Goal: Task Accomplishment & Management: Use online tool/utility

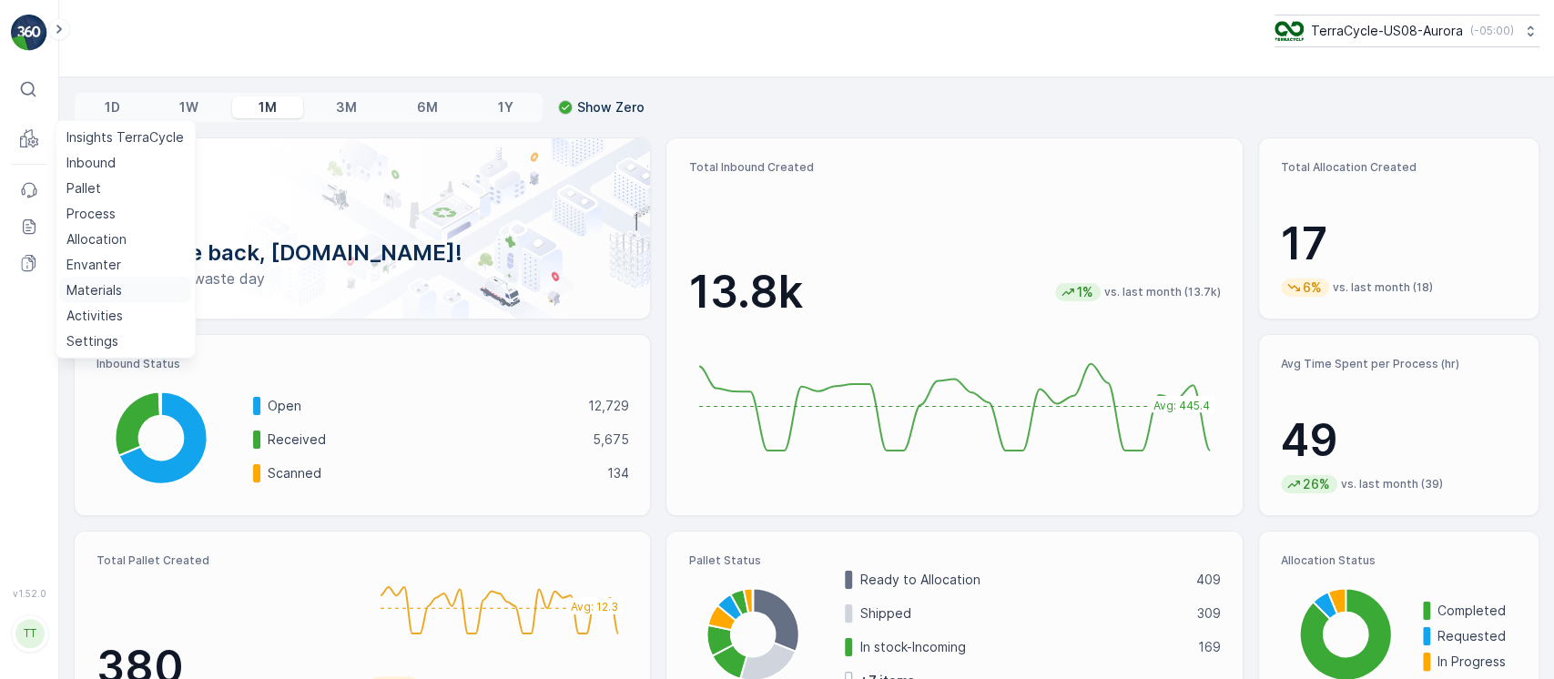
click at [84, 290] on p "Materials" at bounding box center [94, 290] width 56 height 18
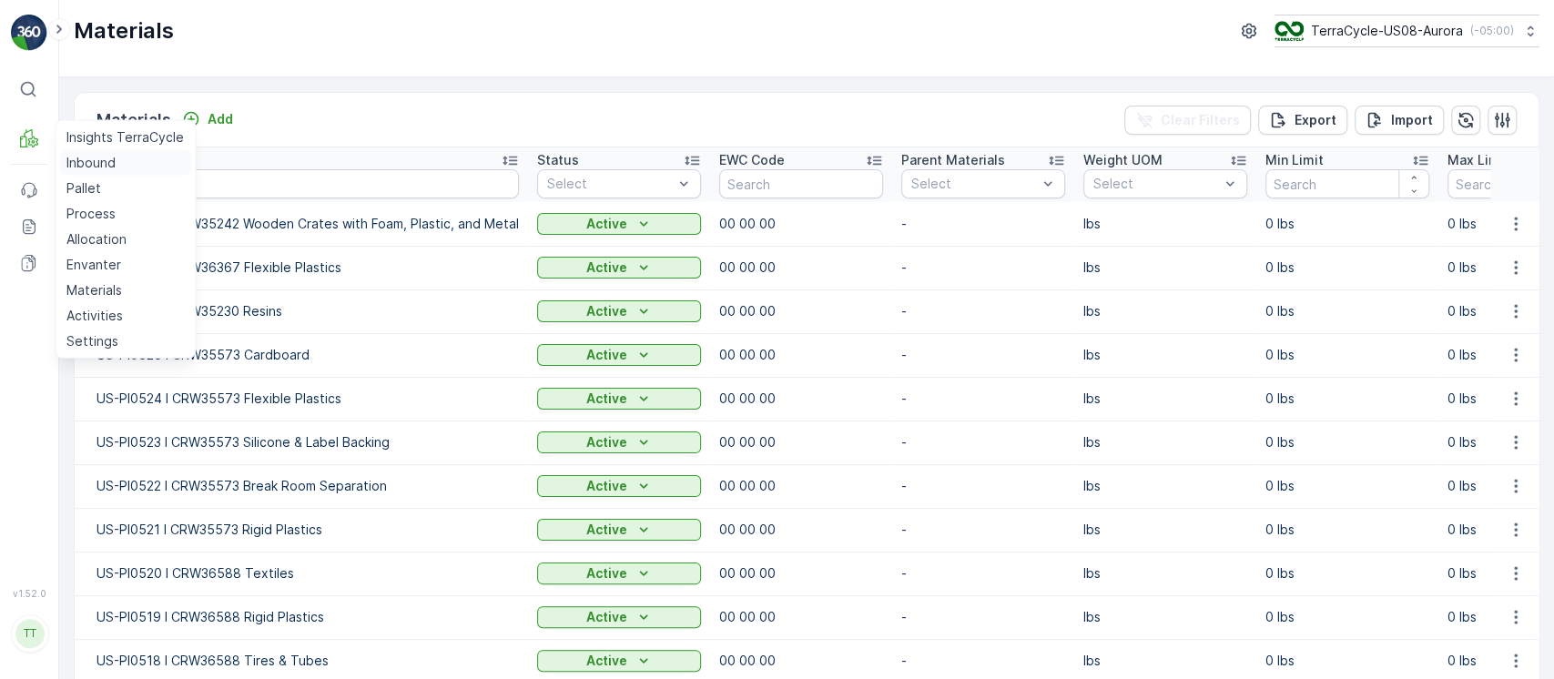
click at [95, 157] on p "Inbound" at bounding box center [90, 163] width 49 height 18
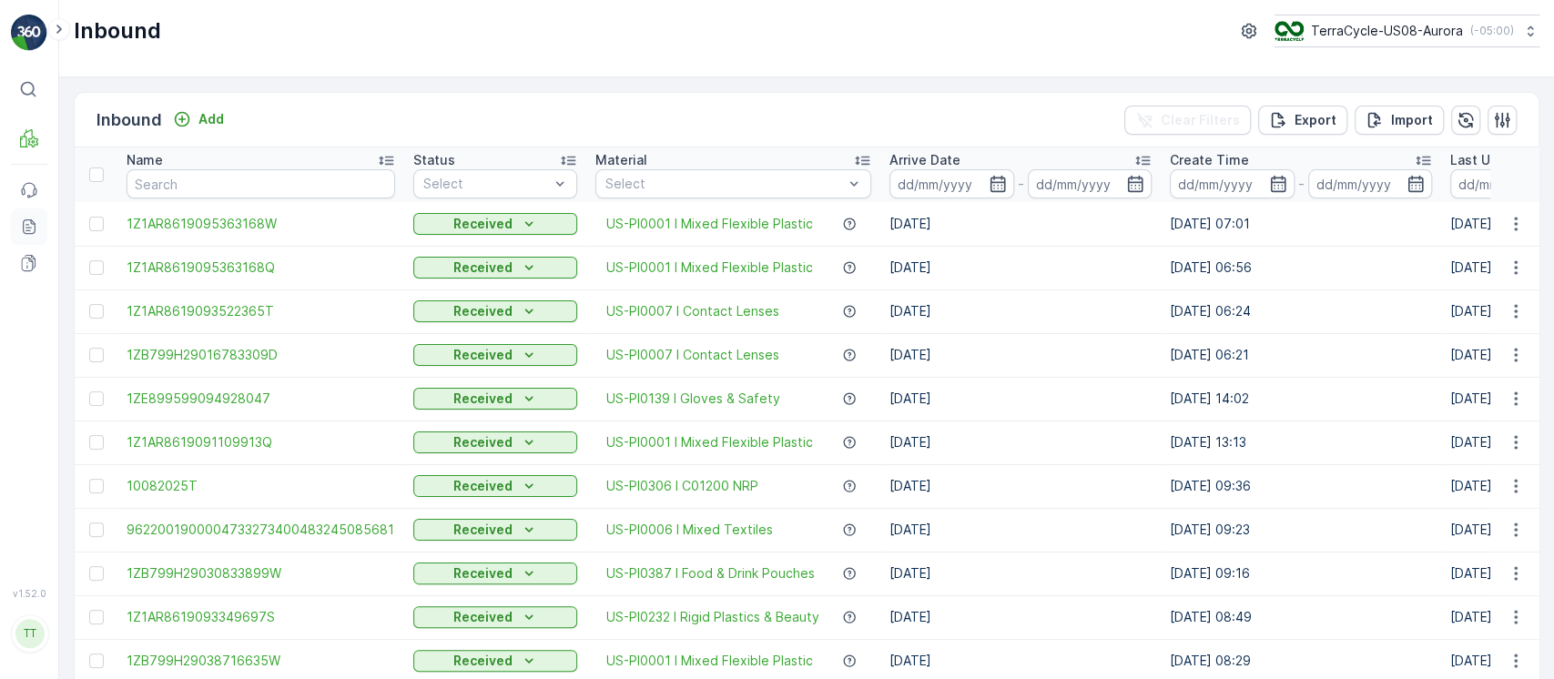
click at [29, 218] on icon at bounding box center [29, 227] width 18 height 18
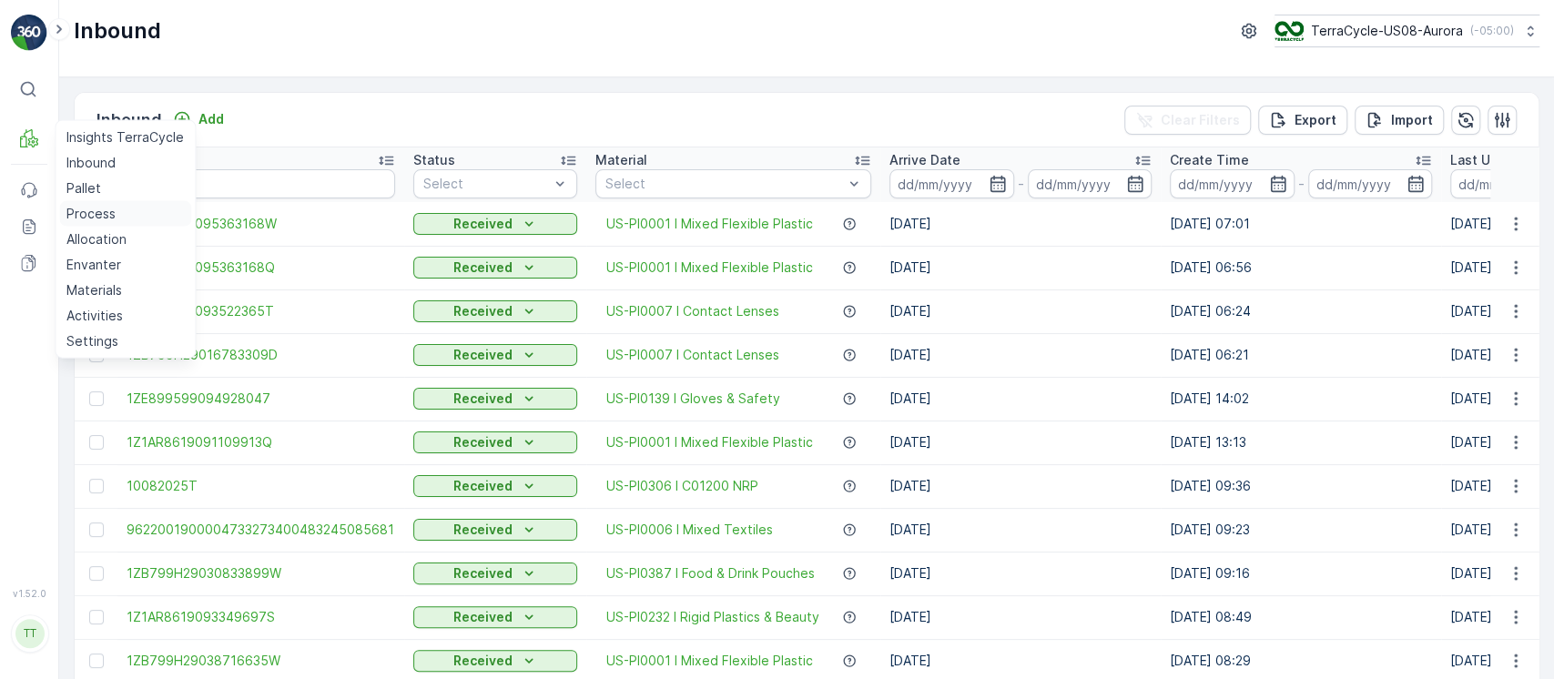
click at [96, 215] on p "Process" at bounding box center [90, 214] width 49 height 18
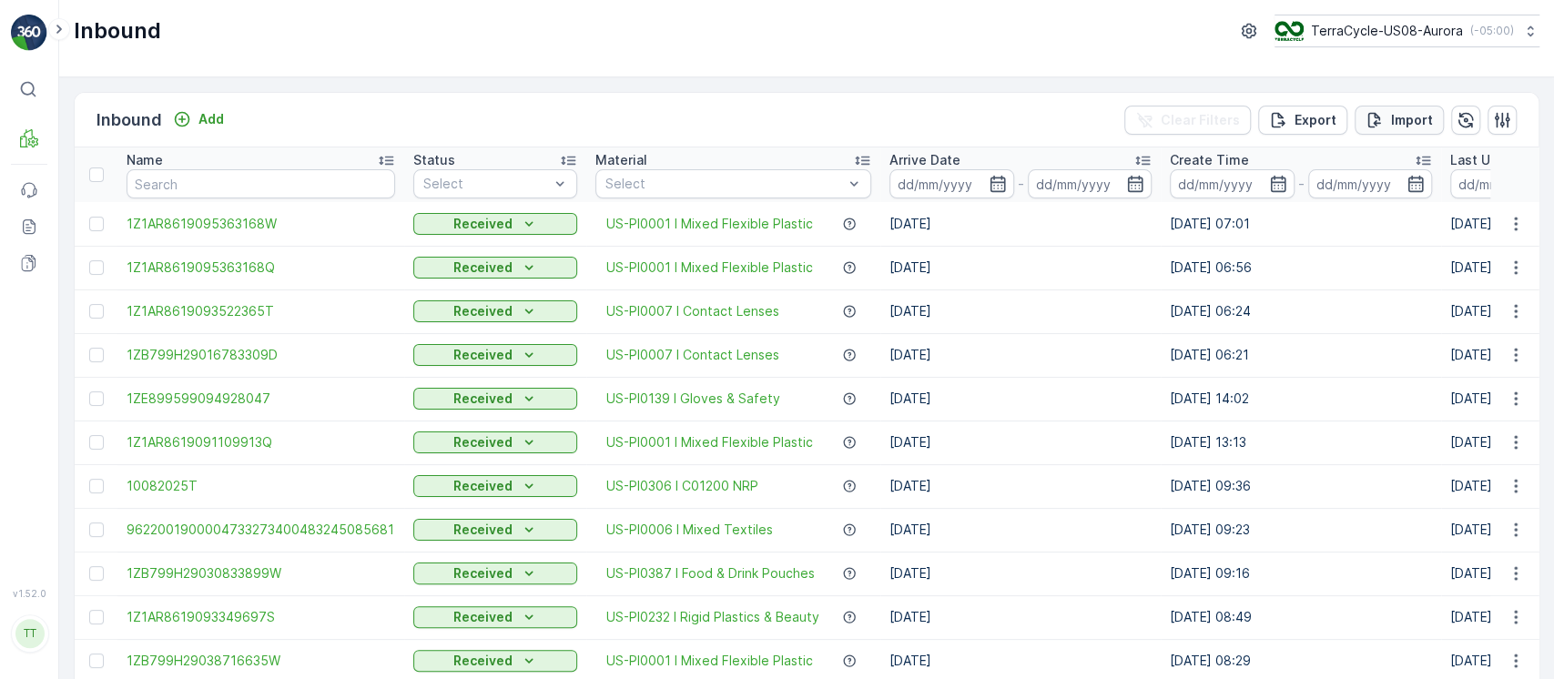
click at [1377, 115] on icon "Import" at bounding box center [1375, 120] width 18 height 18
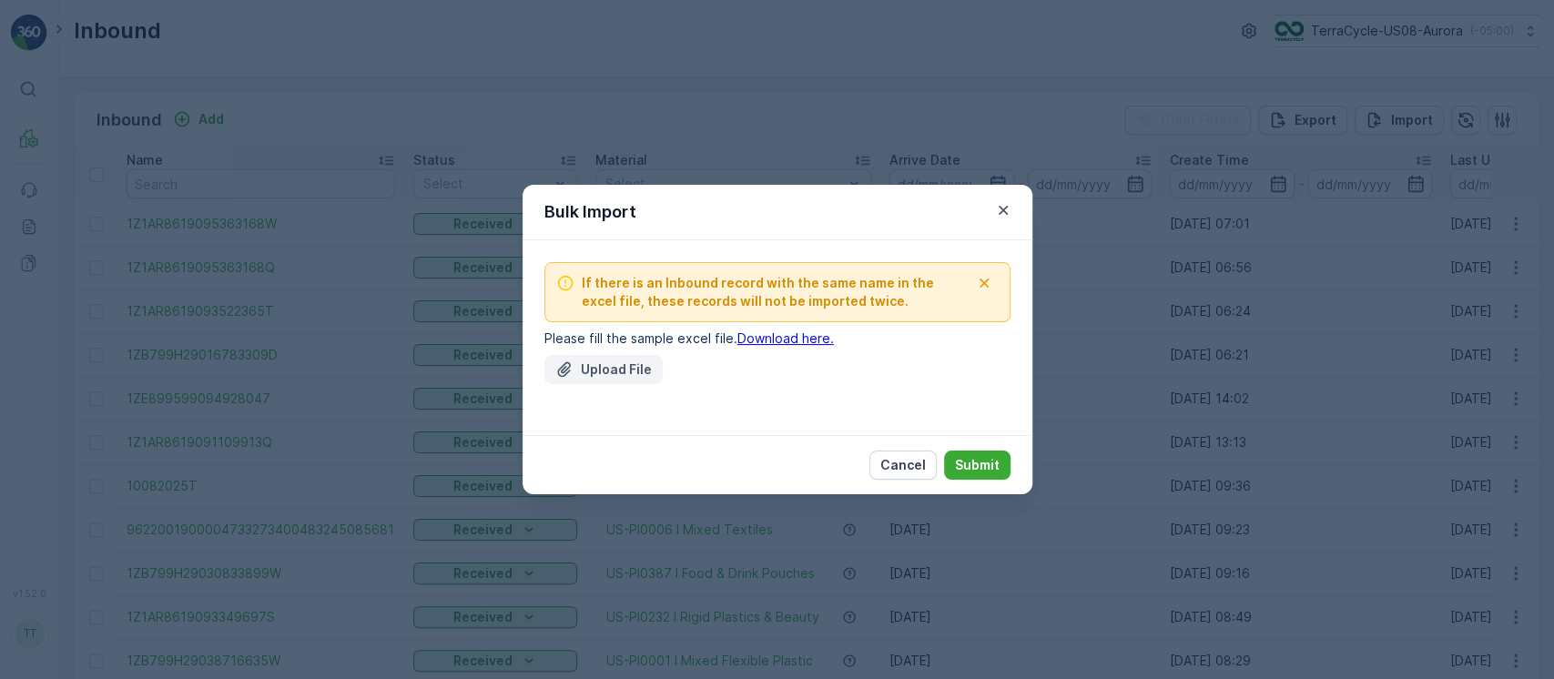
click at [645, 379] on button "Upload File" at bounding box center [604, 369] width 118 height 29
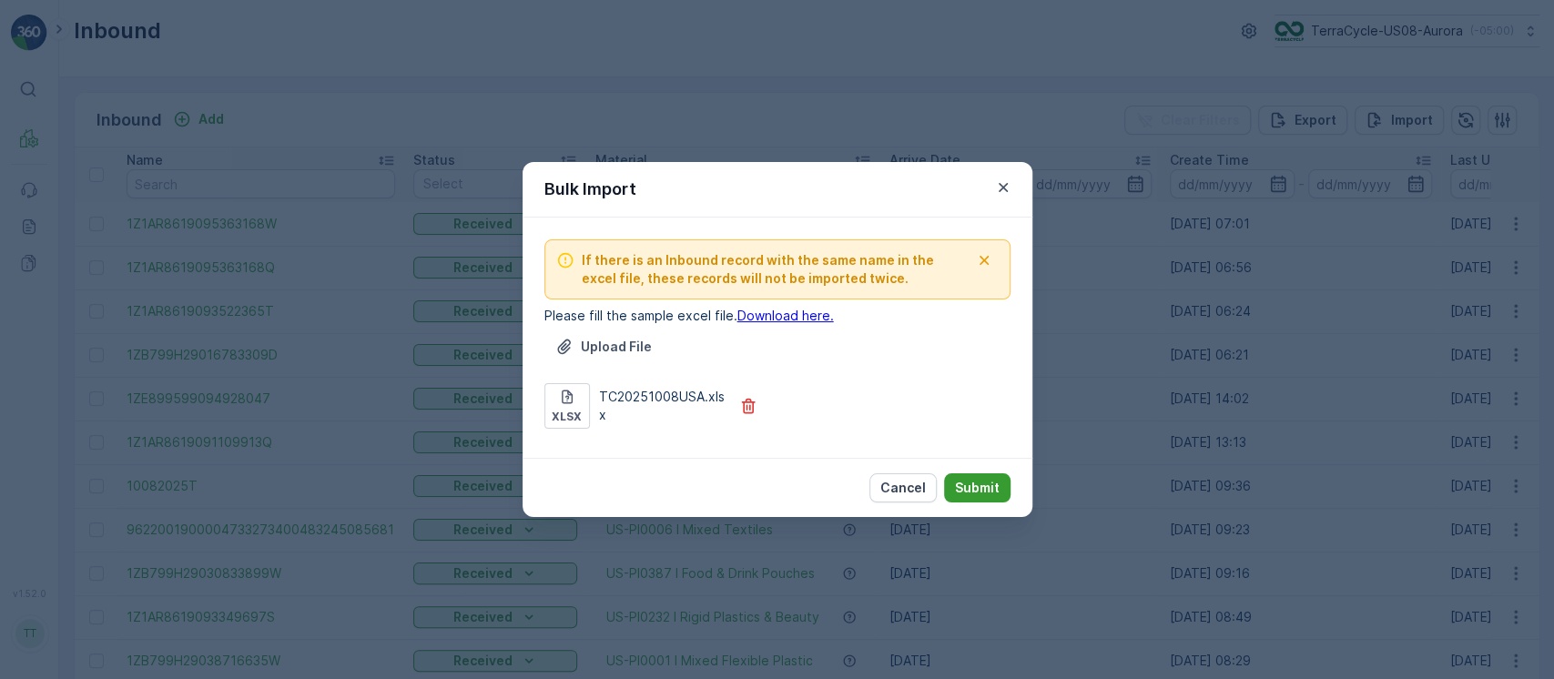
click at [973, 477] on button "Submit" at bounding box center [977, 488] width 66 height 29
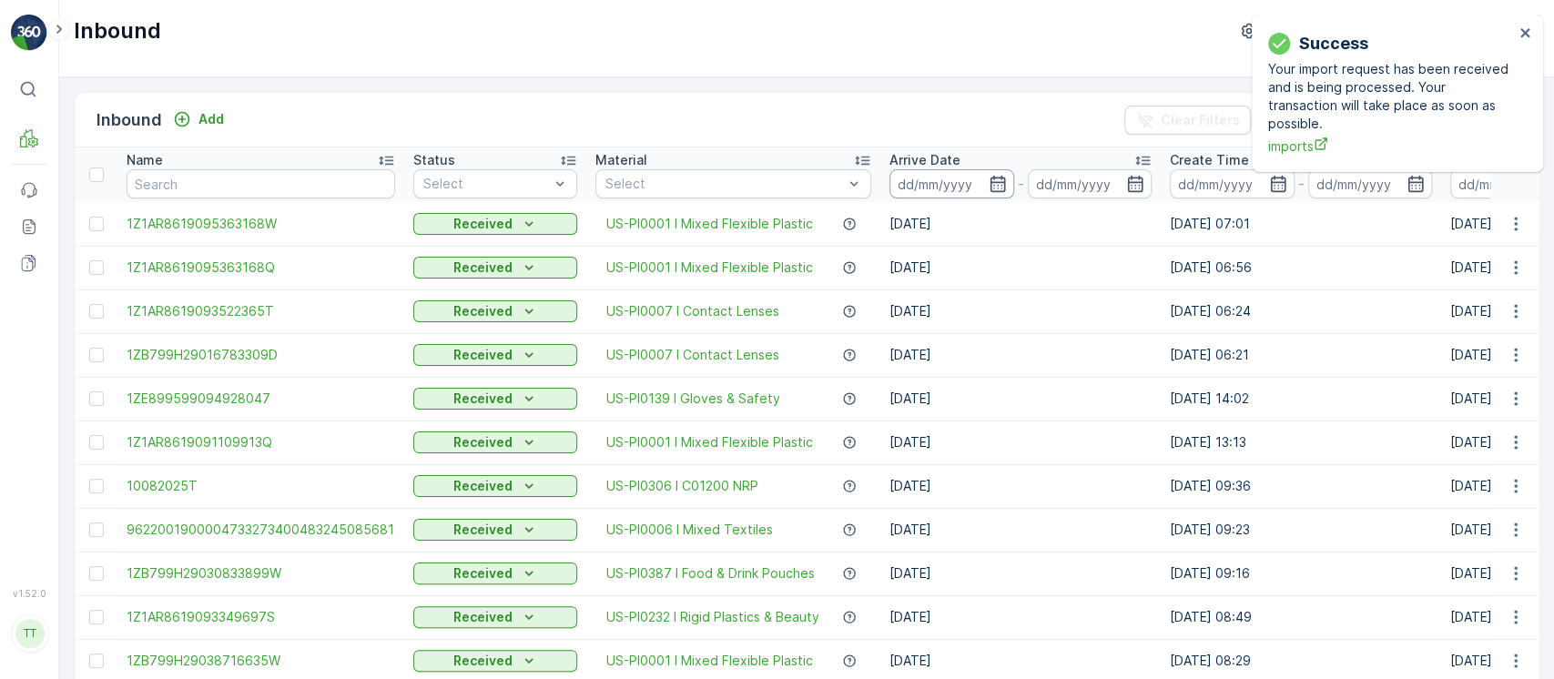
click at [954, 182] on input at bounding box center [952, 183] width 125 height 29
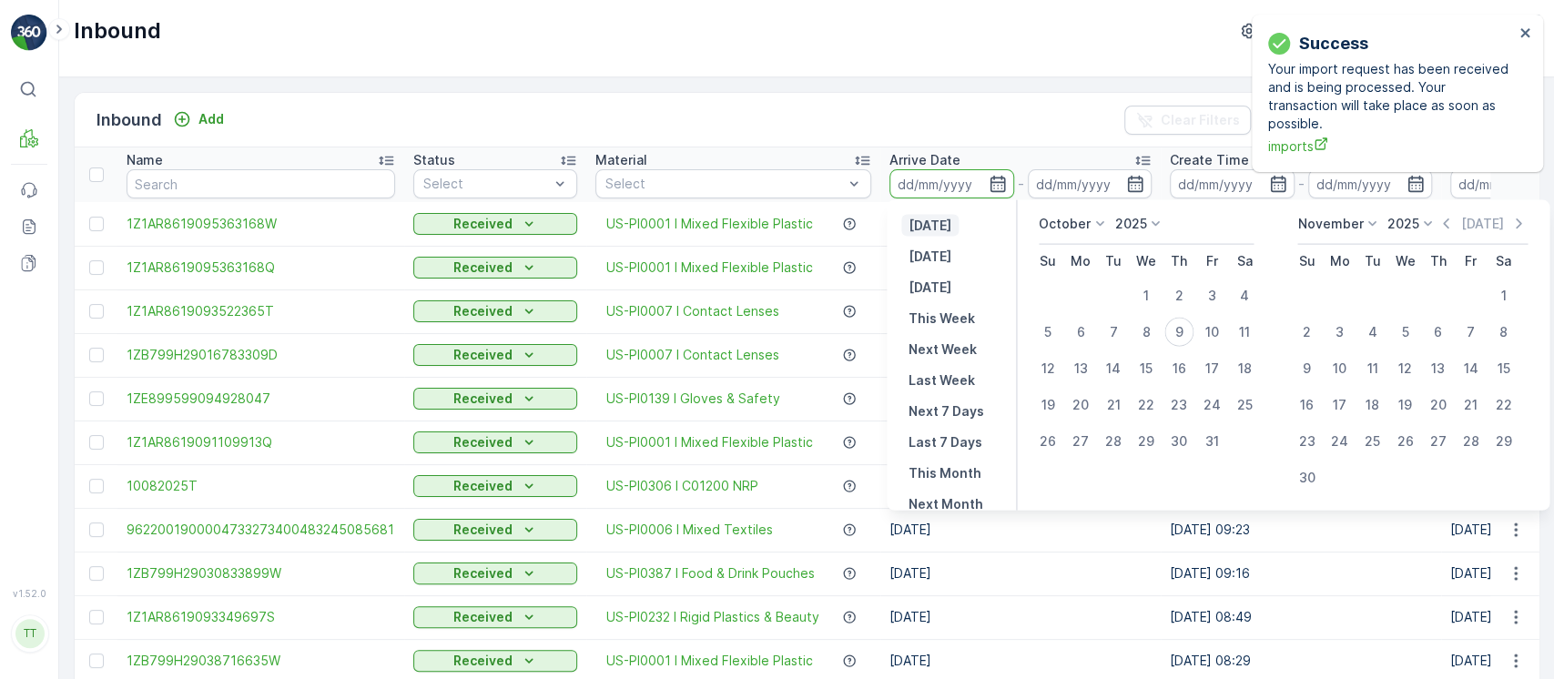
click at [937, 226] on p "[DATE]" at bounding box center [930, 226] width 43 height 18
type input "[DATE]"
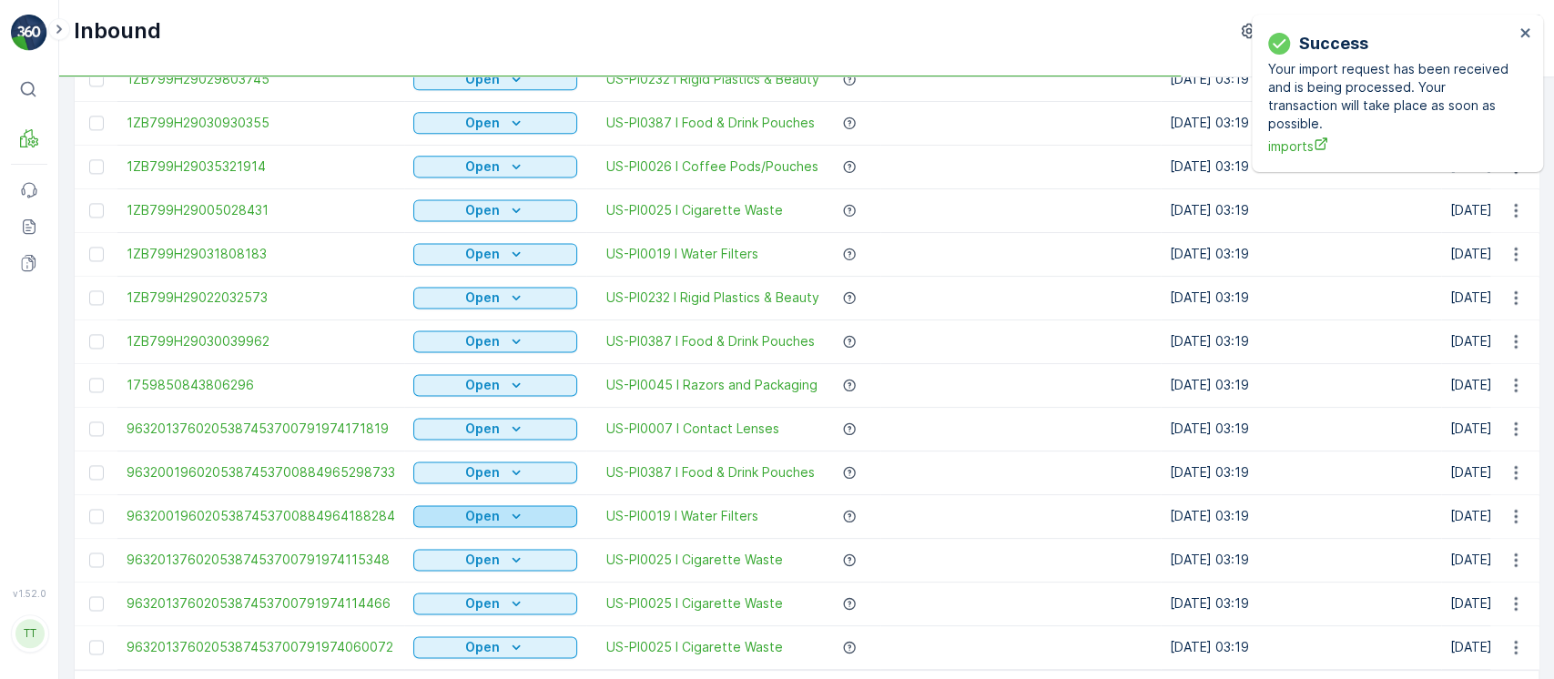
scroll to position [1785, 0]
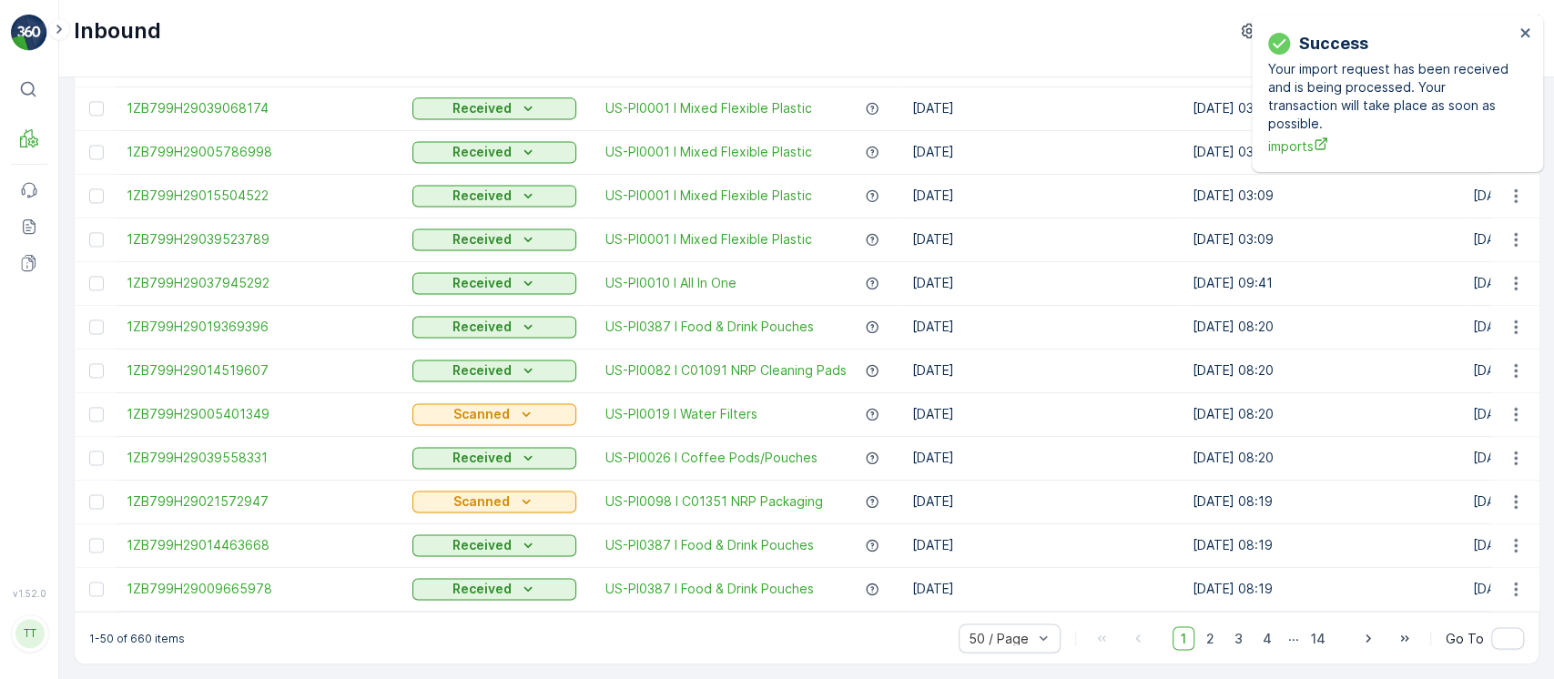
click at [126, 639] on p "1-50 of 660 items" at bounding box center [137, 638] width 96 height 15
click at [125, 640] on p "1-50 of 660 items" at bounding box center [137, 638] width 96 height 15
click at [131, 638] on p "1-50 of 660 items" at bounding box center [137, 638] width 96 height 15
copy p "660"
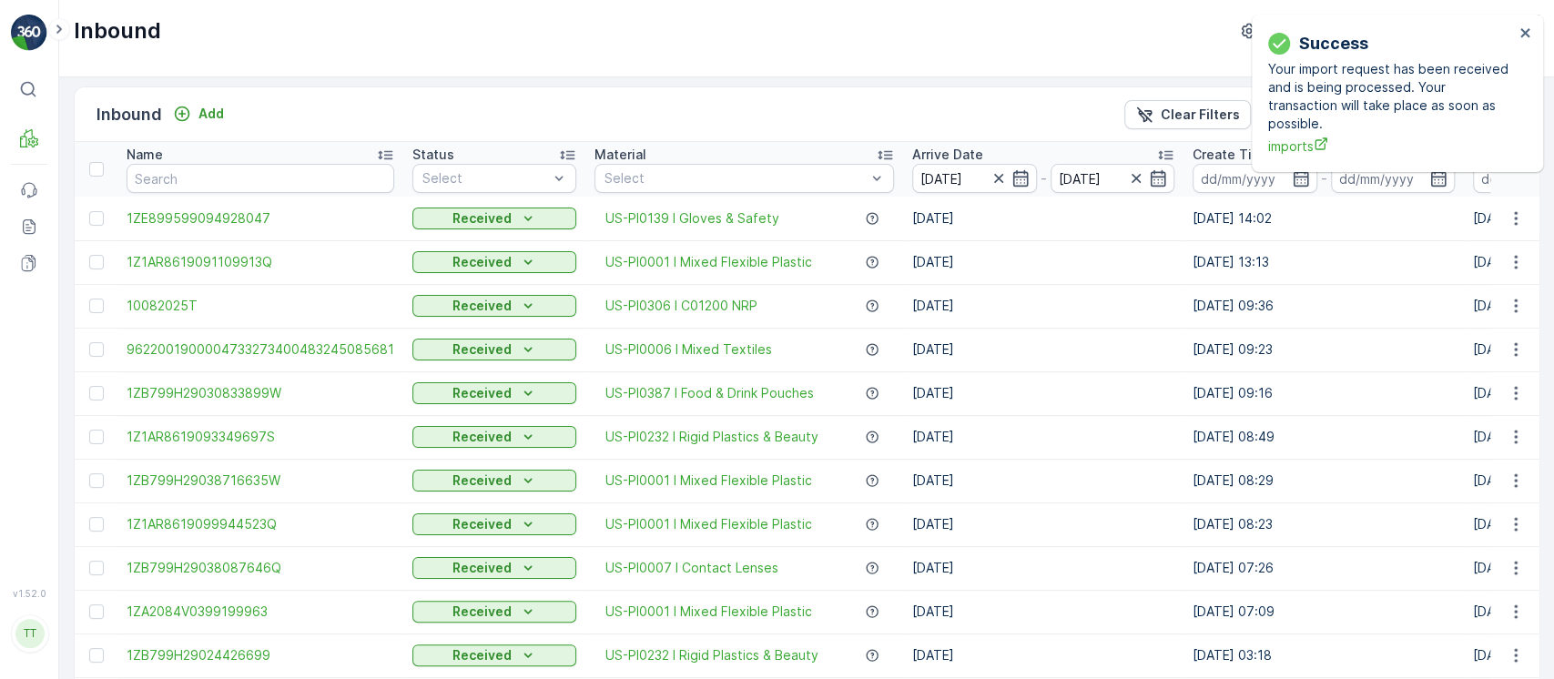
scroll to position [0, 0]
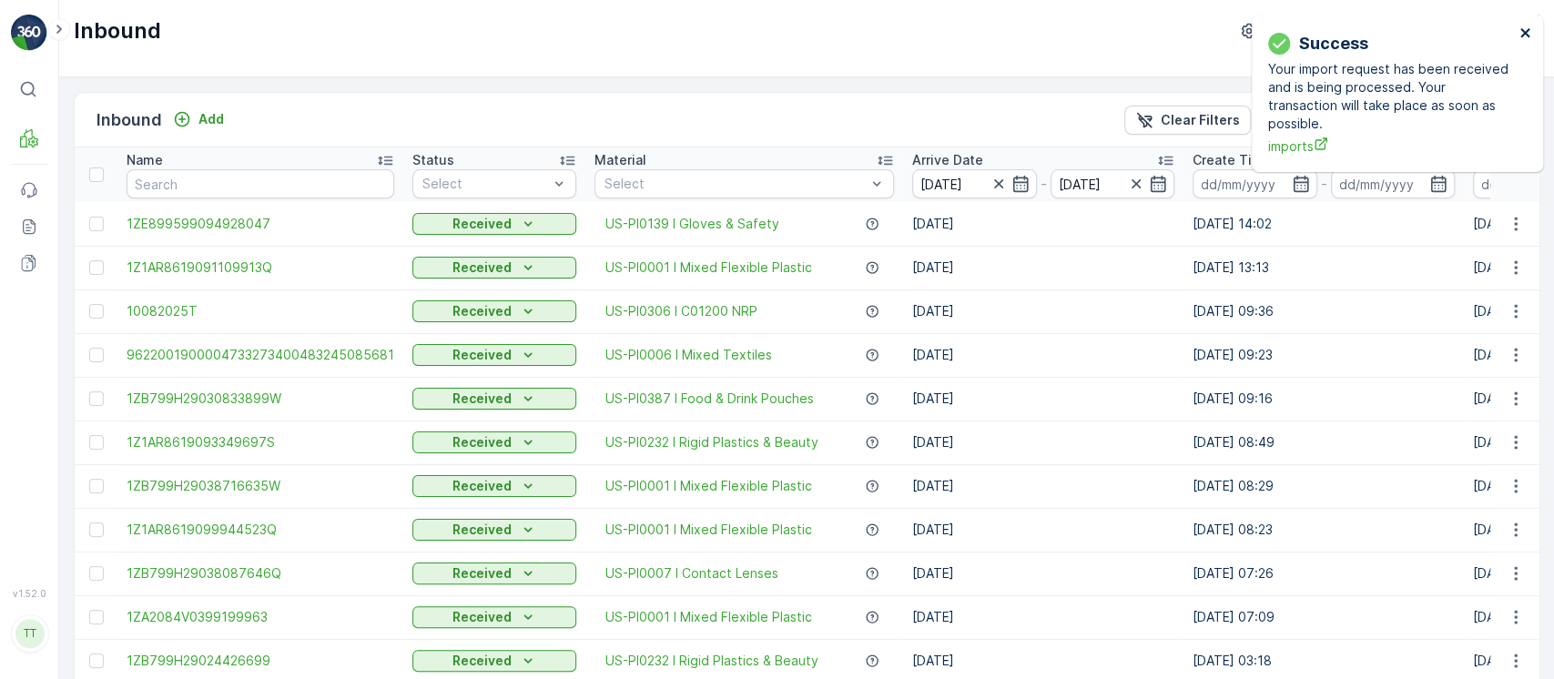
click at [1525, 40] on button "close" at bounding box center [1526, 33] width 13 height 17
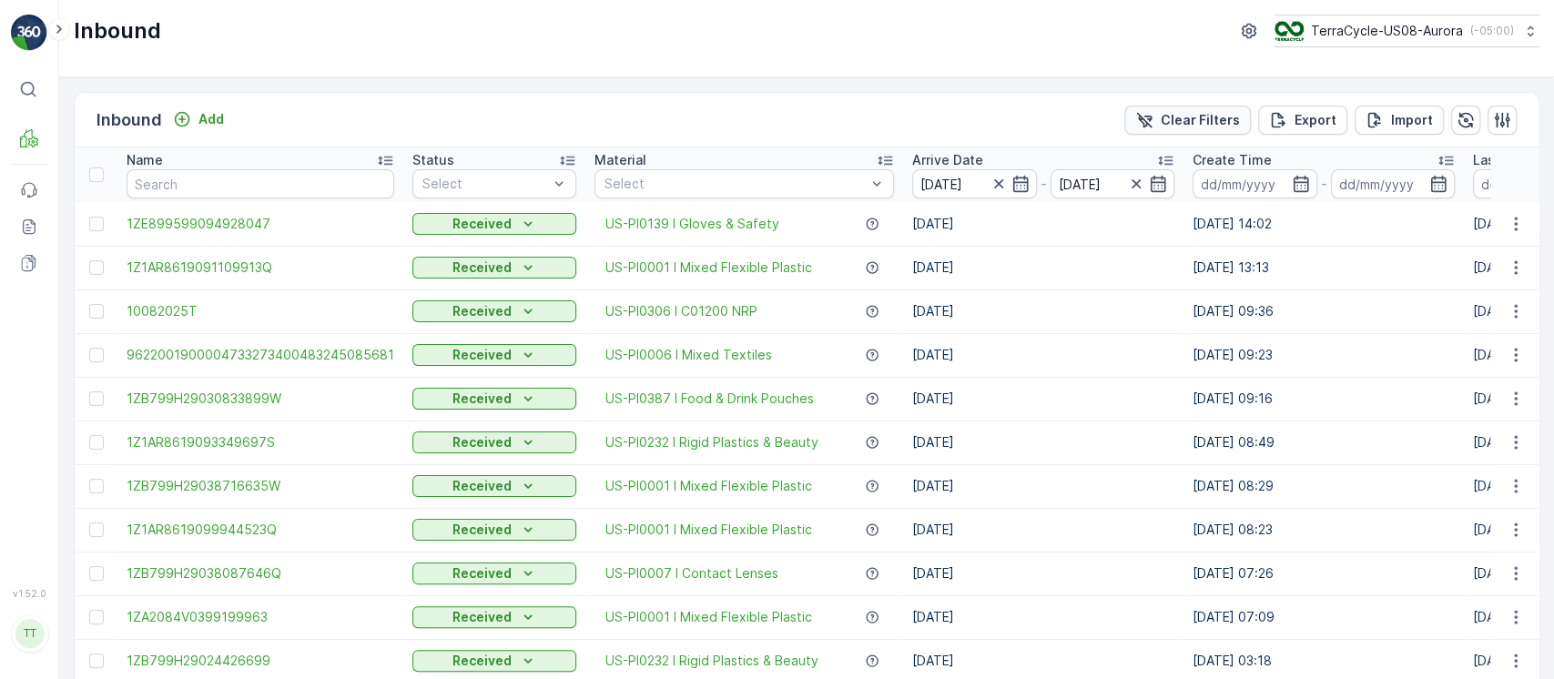
click at [1160, 117] on div "Clear Filters" at bounding box center [1188, 120] width 105 height 18
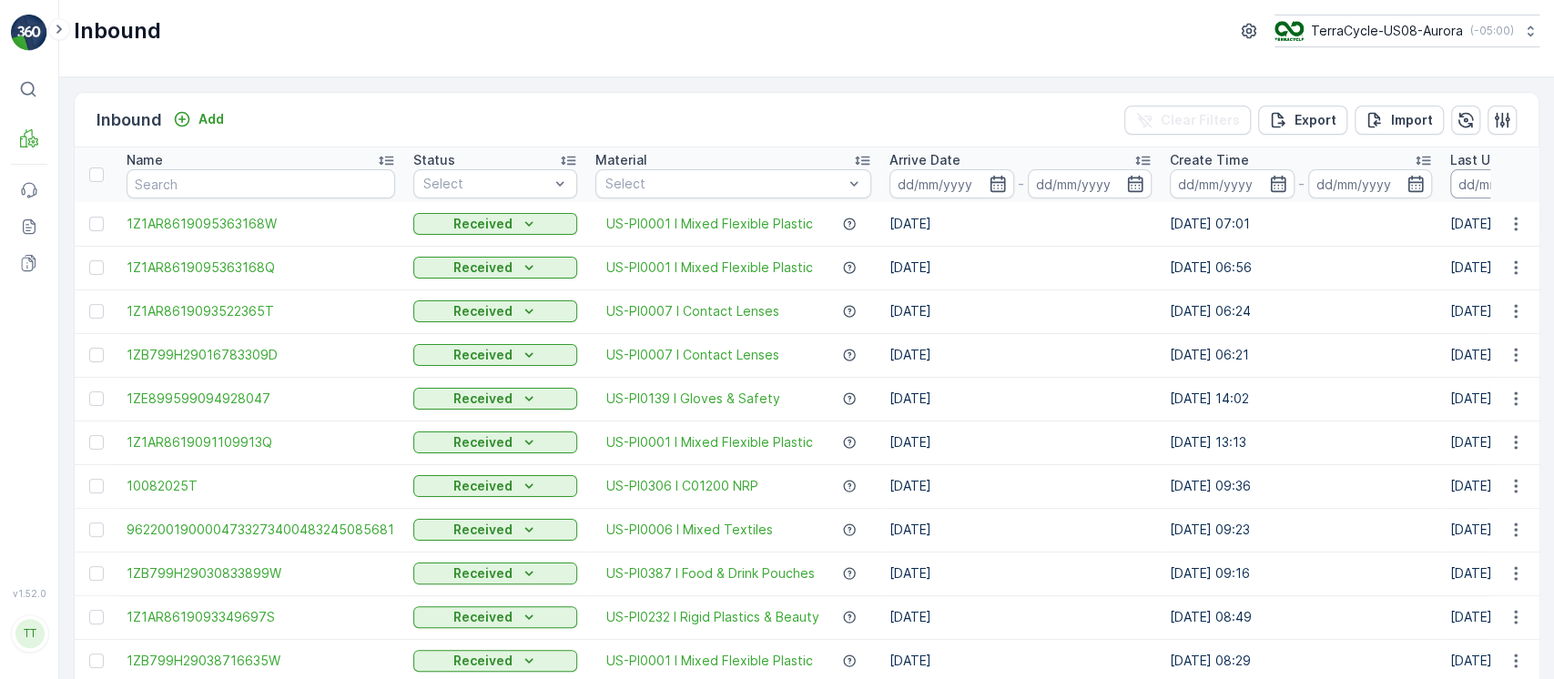
drag, startPoint x: 1166, startPoint y: 132, endPoint x: 1457, endPoint y: 189, distance: 297.0
click at [1468, 186] on input at bounding box center [1513, 183] width 125 height 29
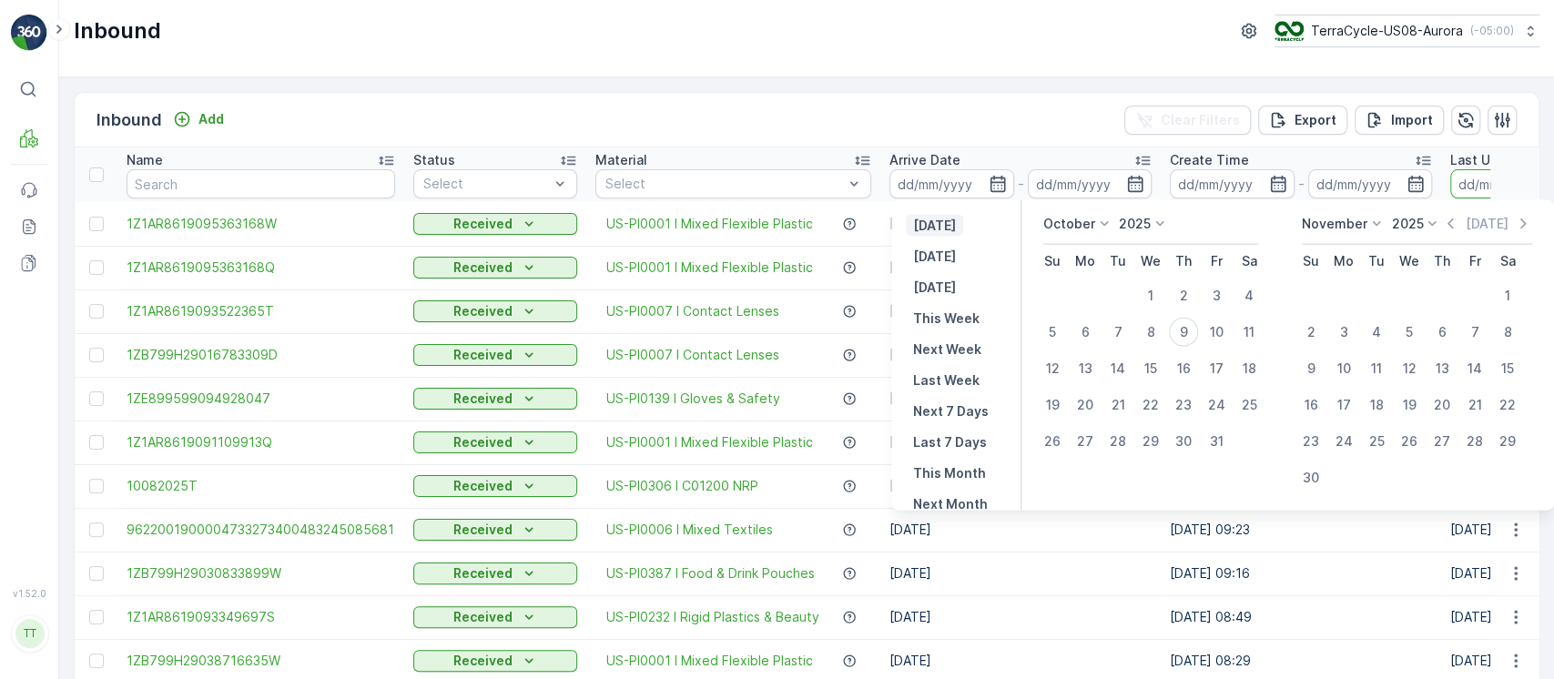
click at [956, 229] on p "Yesterday" at bounding box center [934, 226] width 43 height 18
type input "08.10.2025"
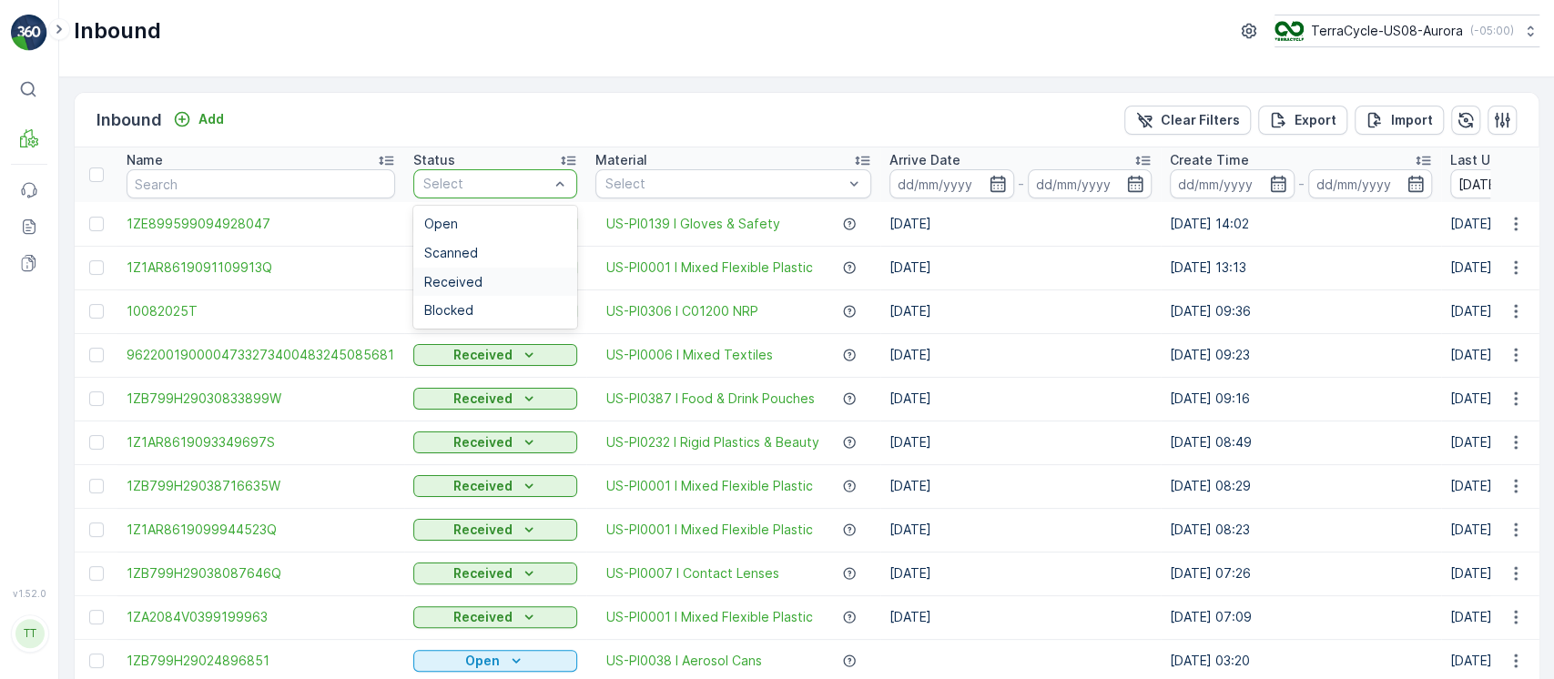
click at [492, 268] on div "Received" at bounding box center [495, 282] width 164 height 29
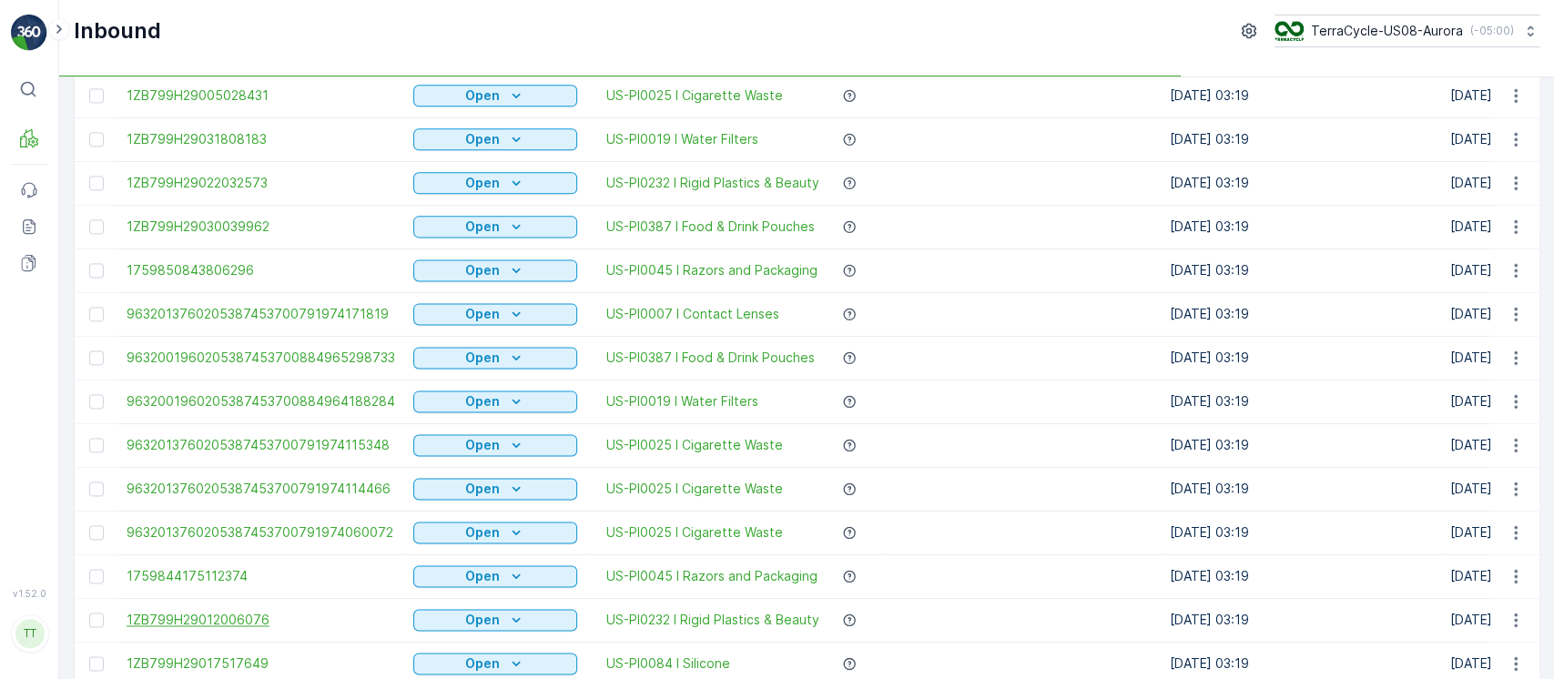
scroll to position [1785, 0]
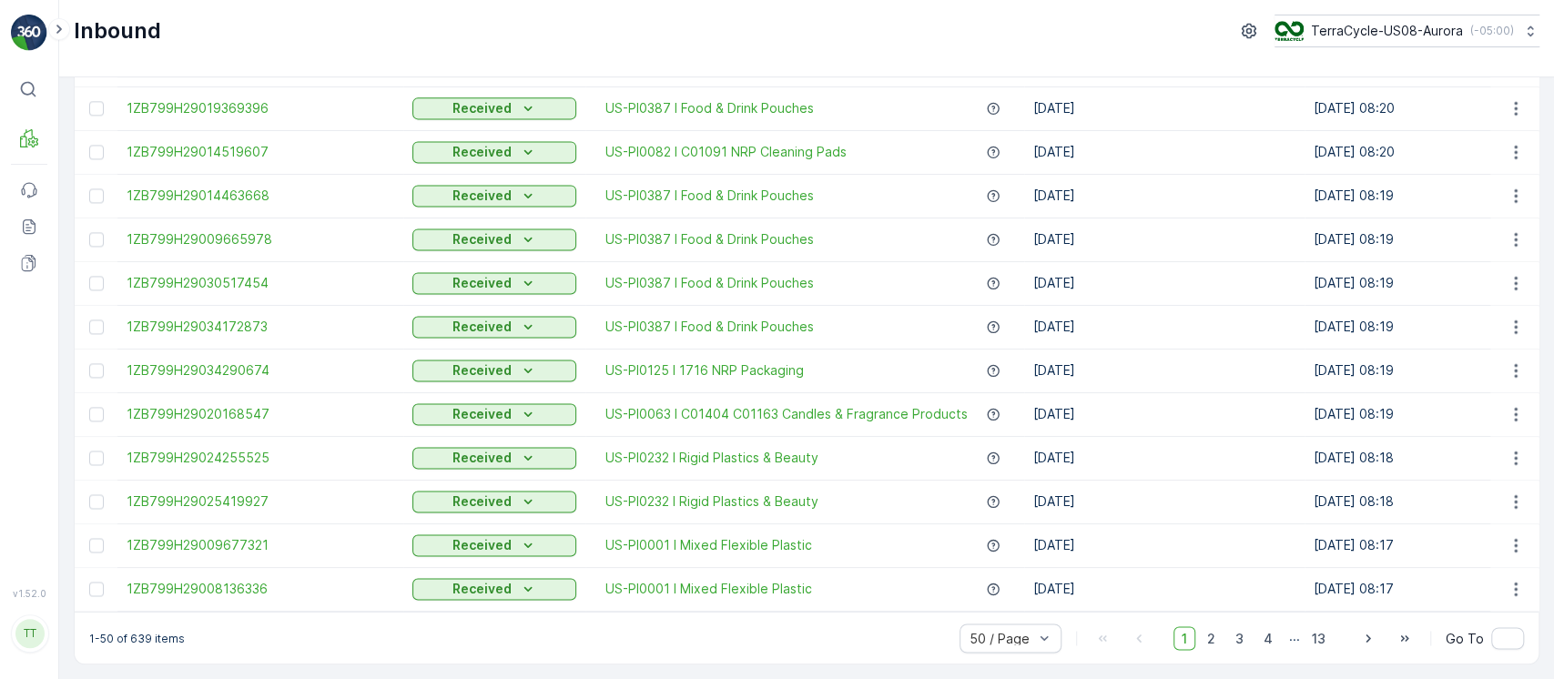
click at [139, 645] on div "1-50 of 639 items 50 / Page 1 2 3 4 ... 13 Go To" at bounding box center [807, 638] width 1464 height 52
click at [140, 645] on div "1-50 of 639 items 50 / Page 1 2 3 4 ... 13 Go To" at bounding box center [807, 638] width 1464 height 52
copy p "639"
click at [1201, 160] on td "08.10.2025" at bounding box center [1164, 152] width 280 height 44
click at [1322, 31] on p "TerraCycle-US08-Aurora" at bounding box center [1386, 31] width 152 height 18
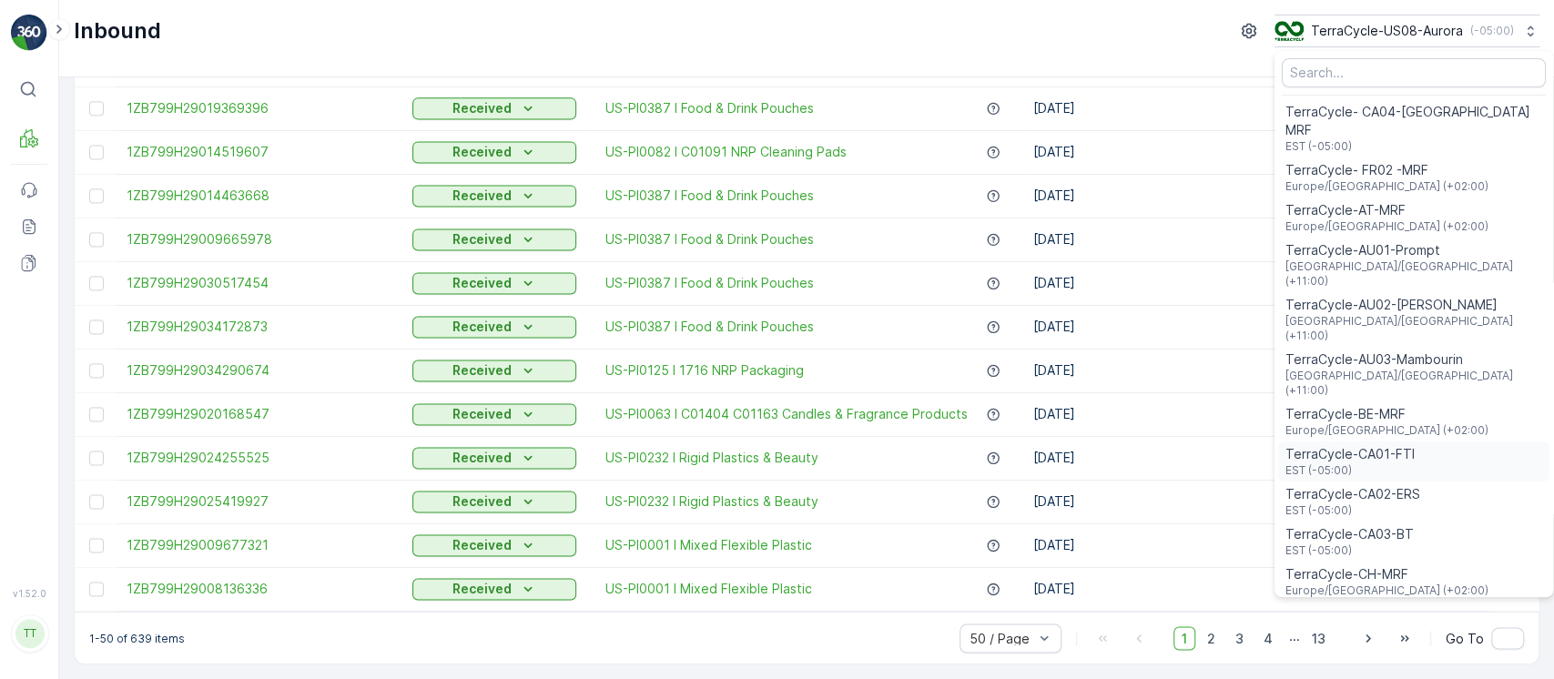
click at [1359, 445] on span "TerraCycle-CA01-FTI" at bounding box center [1350, 454] width 129 height 18
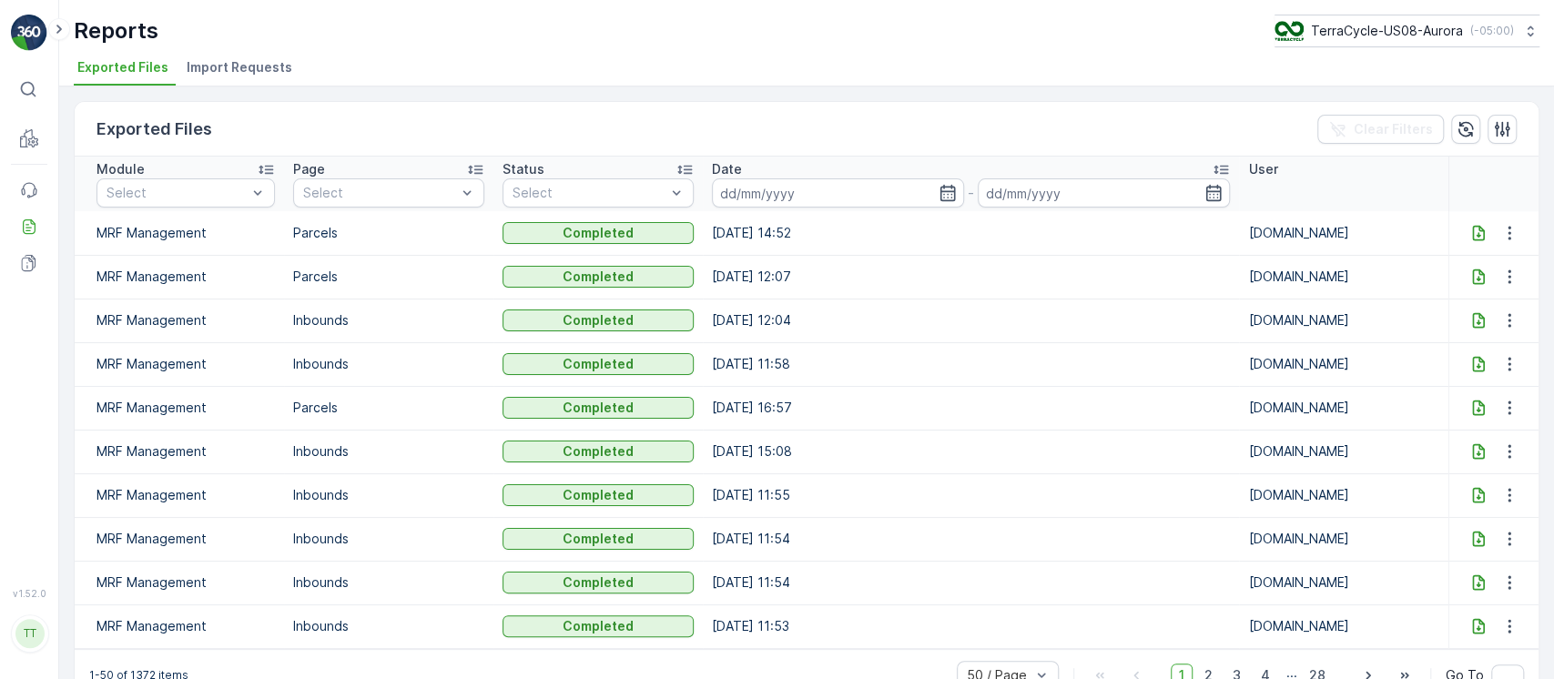
click at [242, 71] on span "Import Requests" at bounding box center [240, 67] width 106 height 18
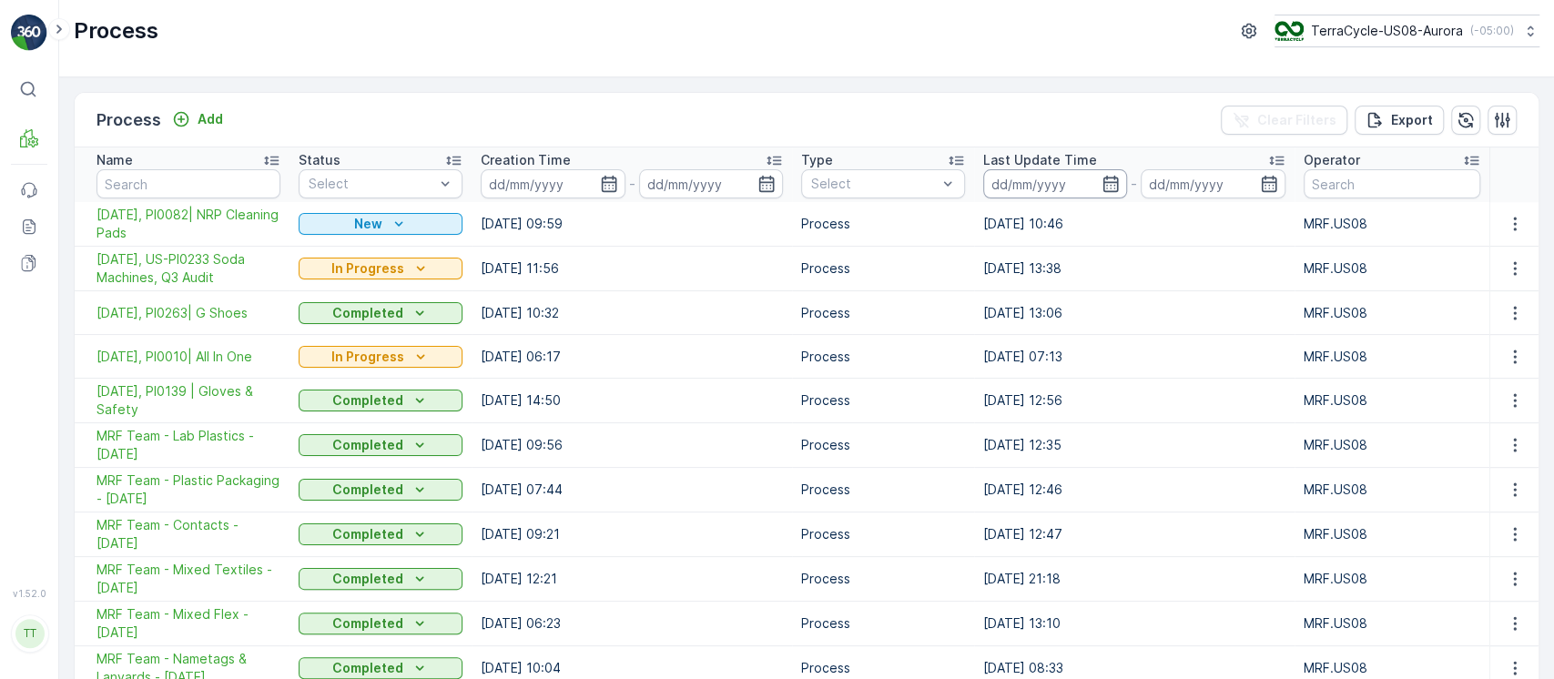
click at [1005, 188] on input at bounding box center [1055, 183] width 144 height 29
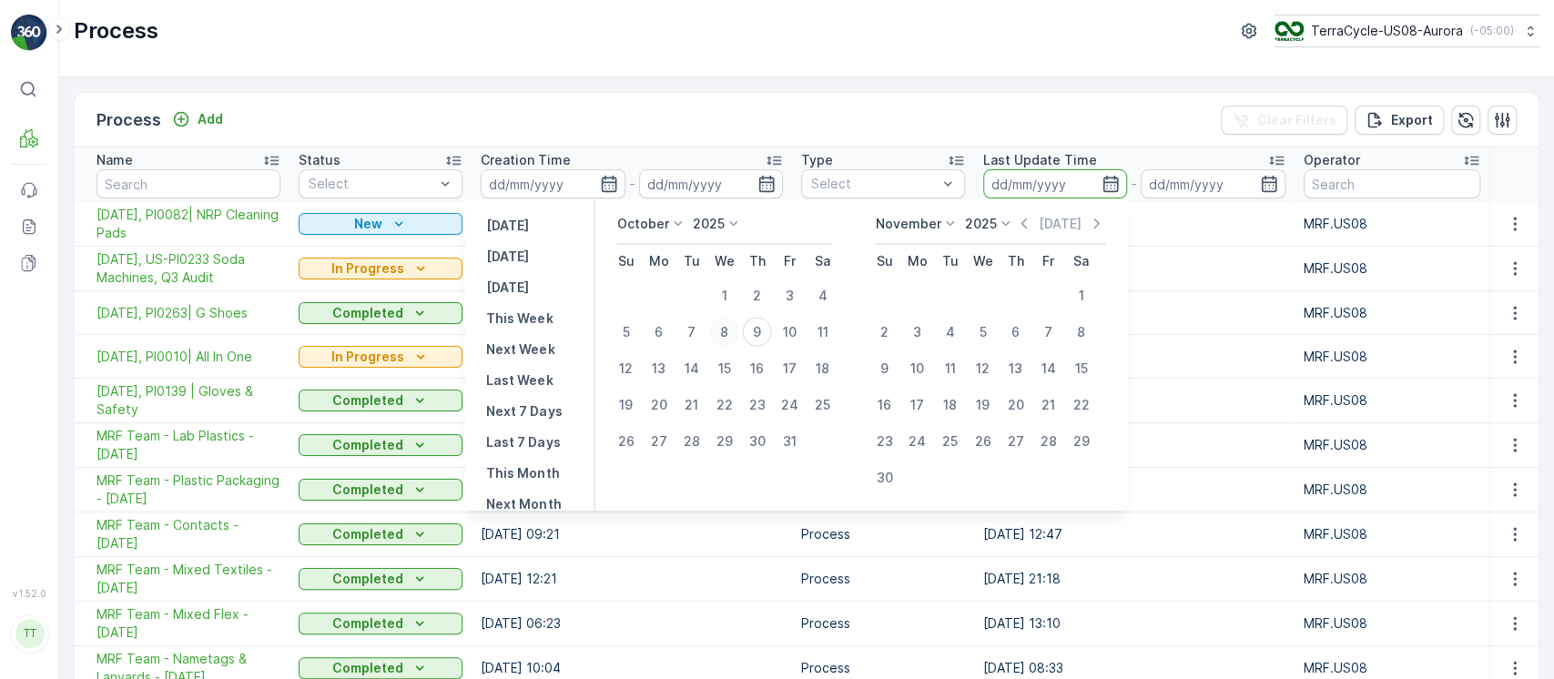
click at [739, 337] on div "8" at bounding box center [723, 332] width 29 height 29
type input "[DATE]"
click at [754, 338] on div "9" at bounding box center [756, 332] width 29 height 29
type input "09.10.2025"
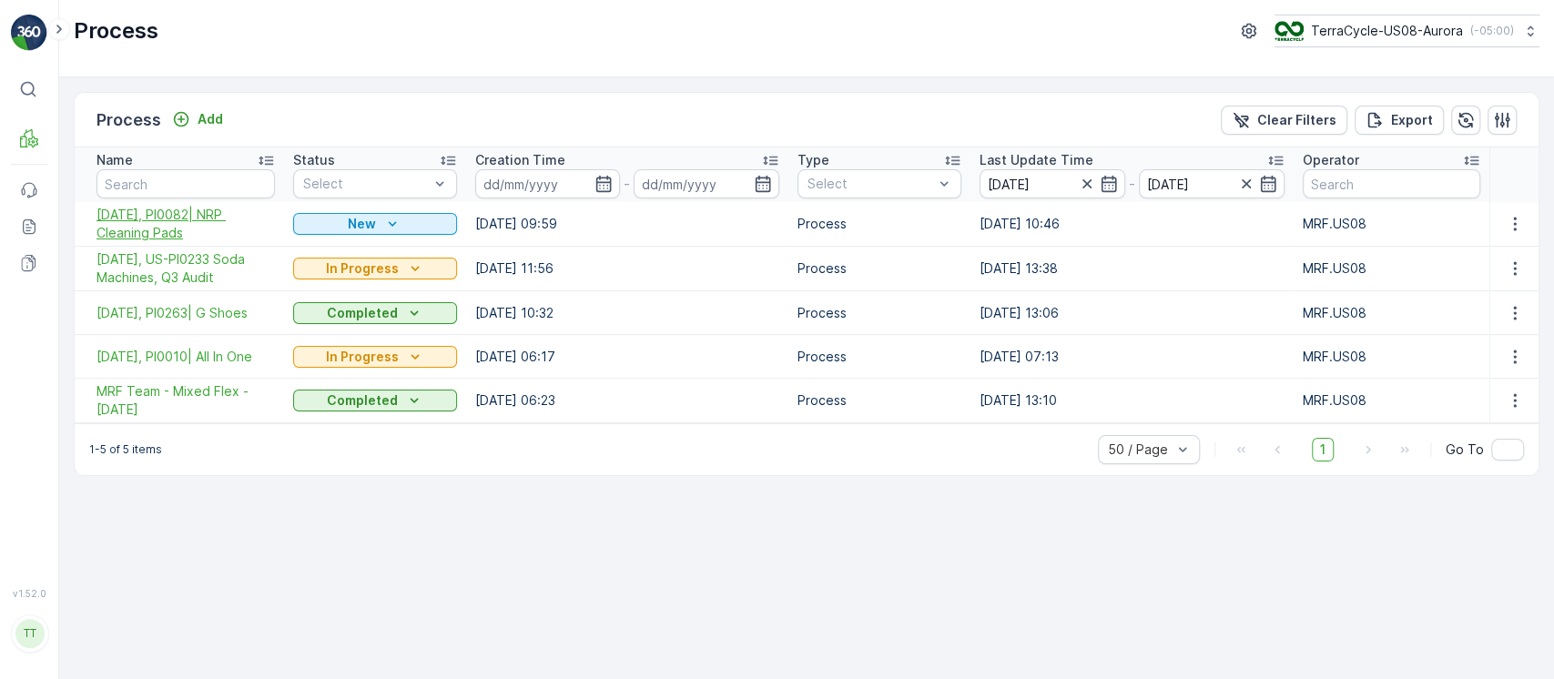
click at [129, 236] on span "10/08/25, PI0082| NRP Cleaning Pads" at bounding box center [186, 224] width 178 height 36
click at [143, 262] on span "[DATE], US-PI0233 Soda Machines, Q3 Audit" at bounding box center [186, 268] width 178 height 36
click at [146, 314] on span "10/03/25, PI0263| G Shoes" at bounding box center [186, 313] width 178 height 18
click at [154, 348] on span "10/02/25, PI0010| All In One" at bounding box center [186, 357] width 178 height 18
click at [142, 392] on span "MRF Team - Mixed Flex - 09/22/2025" at bounding box center [186, 400] width 178 height 36
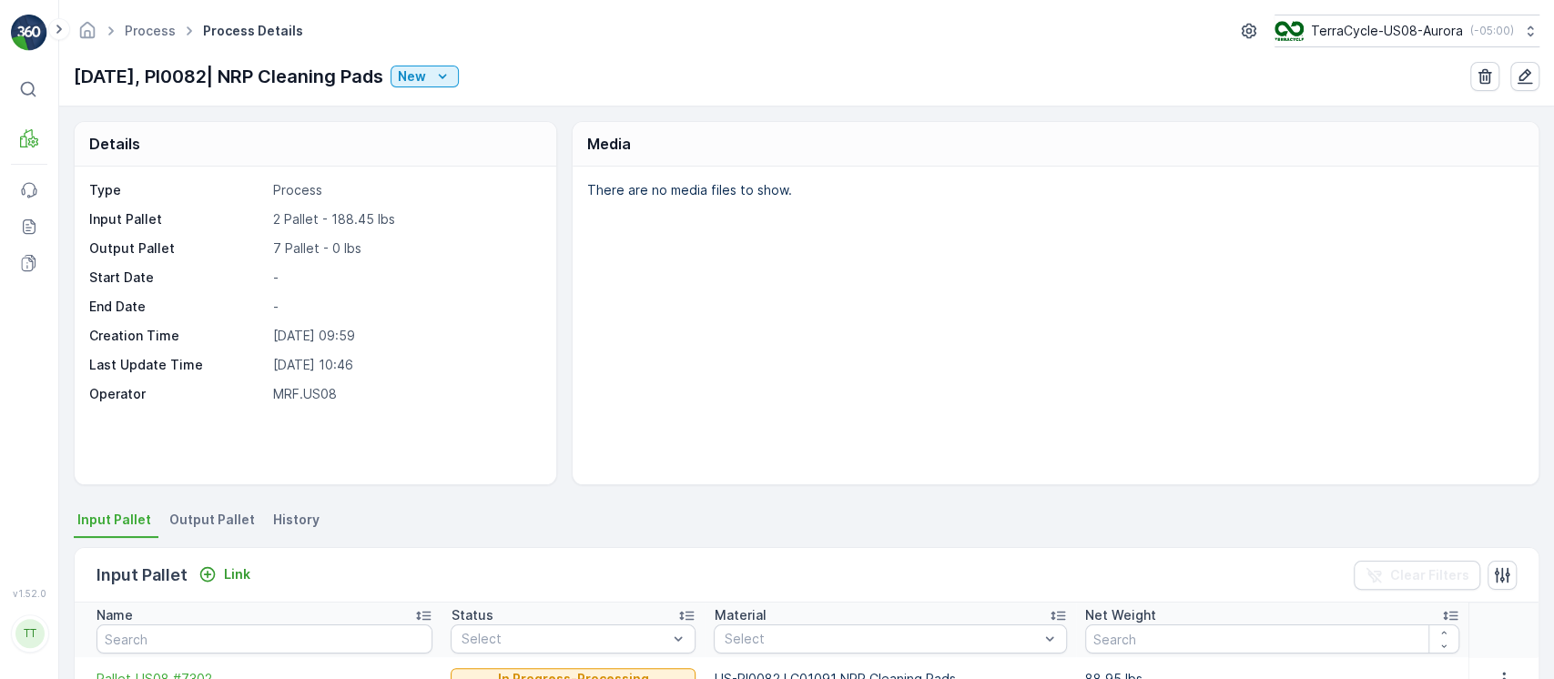
click at [288, 525] on span "History" at bounding box center [296, 520] width 46 height 18
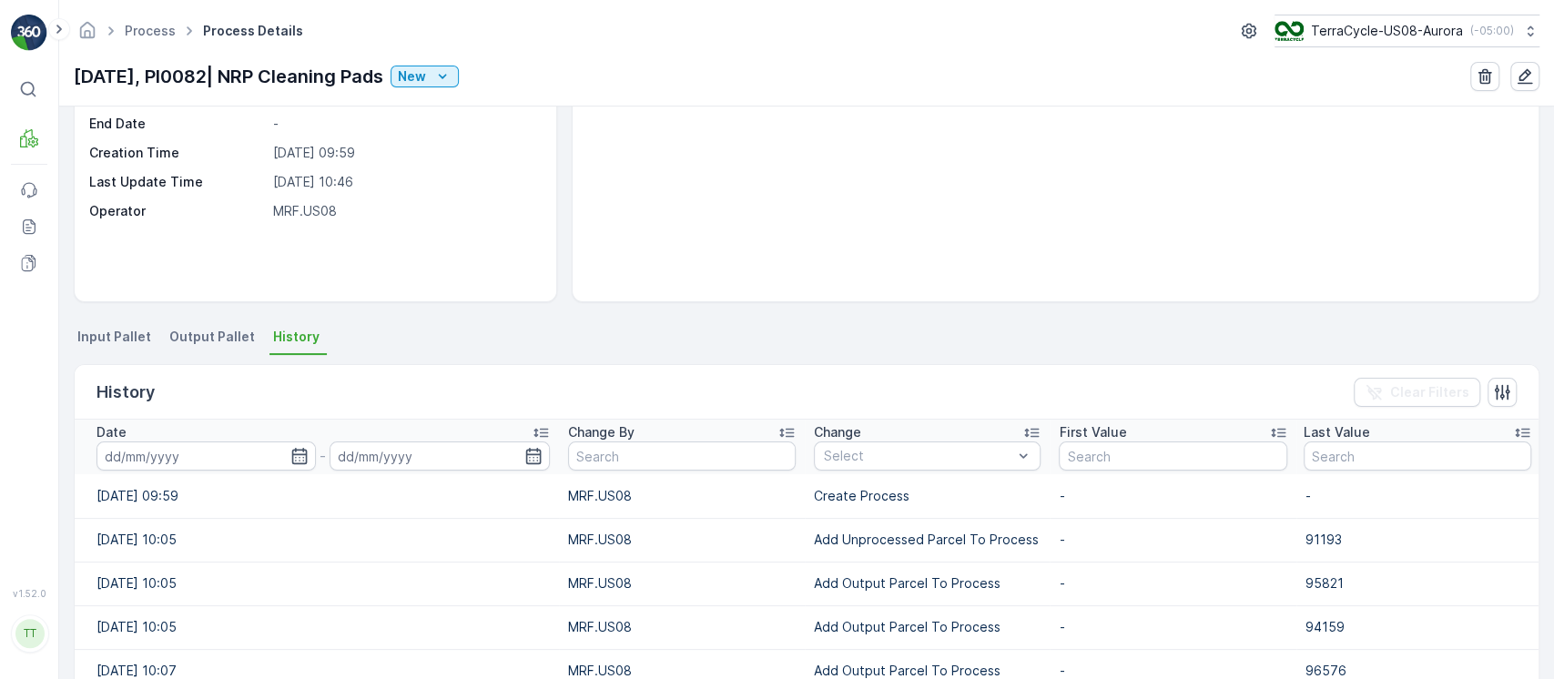
scroll to position [364, 0]
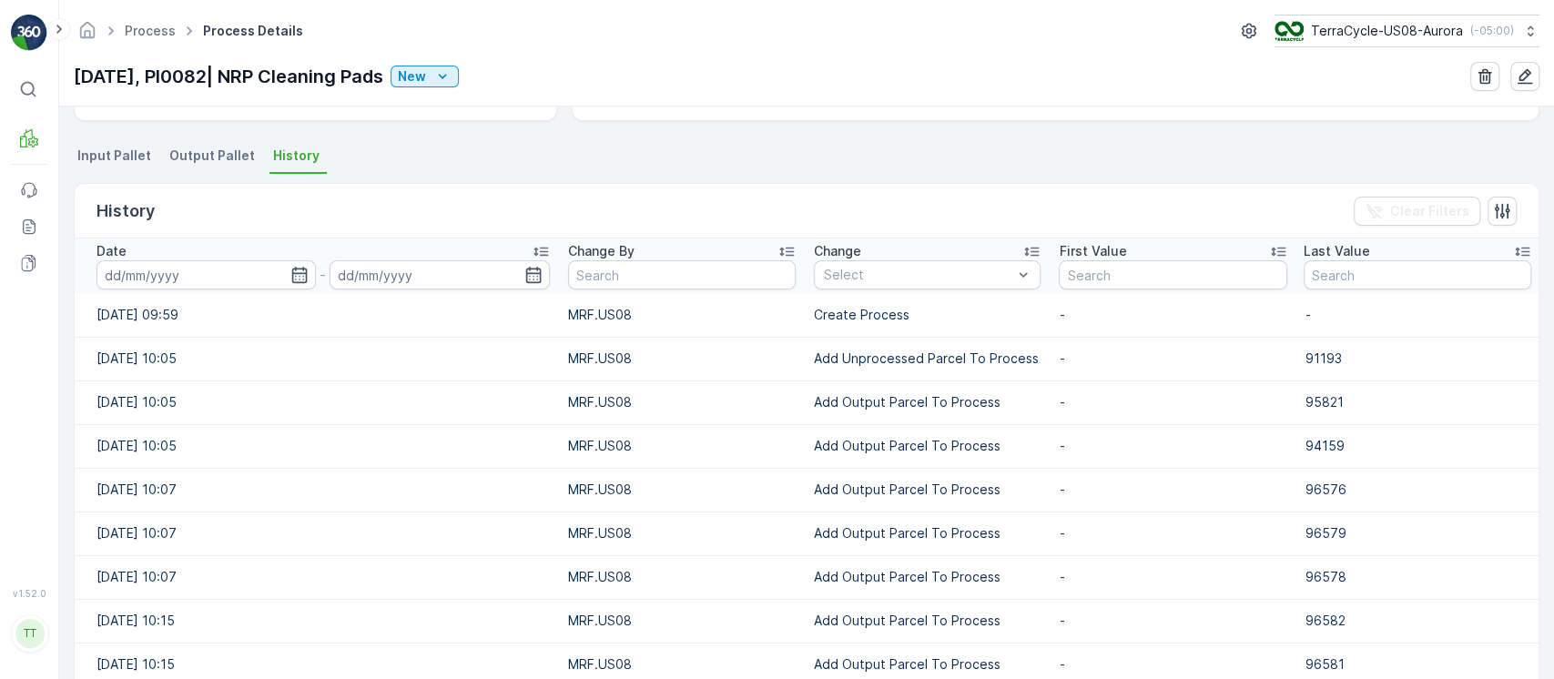
click at [851, 360] on p "Add Unprocessed Parcel To Process" at bounding box center [927, 359] width 227 height 18
copy p "Add Unprocessed Parcel To Process"
click at [833, 302] on td "Create Process" at bounding box center [927, 315] width 245 height 44
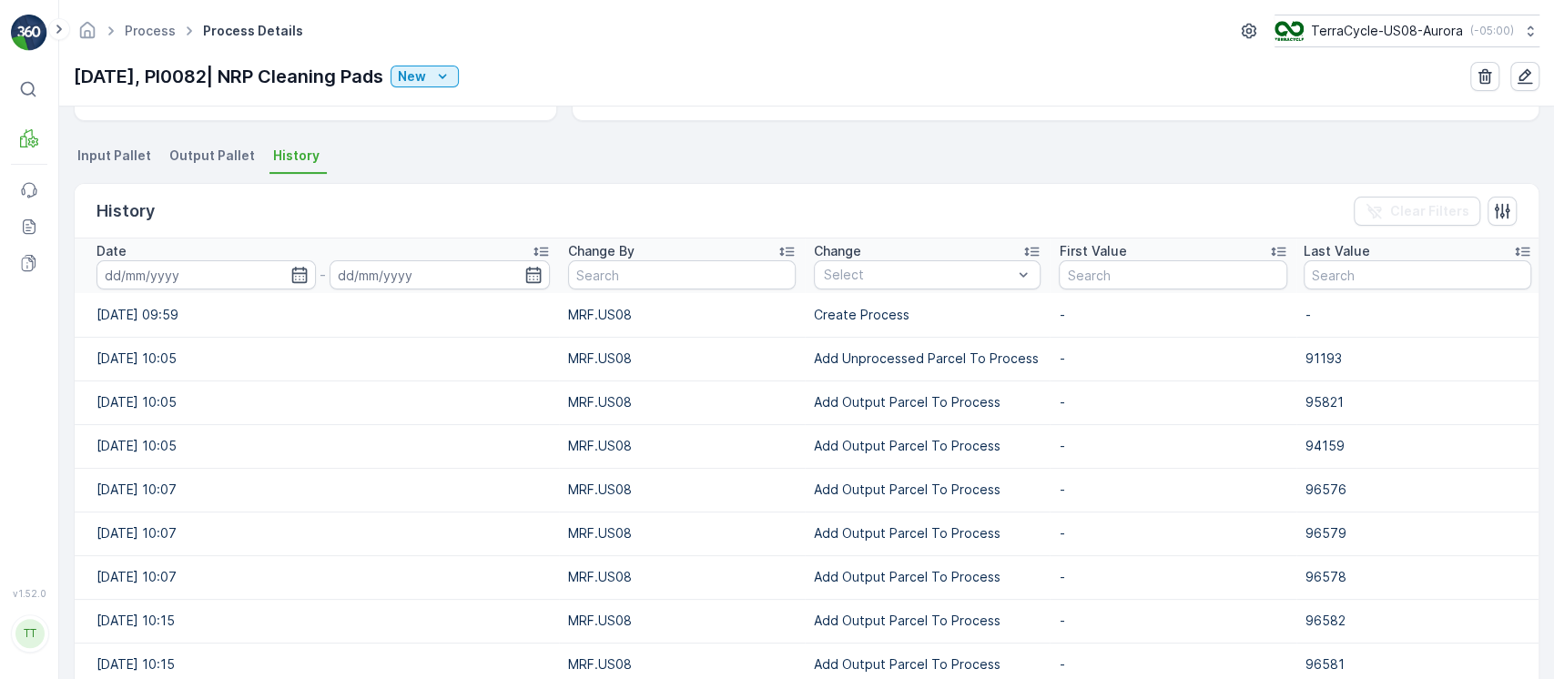
click at [837, 293] on td "Create Process" at bounding box center [927, 315] width 245 height 44
click at [840, 286] on div "Select" at bounding box center [927, 274] width 227 height 29
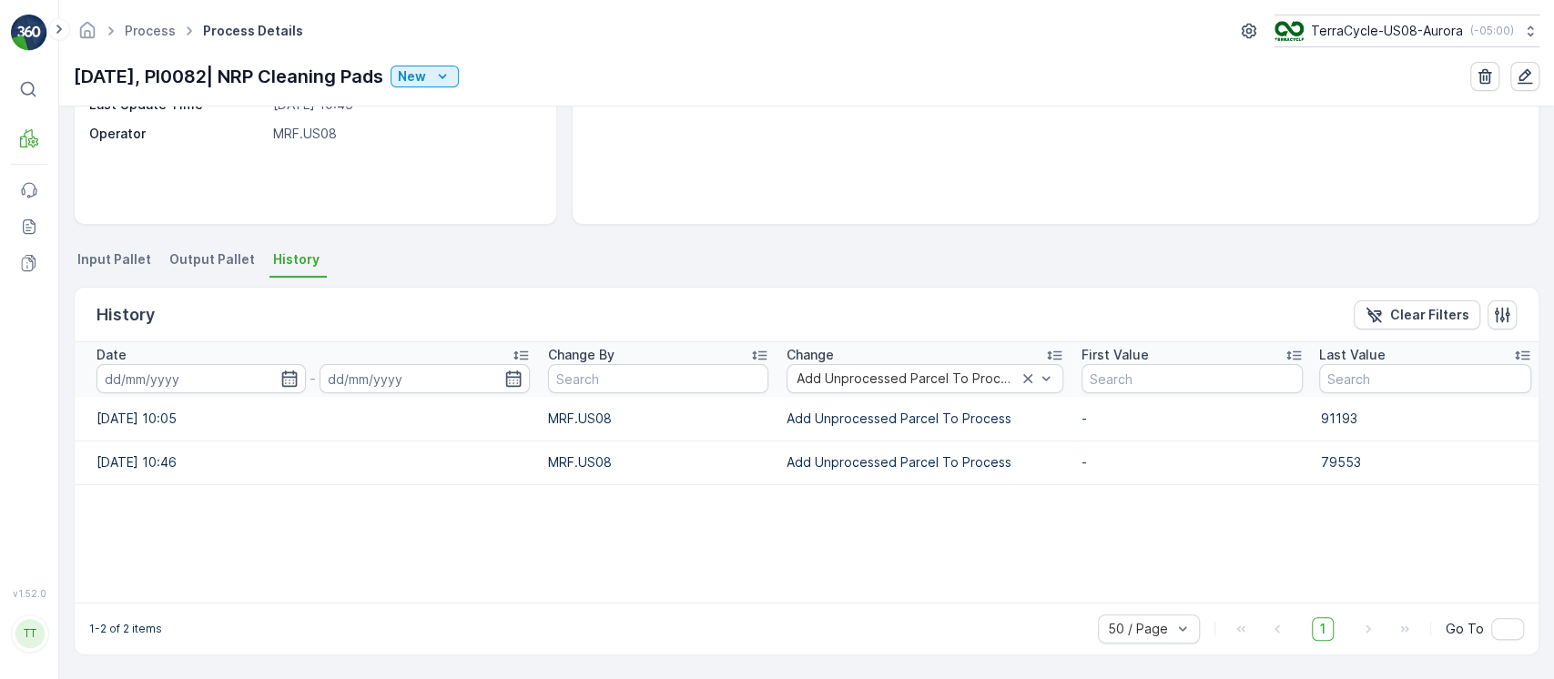
scroll to position [260, 0]
click at [219, 378] on input at bounding box center [201, 379] width 209 height 29
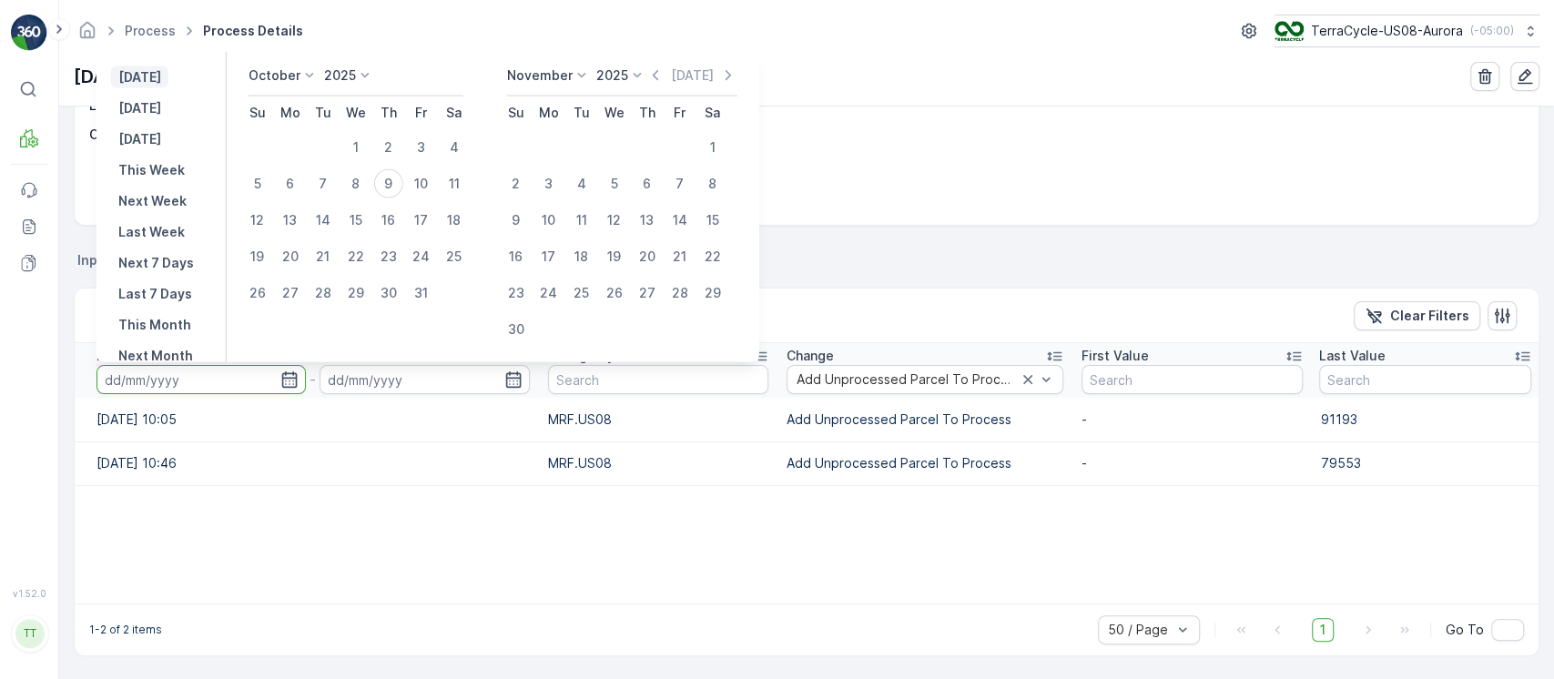
click at [161, 78] on p "Yesterday" at bounding box center [139, 77] width 43 height 18
type input "08.10.2025"
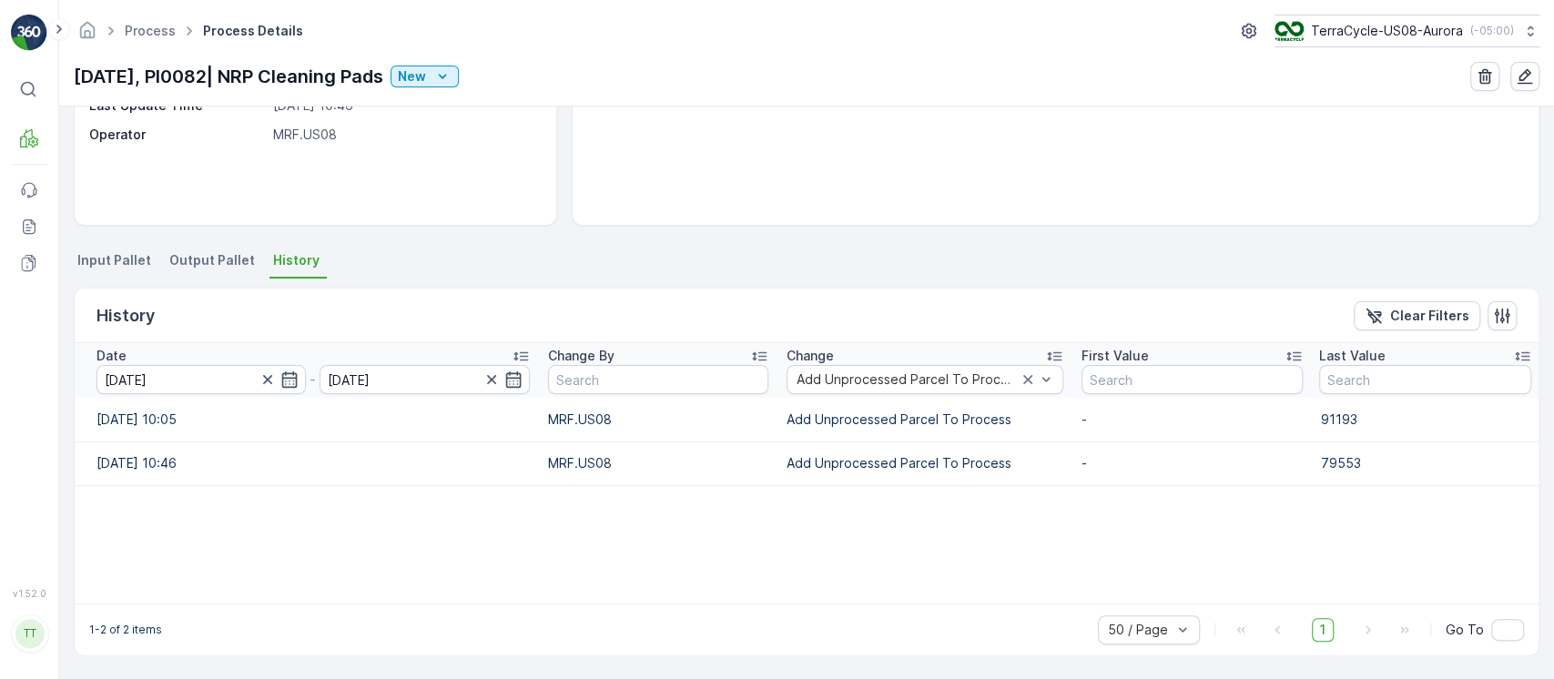
click at [86, 262] on span "Input Pallet" at bounding box center [114, 260] width 74 height 18
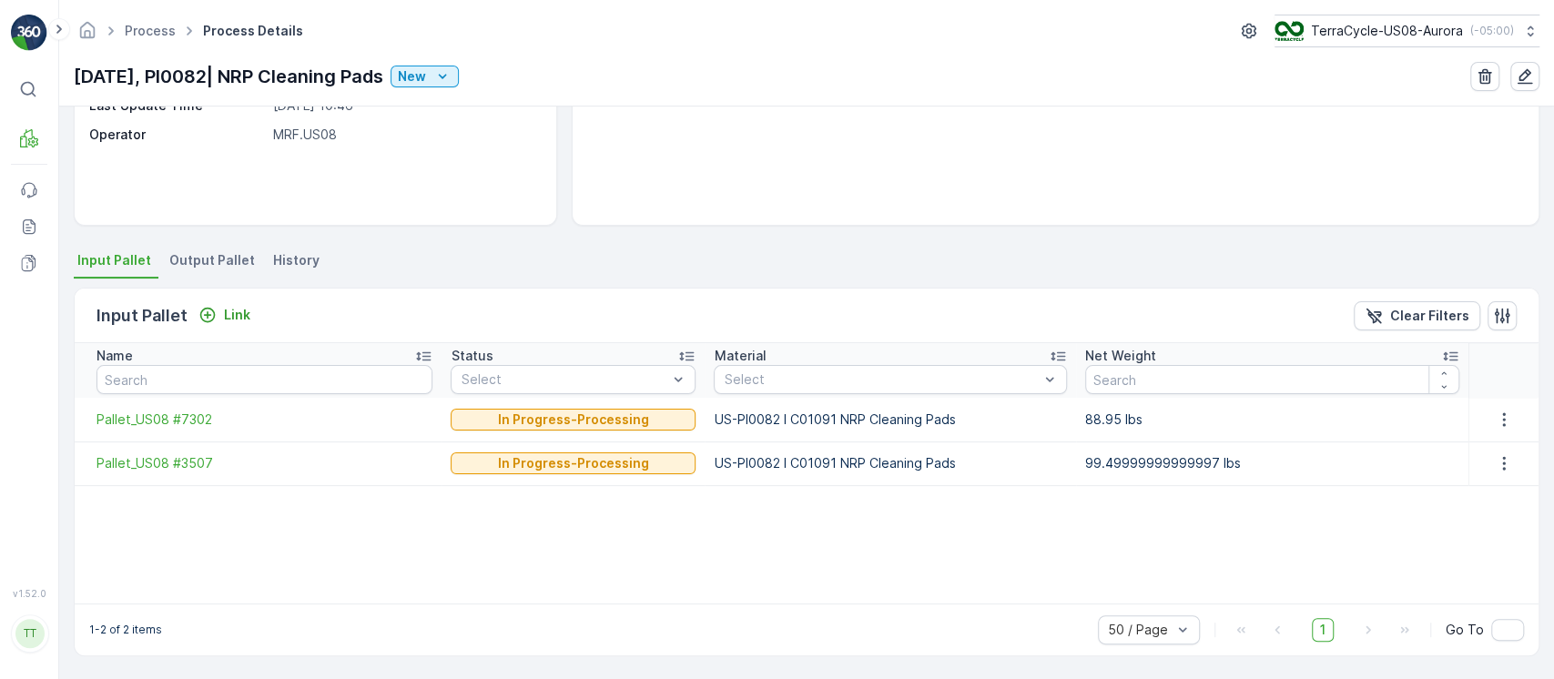
click at [779, 416] on p "US-PI0082 I C01091 NRP Cleaning Pads" at bounding box center [890, 420] width 353 height 18
click at [777, 413] on p "US-PI0082 I C01091 NRP Cleaning Pads" at bounding box center [890, 420] width 353 height 18
click at [779, 413] on p "US-PI0082 I C01091 NRP Cleaning Pads" at bounding box center [890, 420] width 353 height 18
copy p "US-PI0082 I C01091 NRP Cleaning Pads"
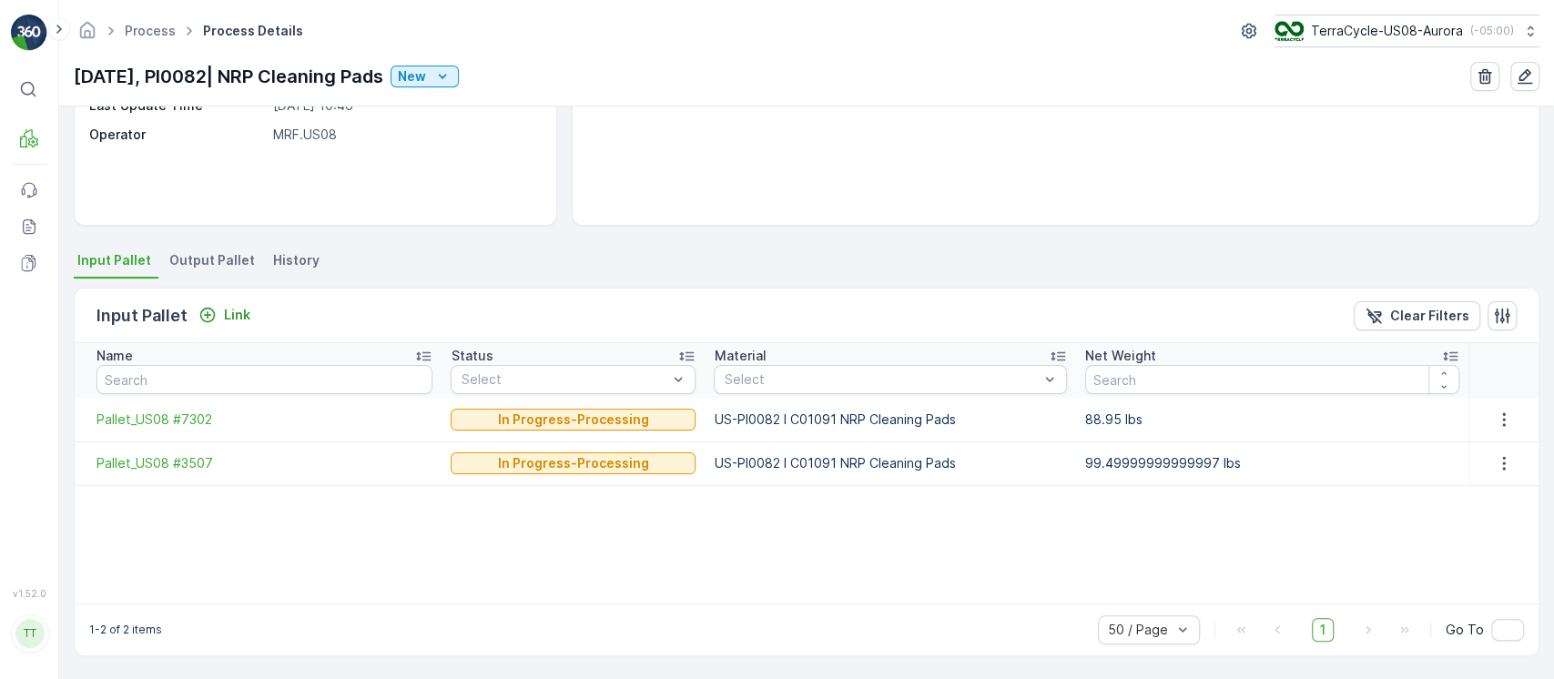
click at [282, 266] on span "History" at bounding box center [296, 260] width 46 height 18
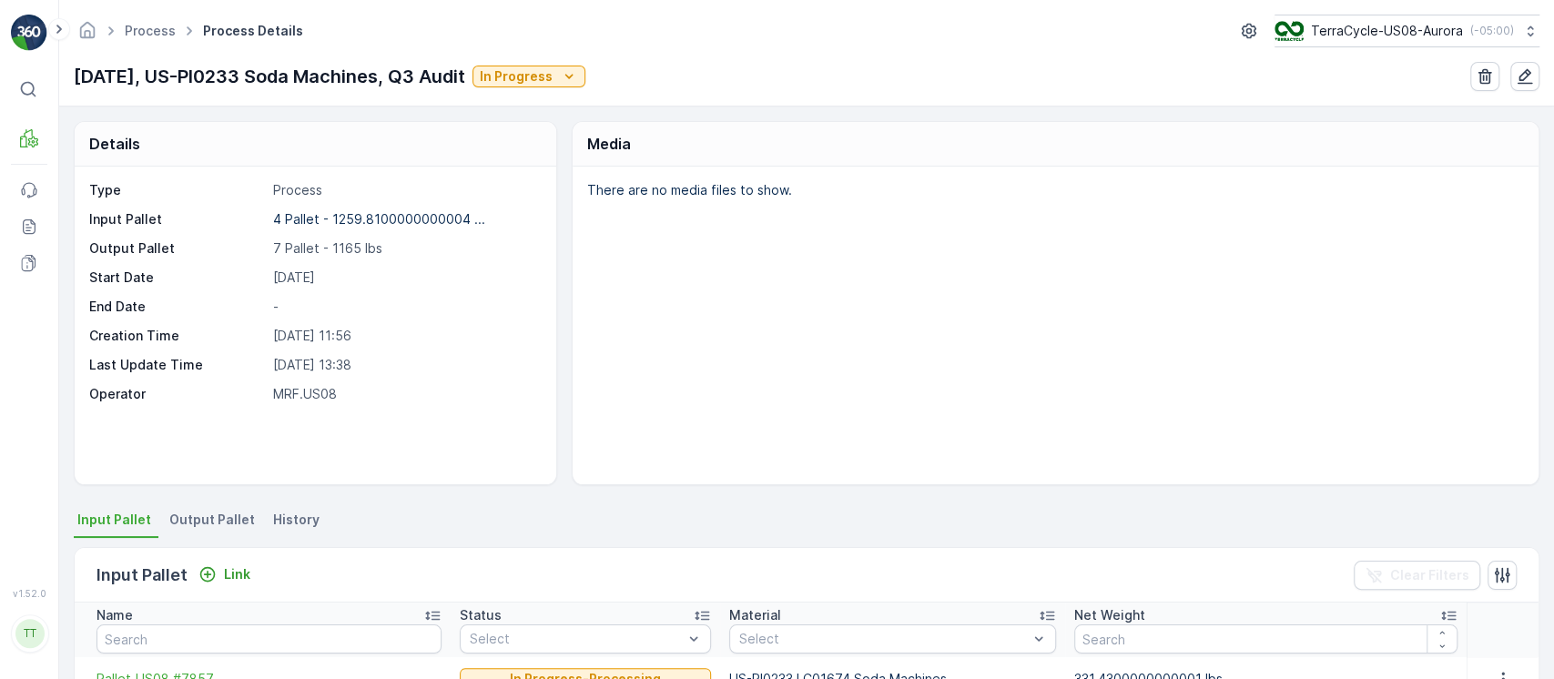
click at [274, 527] on span "History" at bounding box center [296, 520] width 46 height 18
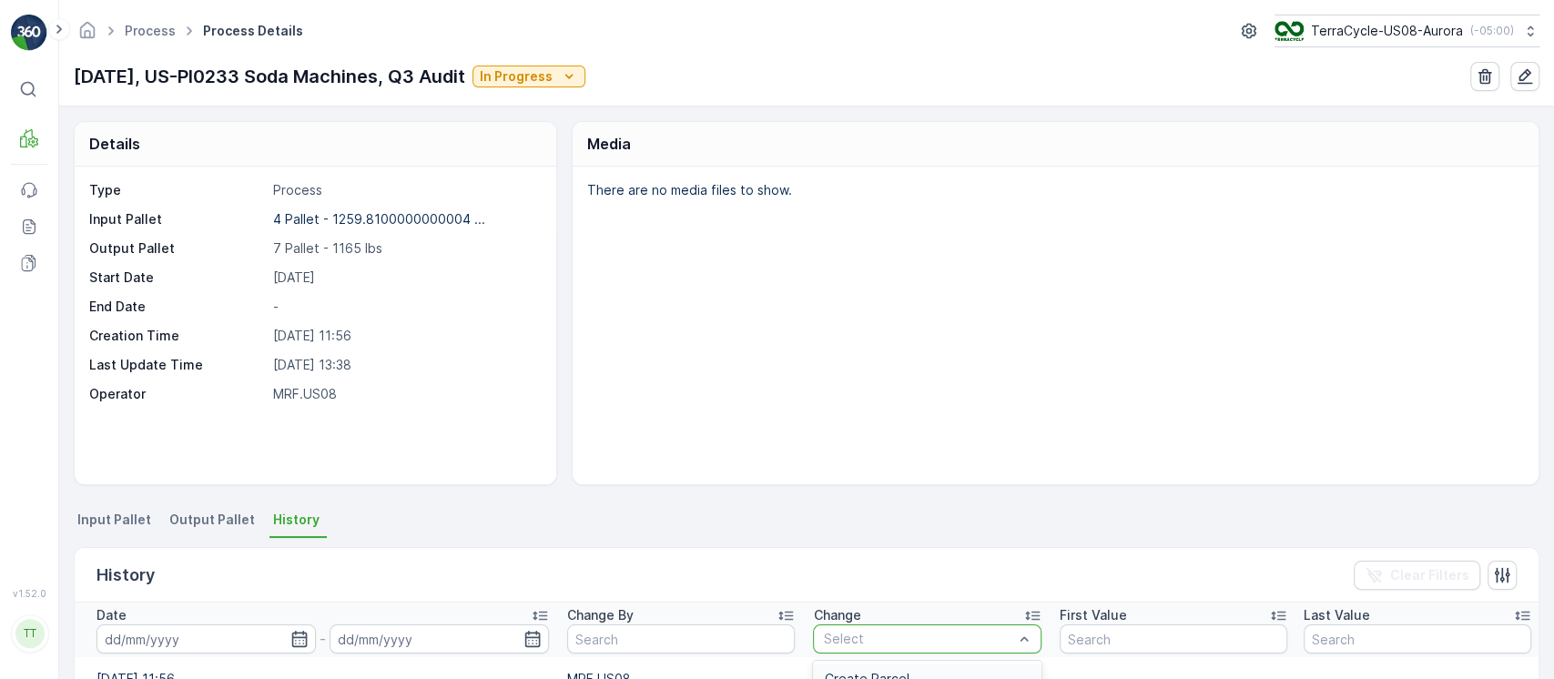
type input "Add Unprocessed Parcel To Process"
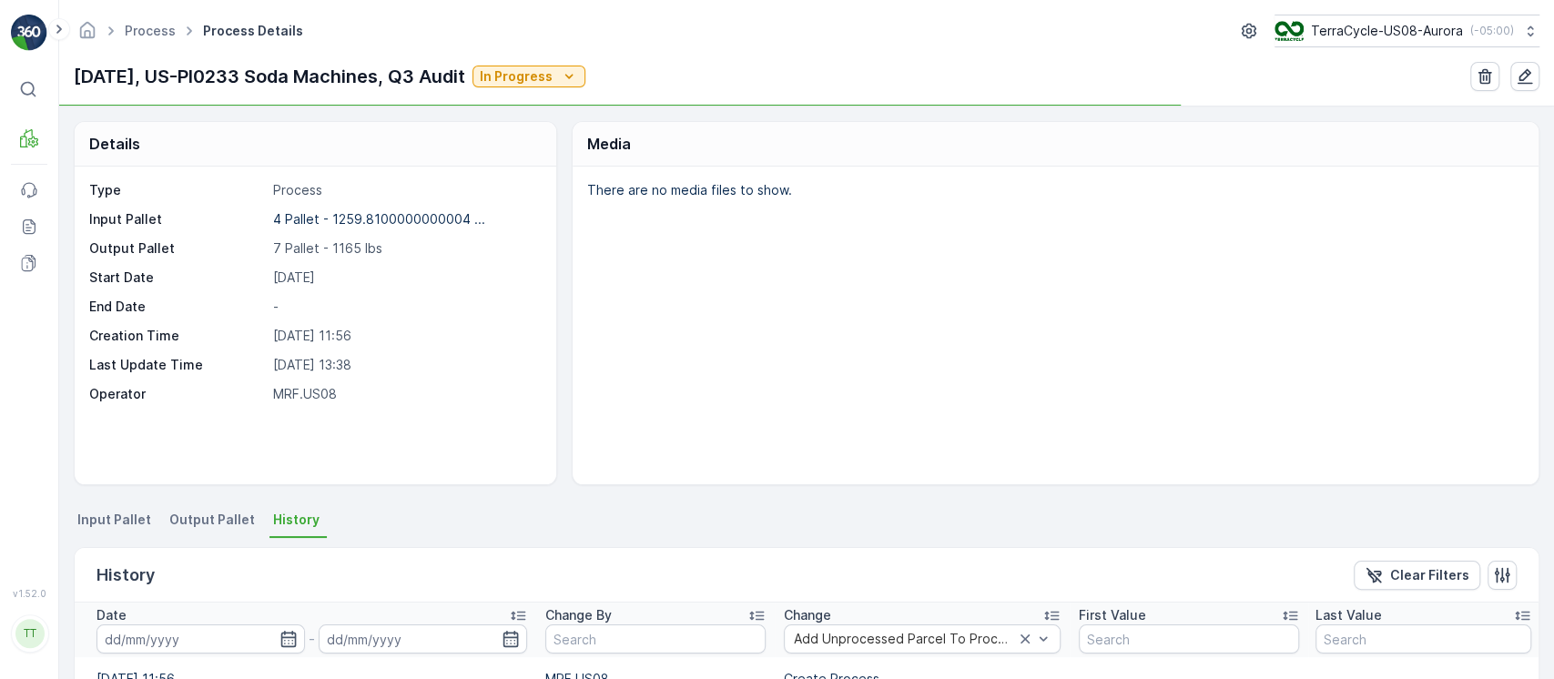
click at [220, 634] on input at bounding box center [201, 639] width 209 height 29
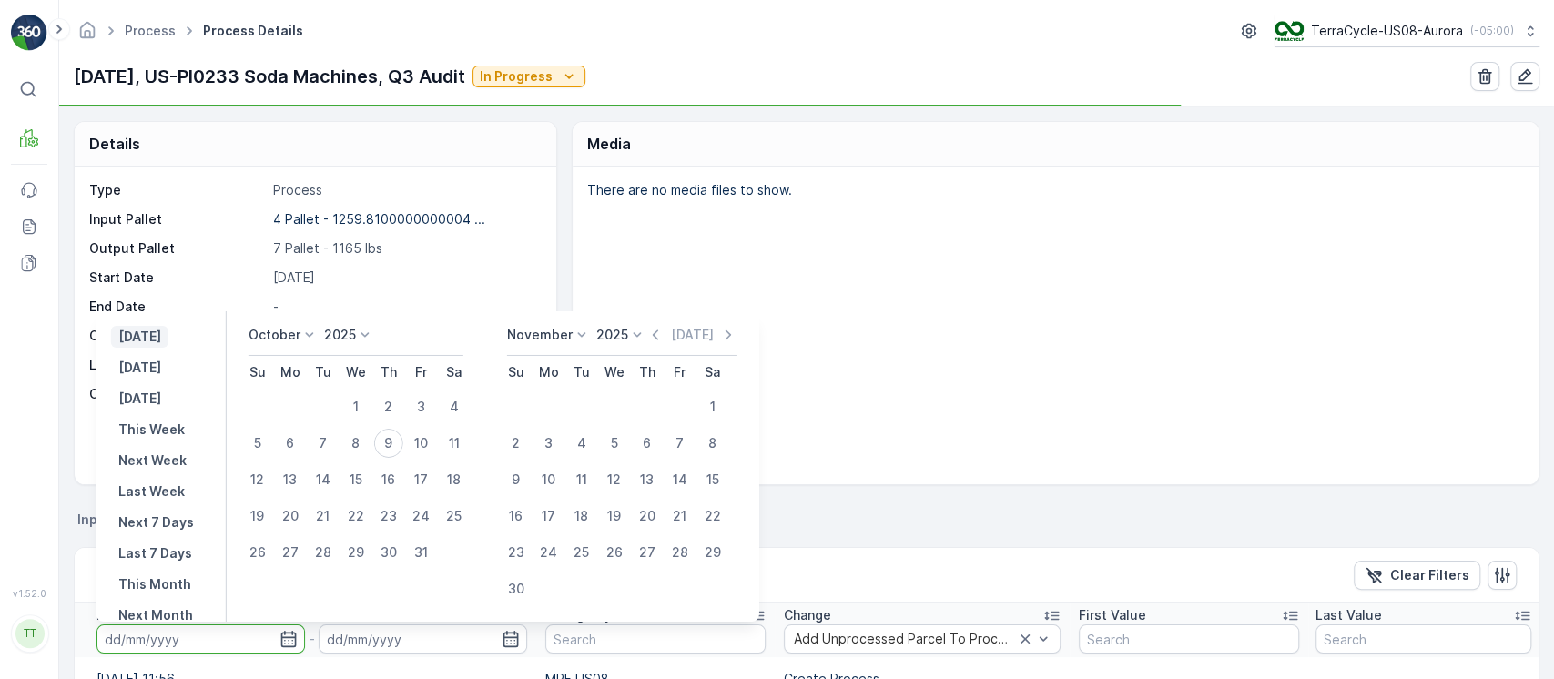
click at [159, 337] on p "[DATE]" at bounding box center [139, 337] width 43 height 18
type input "[DATE]"
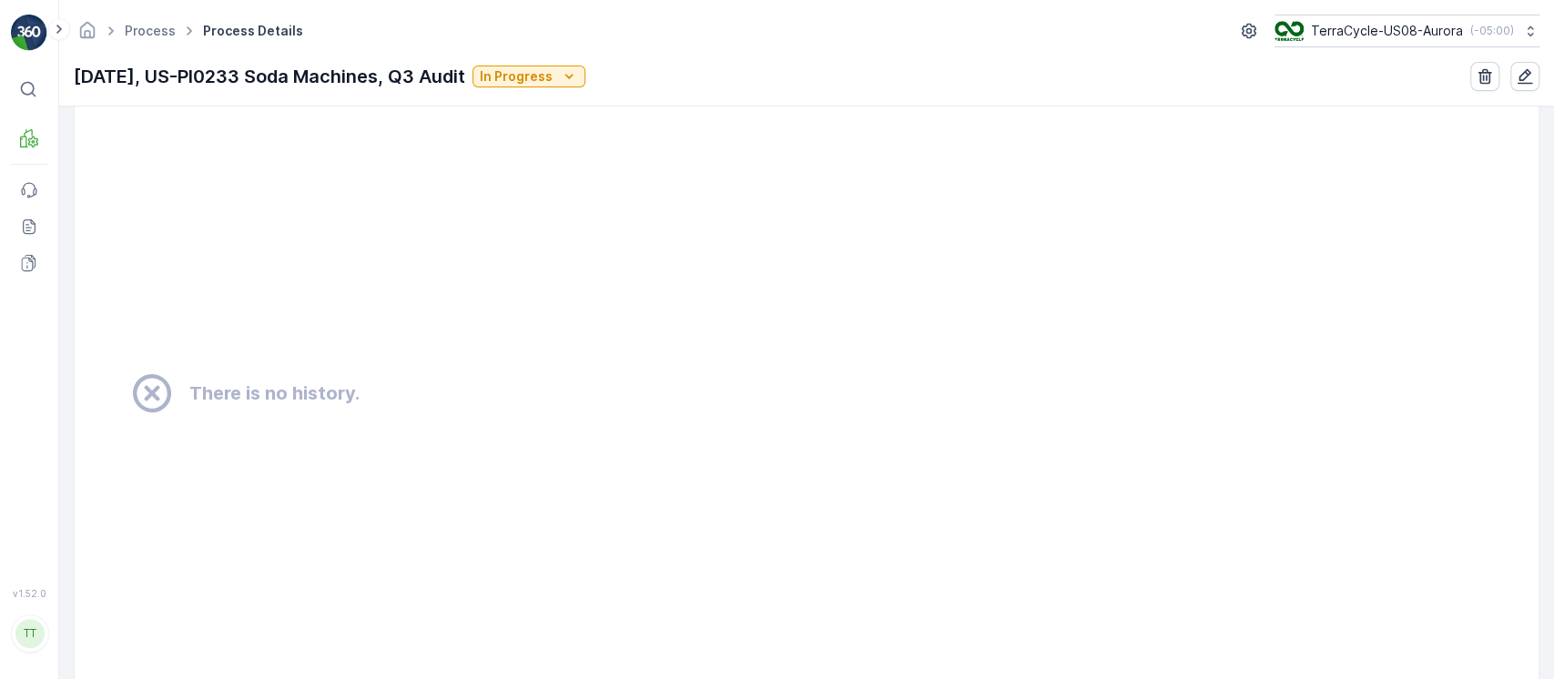
scroll to position [1954, 0]
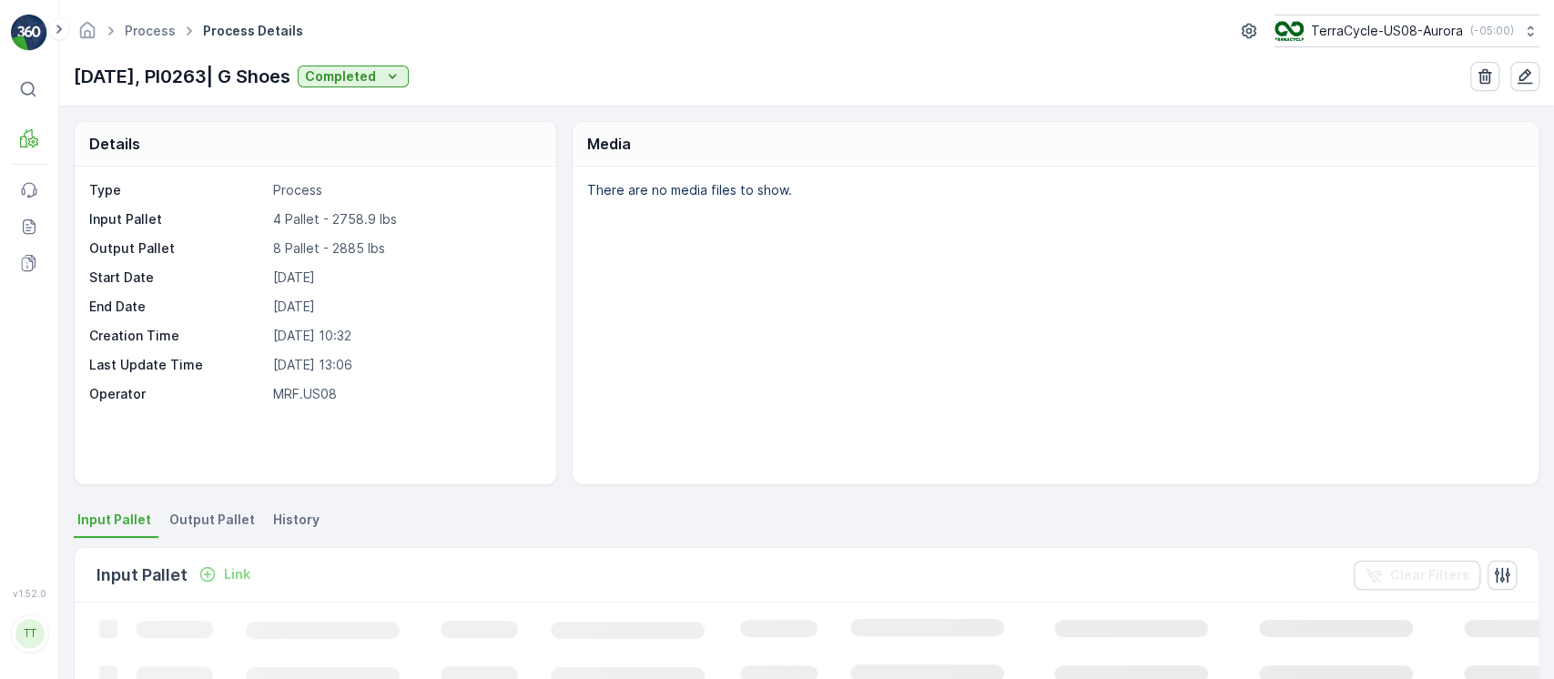
click at [294, 527] on span "History" at bounding box center [296, 520] width 46 height 18
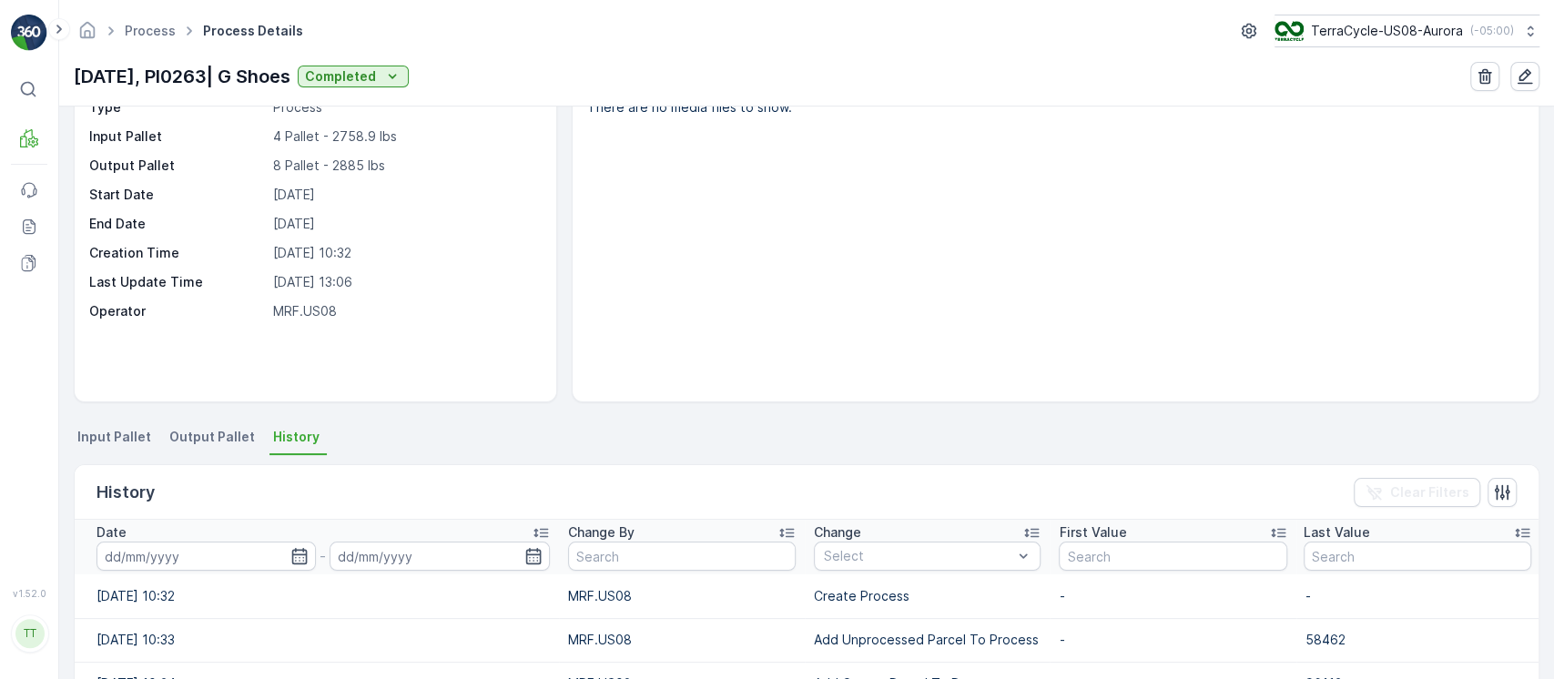
scroll to position [121, 0]
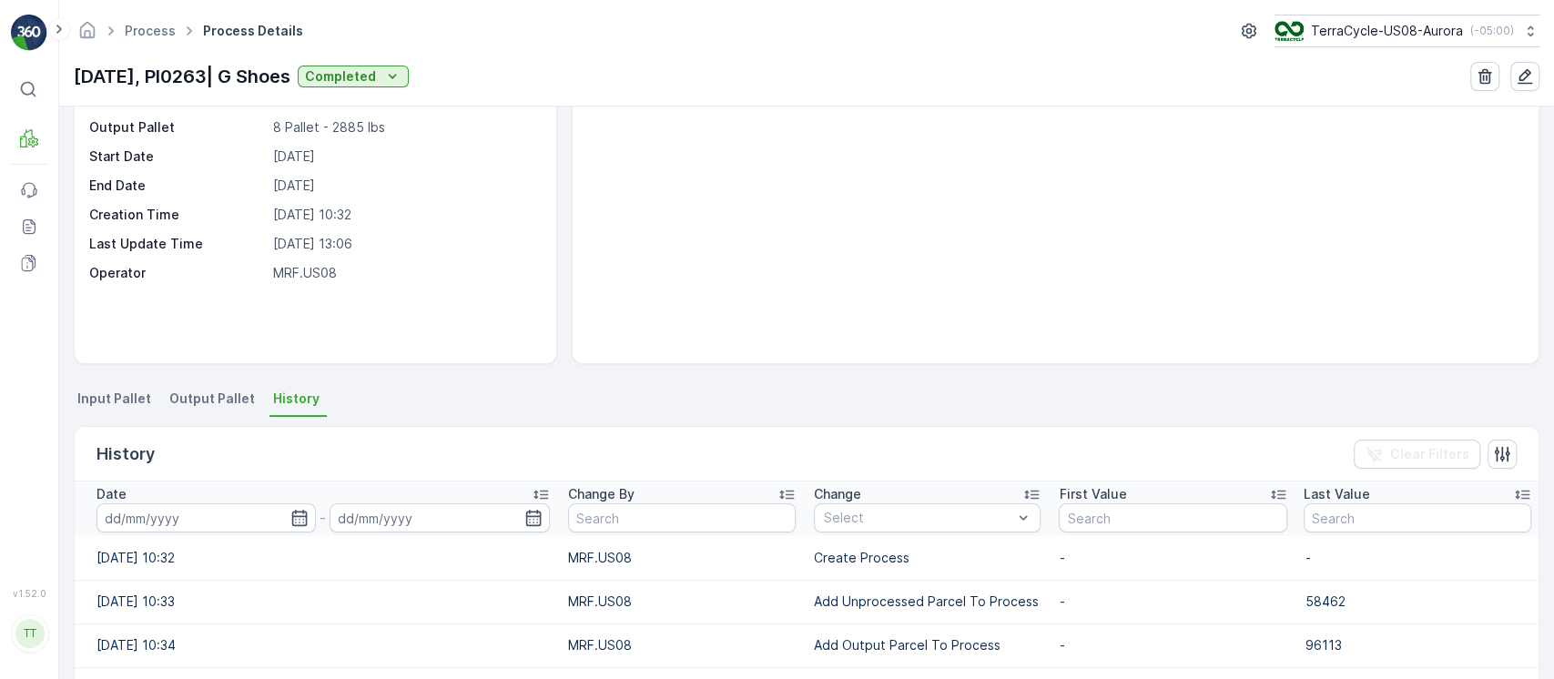
click at [183, 536] on td "03.10.2025 10:32" at bounding box center [317, 558] width 484 height 44
click at [182, 536] on td "03.10.2025 10:32" at bounding box center [317, 558] width 484 height 44
click at [179, 522] on input at bounding box center [206, 518] width 219 height 29
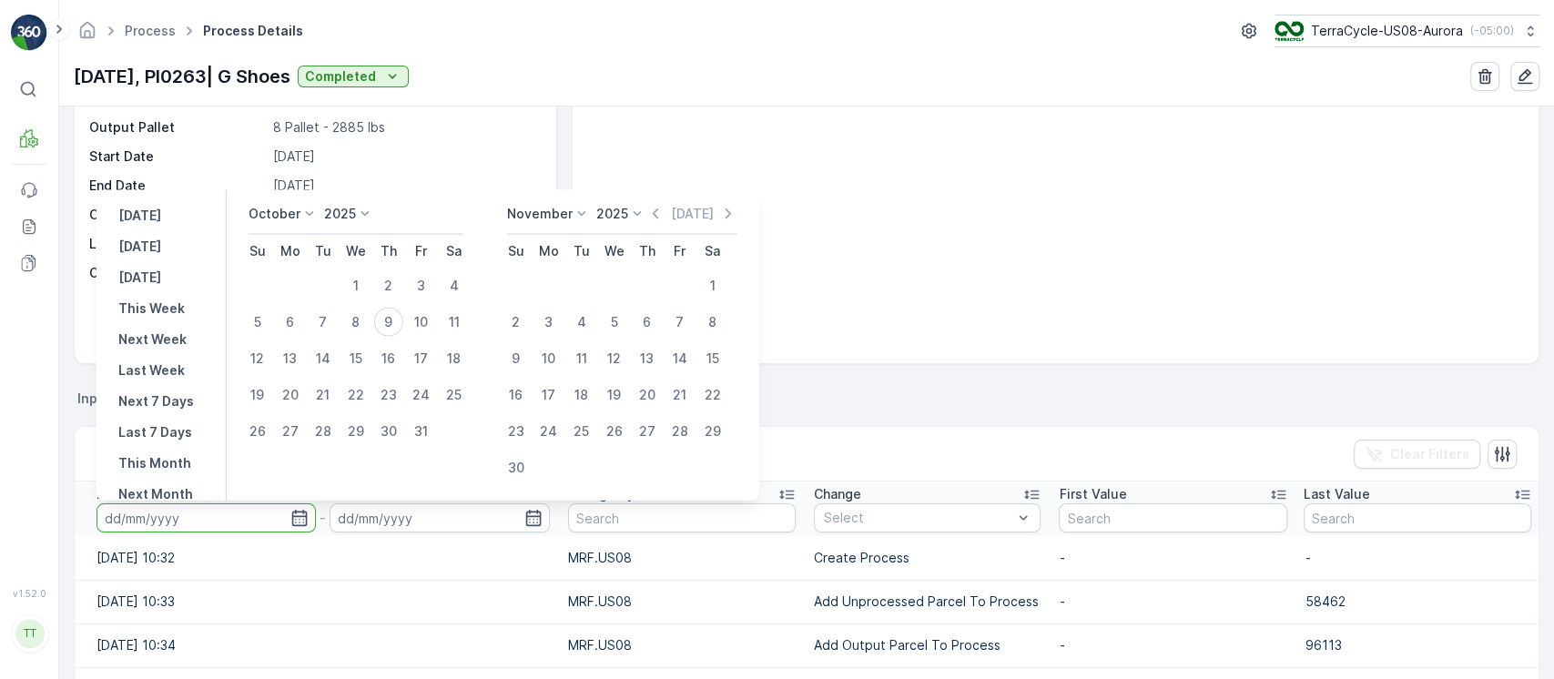
drag, startPoint x: 153, startPoint y: 215, endPoint x: 278, endPoint y: 258, distance: 131.9
click at [152, 215] on p "[DATE]" at bounding box center [139, 216] width 43 height 18
type input "[DATE]"
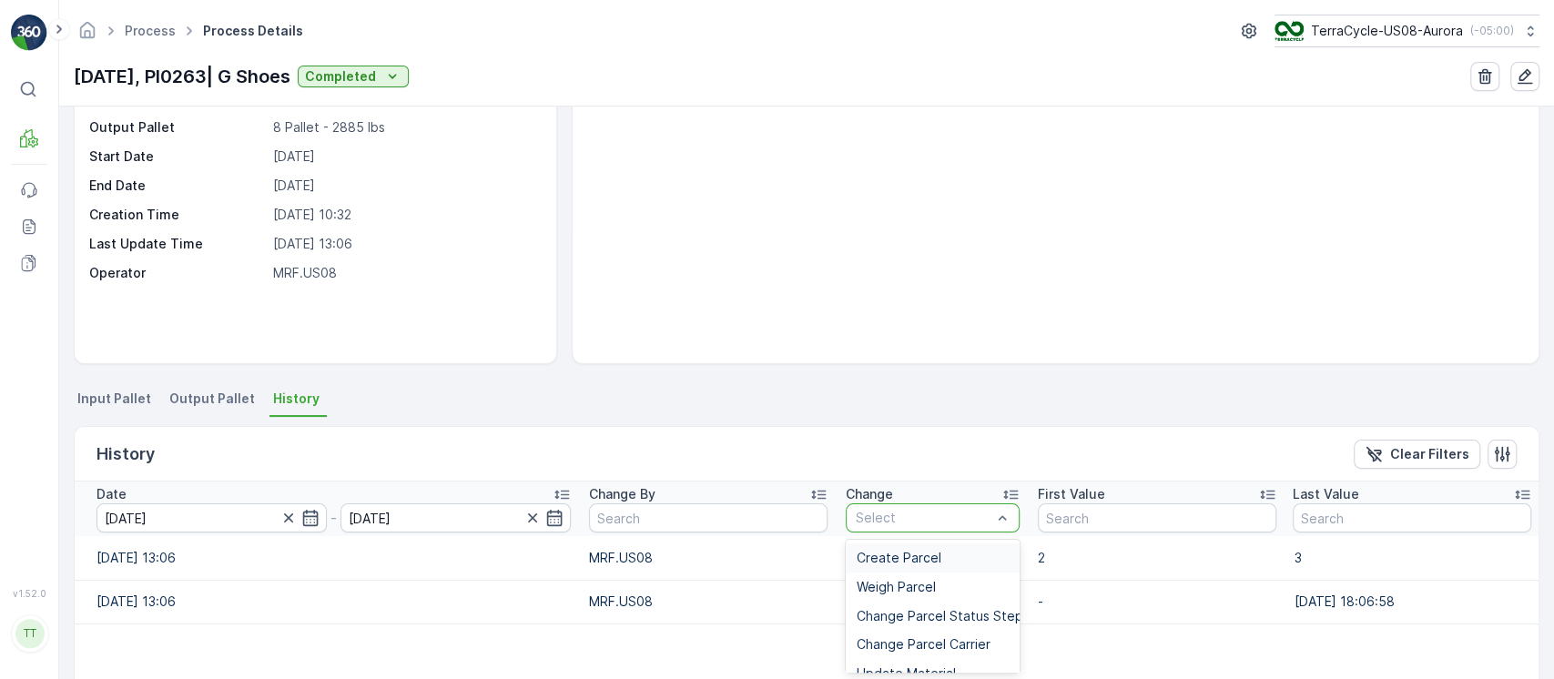
type input "Add Unprocessed Parcel To Process"
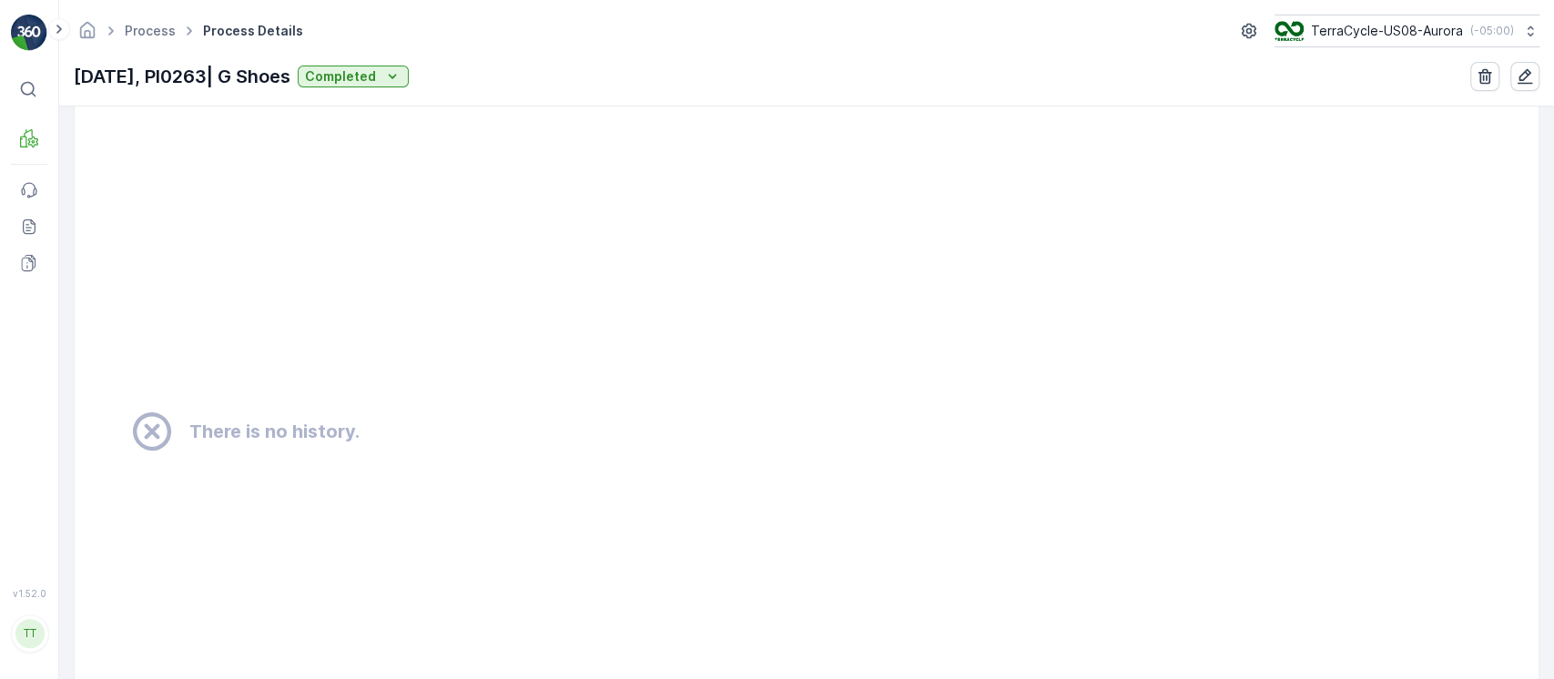
scroll to position [1335, 0]
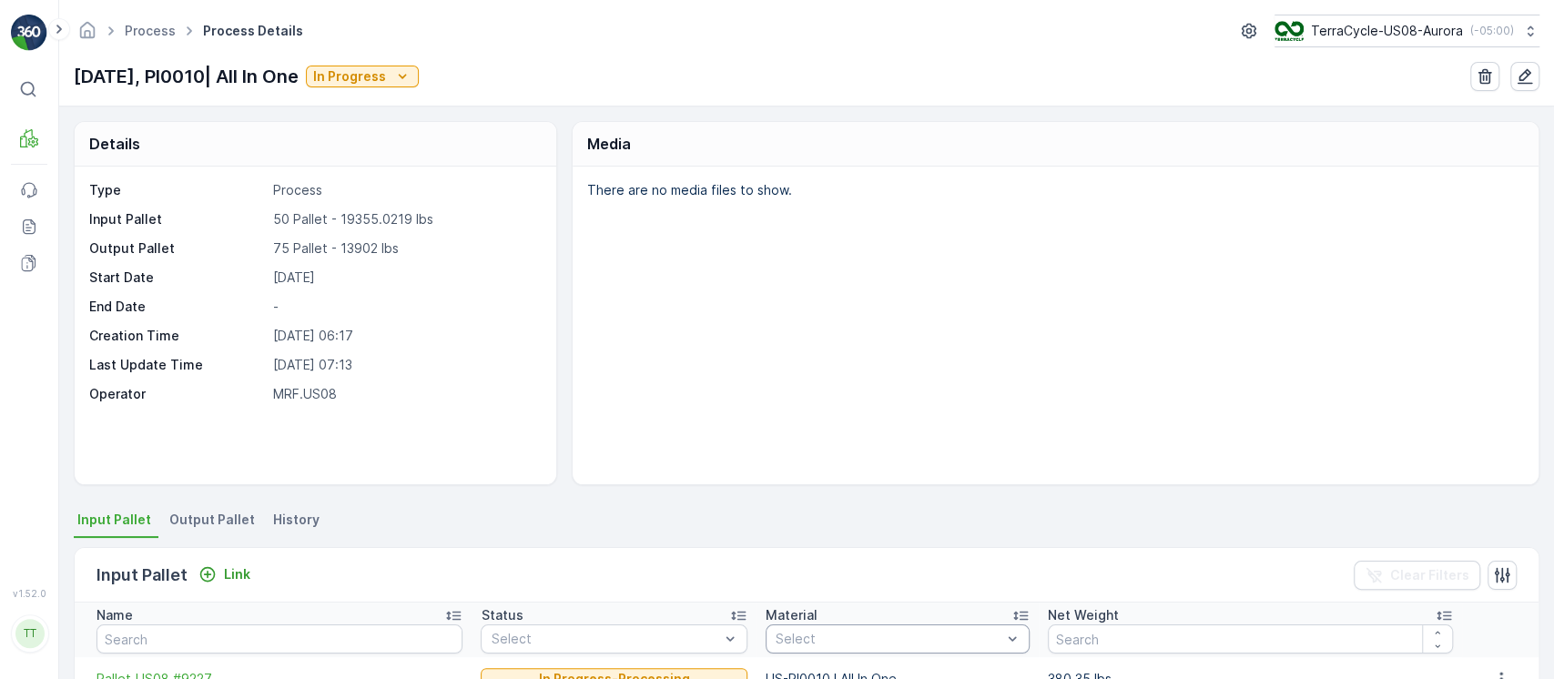
click at [309, 526] on li "History" at bounding box center [298, 522] width 57 height 31
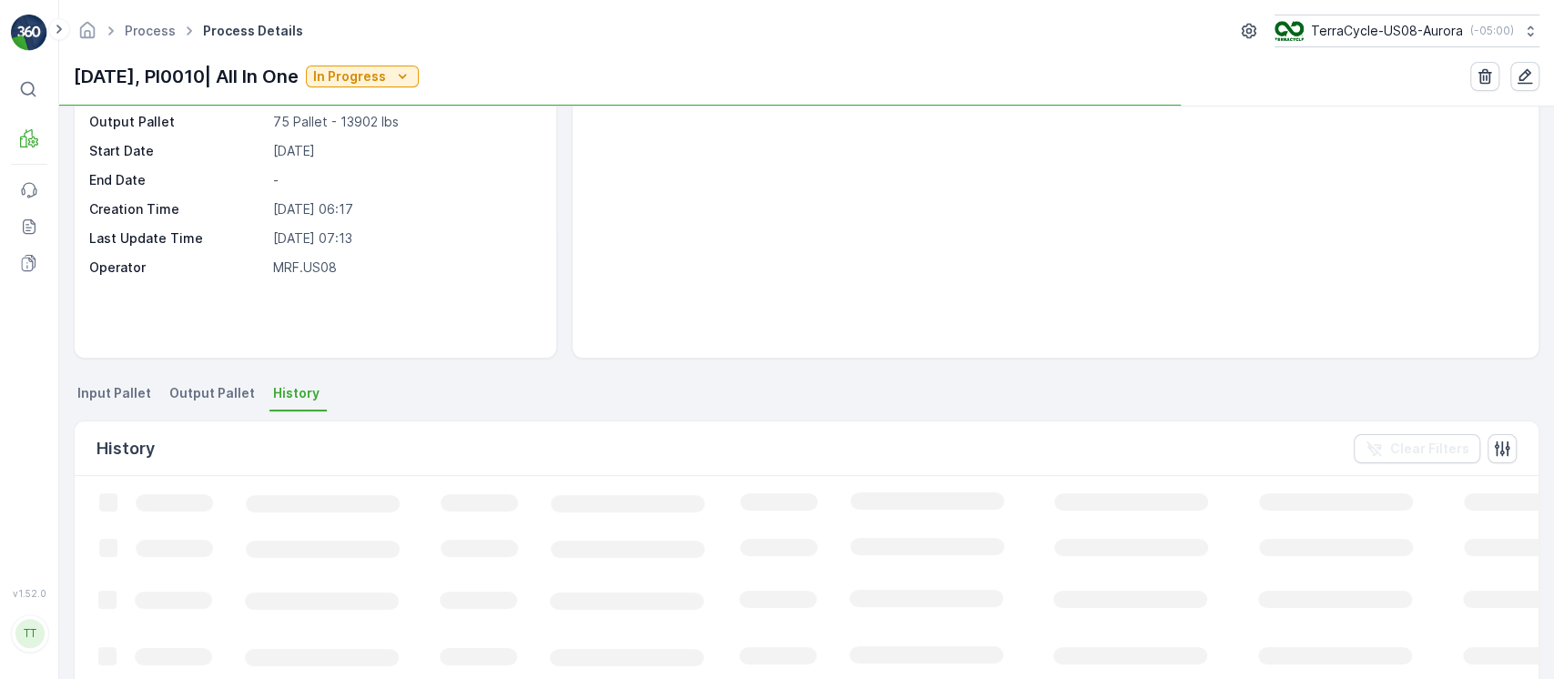
scroll to position [242, 0]
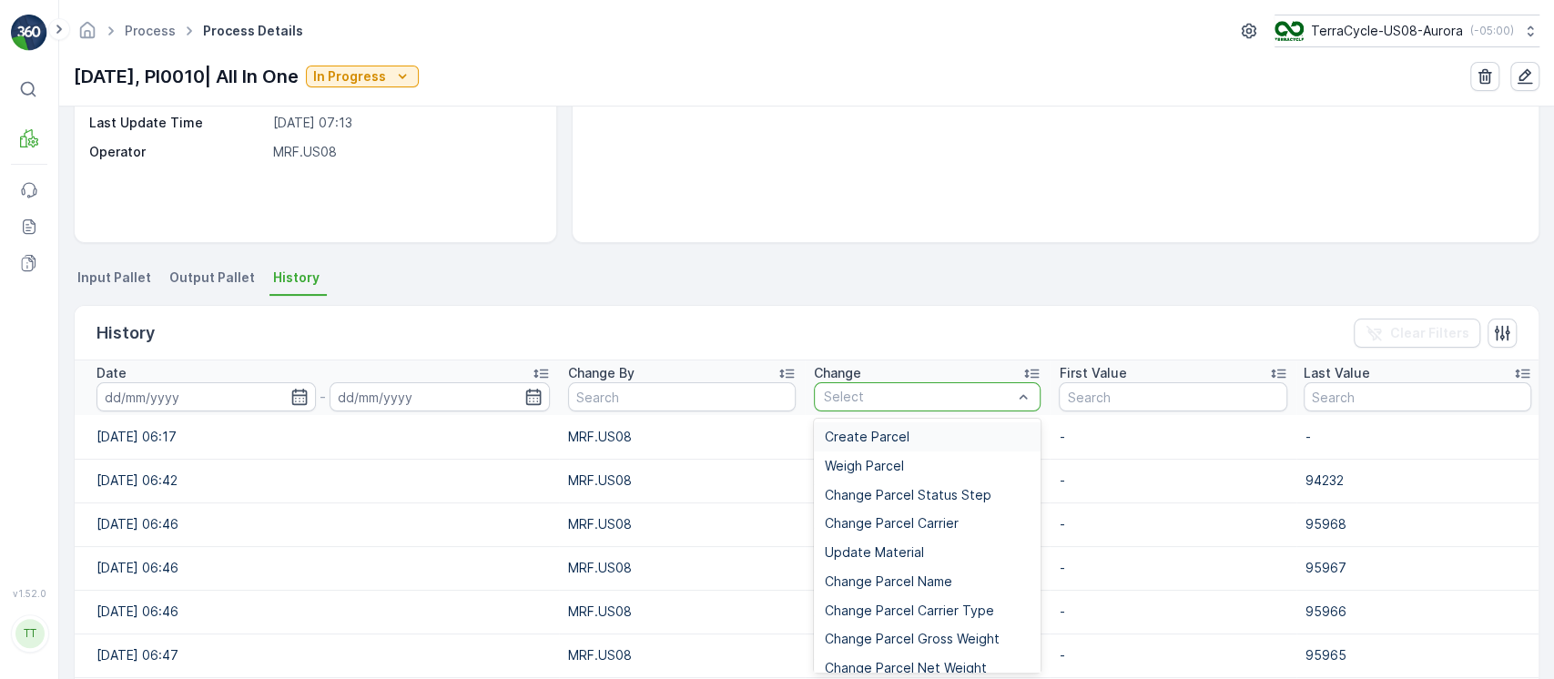
type input "Add Unprocessed Parcel To Process"
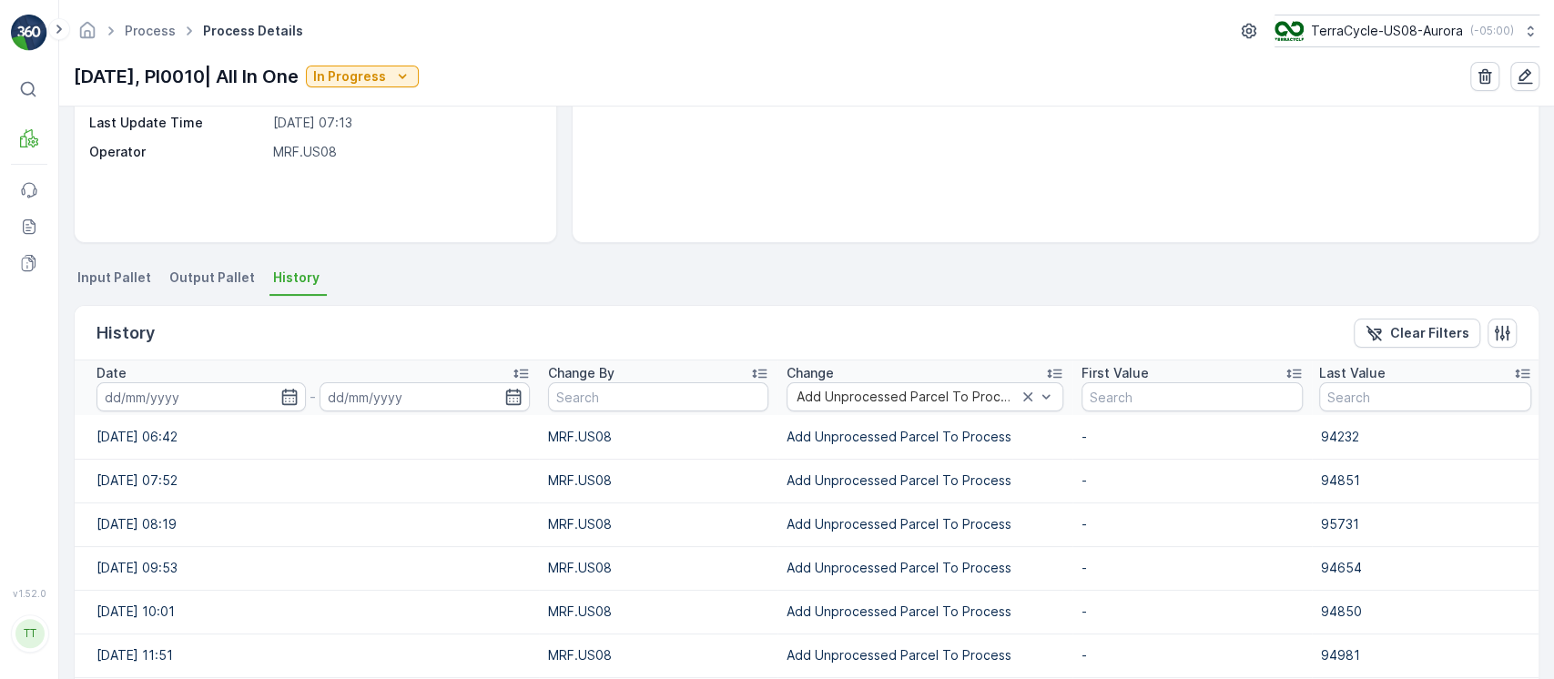
click at [233, 405] on input at bounding box center [201, 396] width 209 height 29
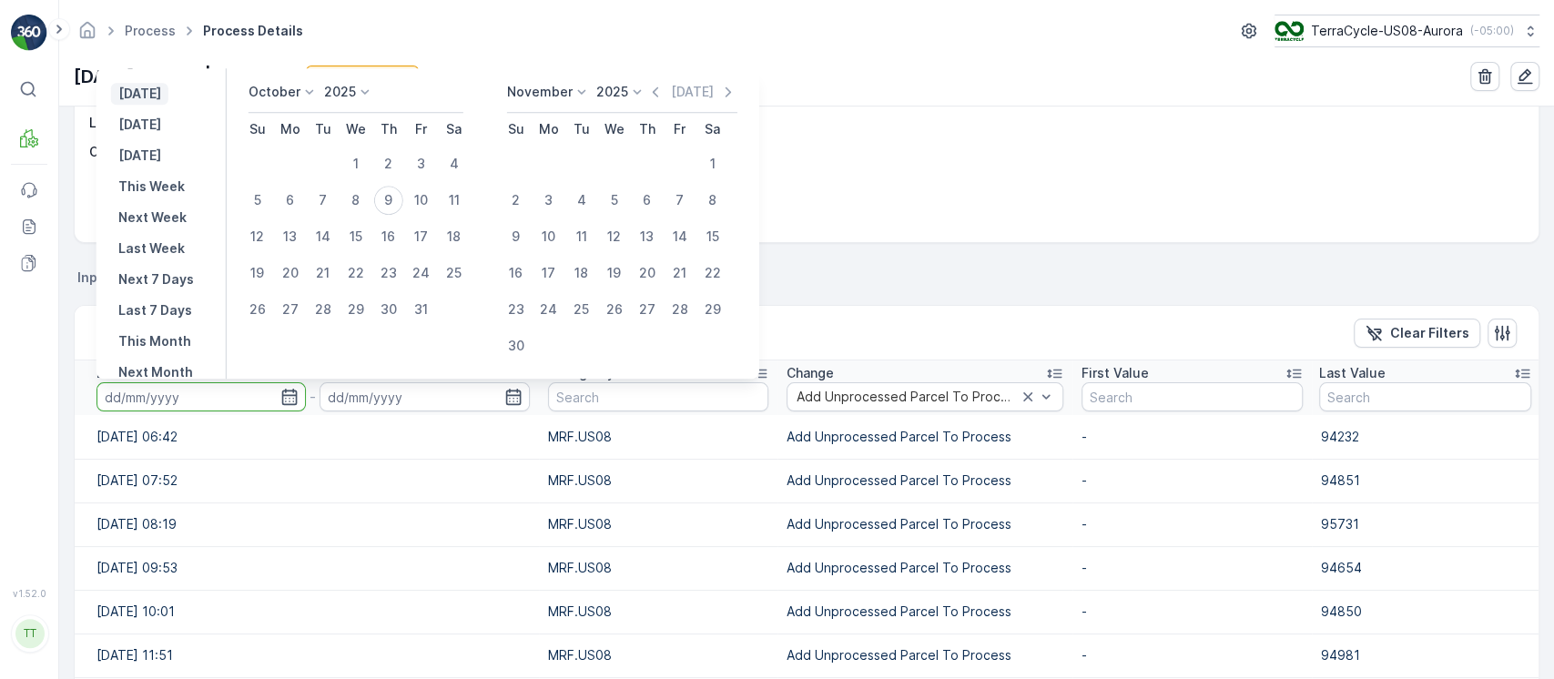
click at [161, 93] on p "[DATE]" at bounding box center [139, 94] width 43 height 18
type input "[DATE]"
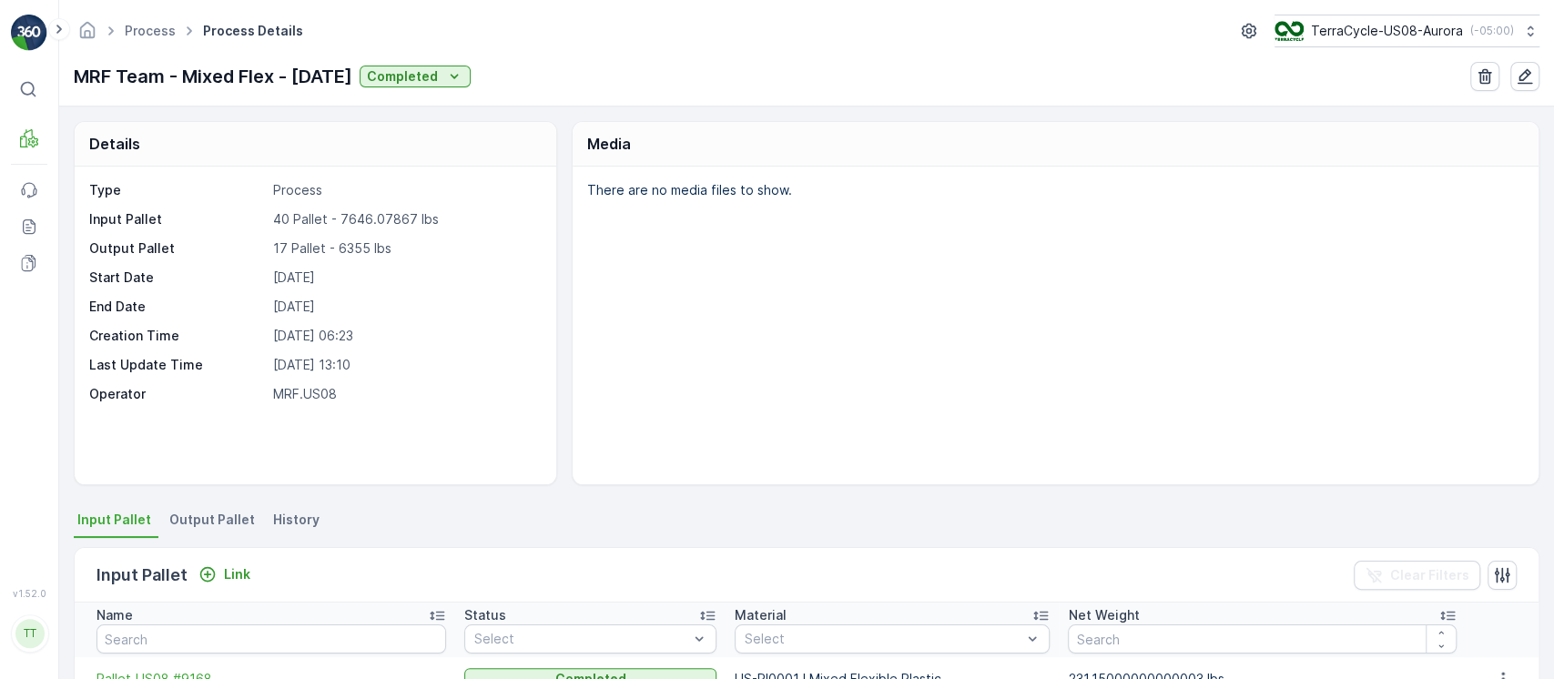
click at [299, 524] on span "History" at bounding box center [296, 520] width 46 height 18
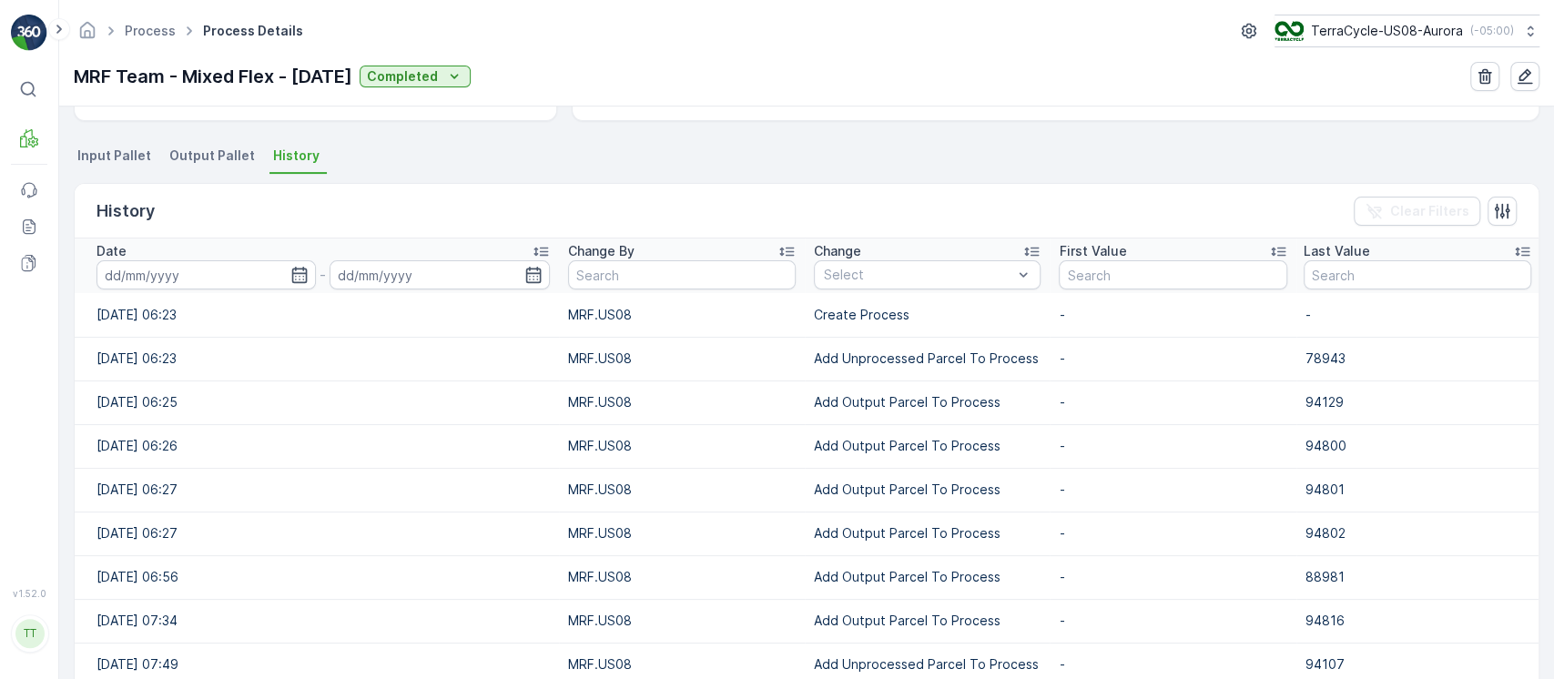
scroll to position [364, 0]
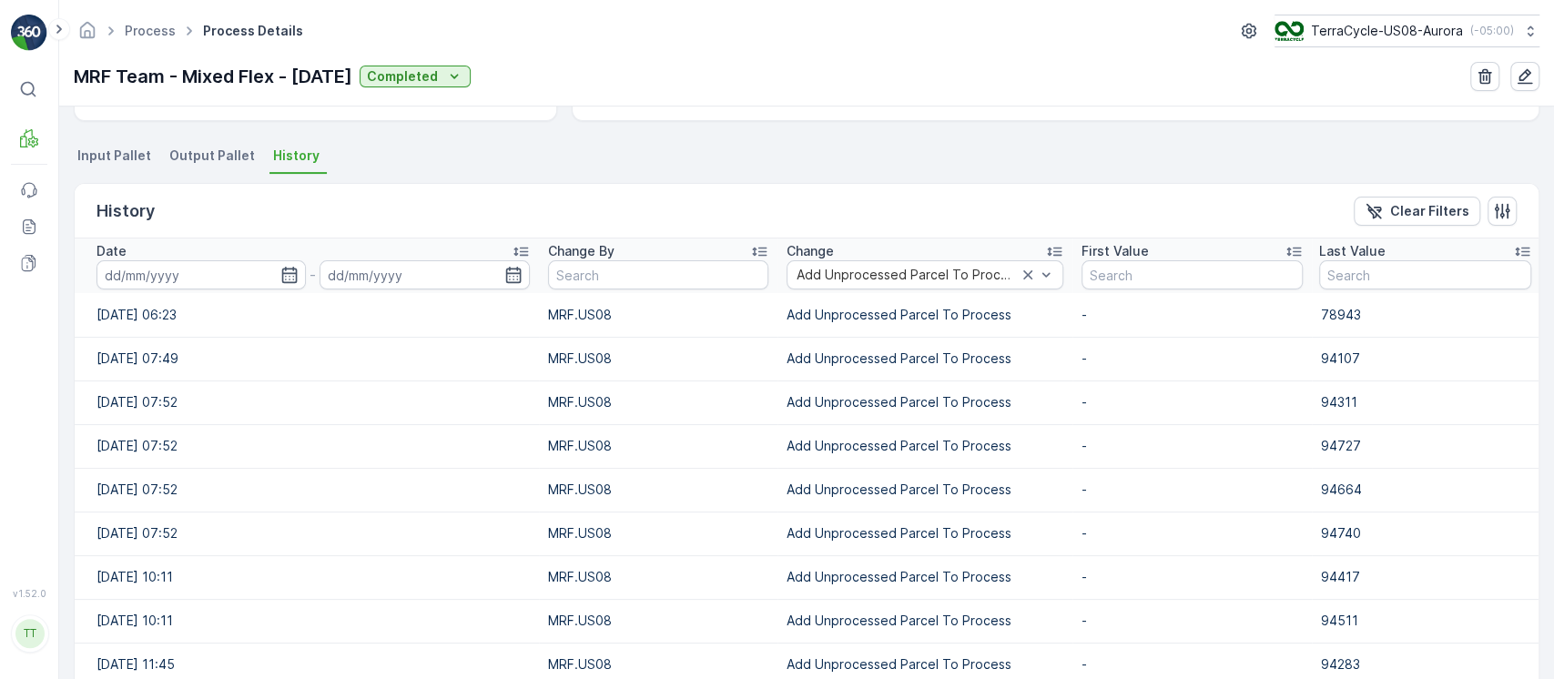
click at [193, 279] on input at bounding box center [201, 274] width 209 height 29
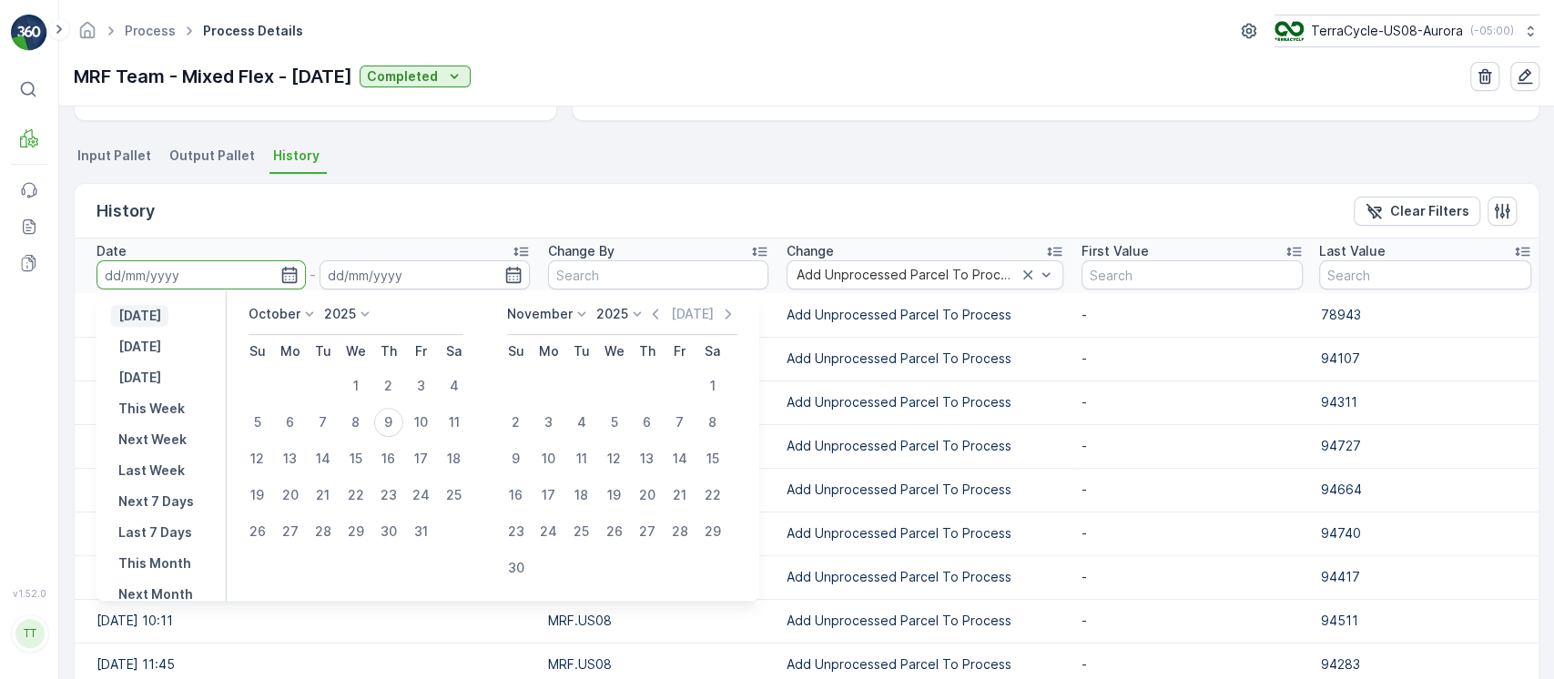
click at [159, 318] on p "[DATE]" at bounding box center [139, 316] width 43 height 18
type input "[DATE]"
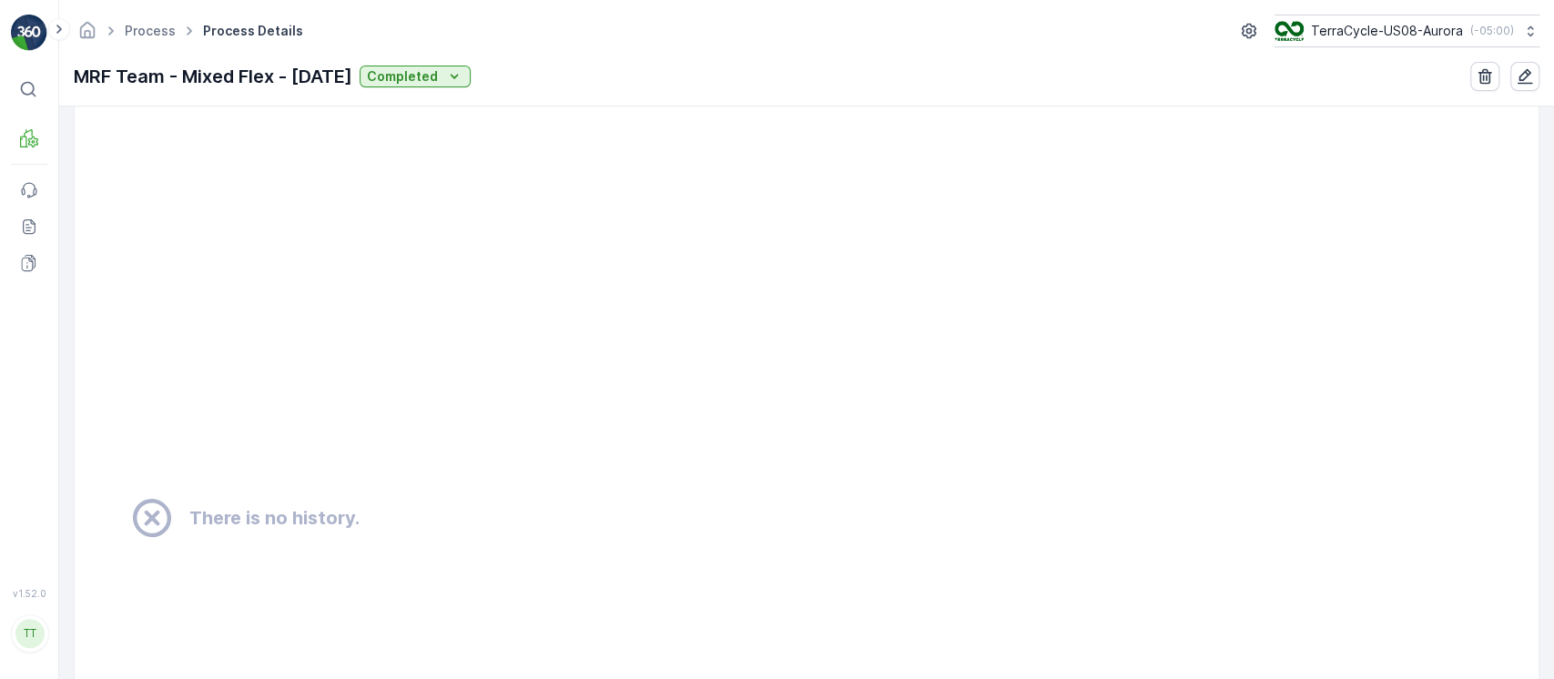
scroll to position [1099, 0]
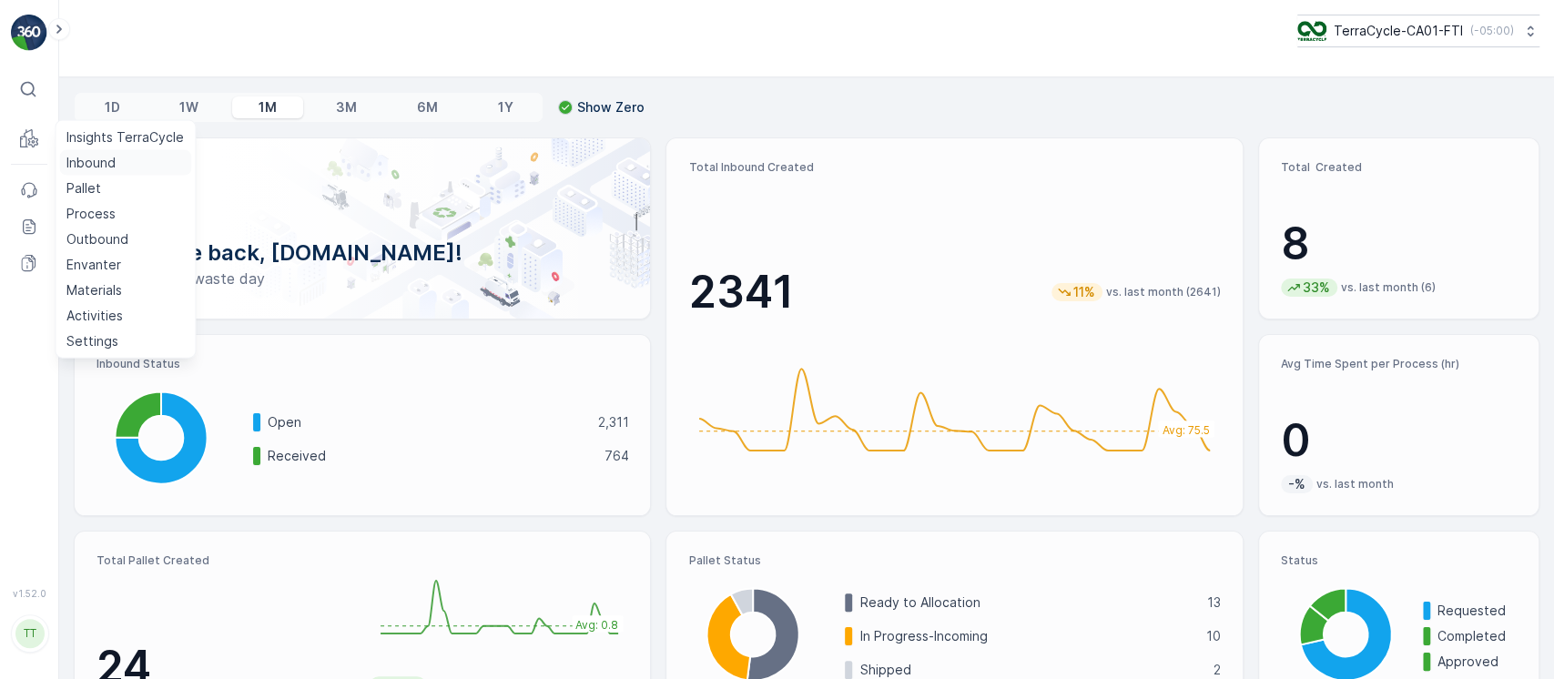
click at [77, 164] on p "Inbound" at bounding box center [90, 163] width 49 height 18
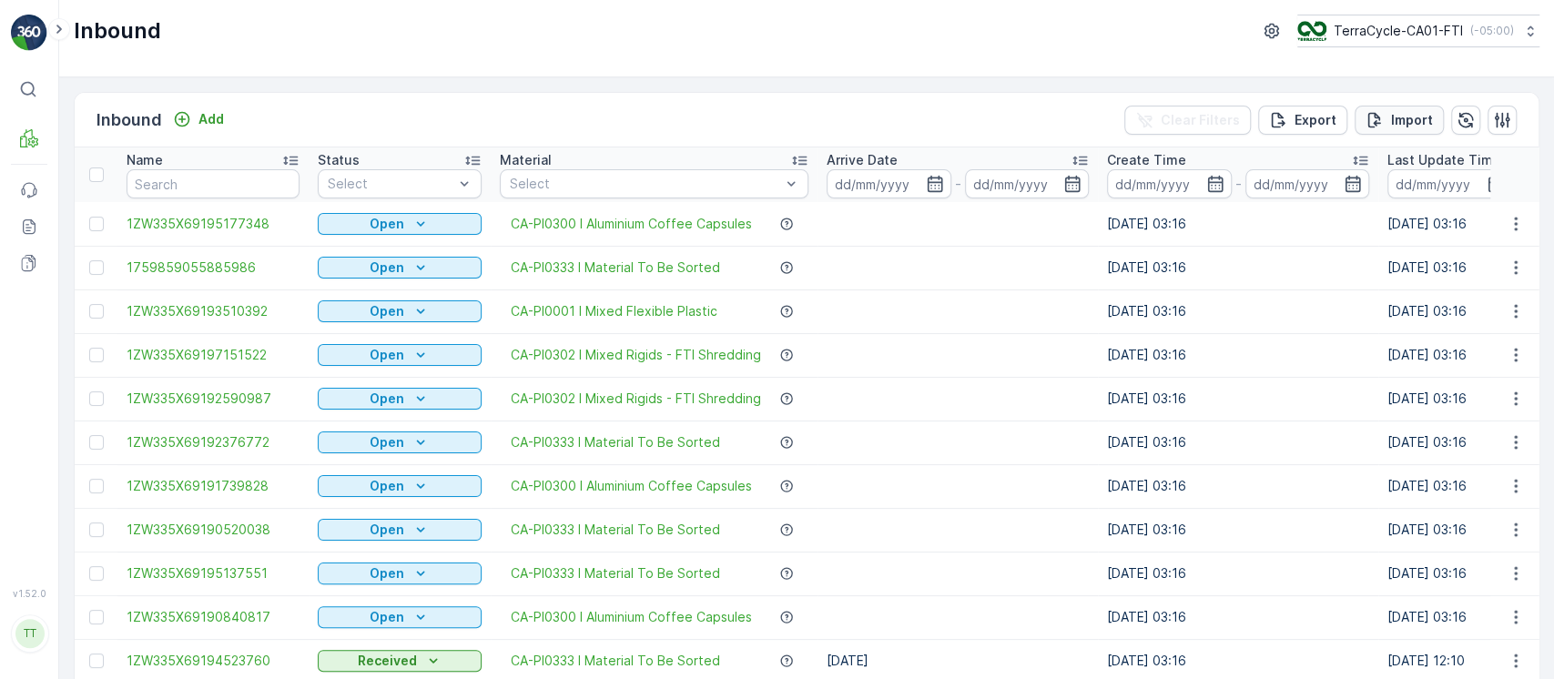
click at [1361, 126] on button "Import" at bounding box center [1399, 120] width 89 height 29
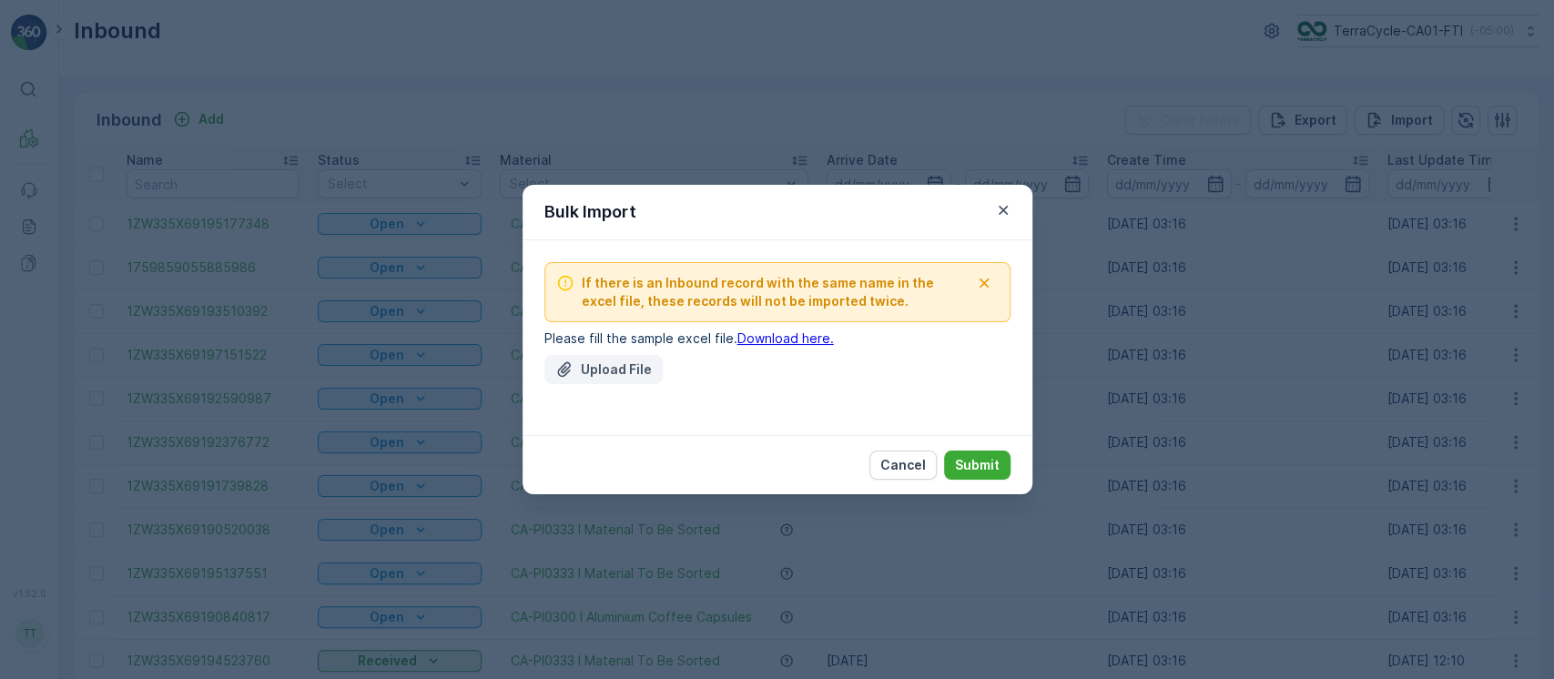
click at [627, 362] on p "Upload File" at bounding box center [616, 370] width 71 height 18
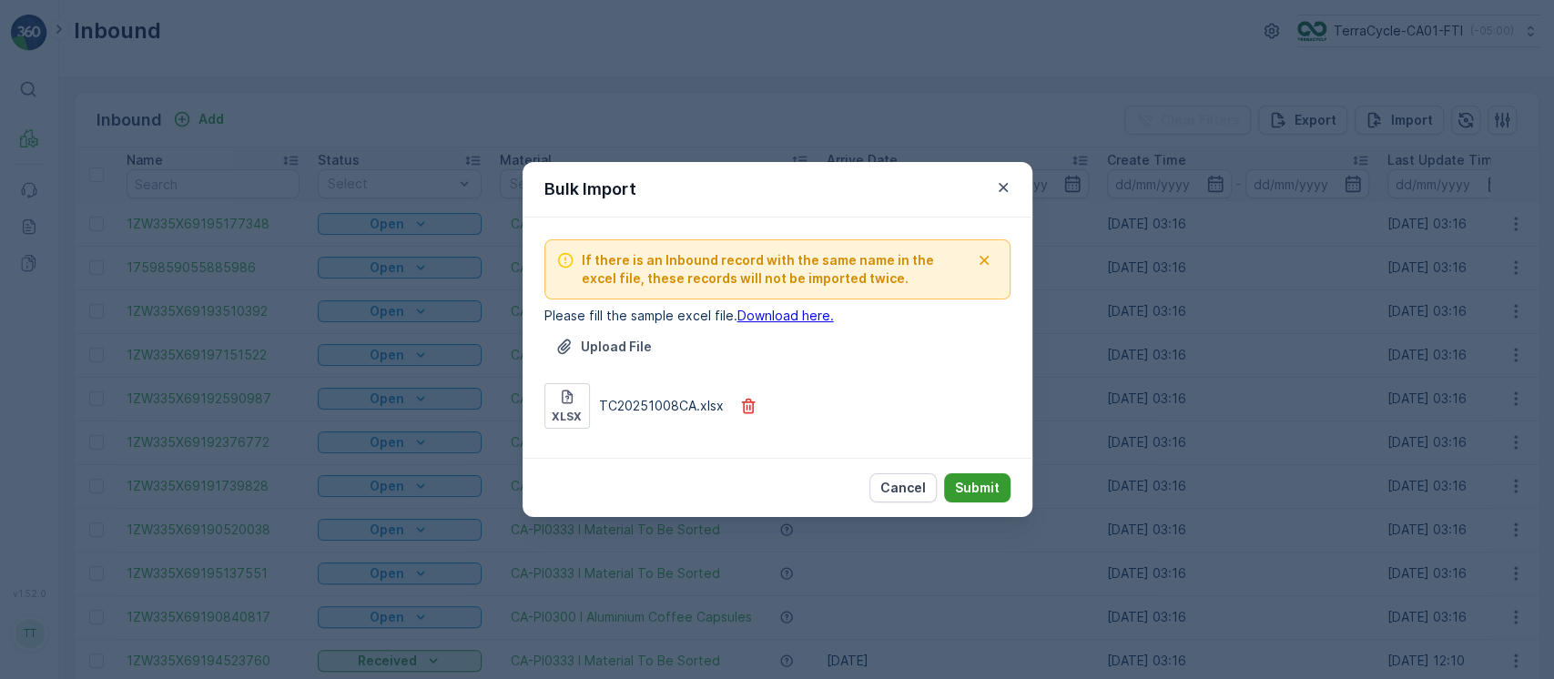
click at [993, 481] on p "Submit" at bounding box center [977, 488] width 45 height 18
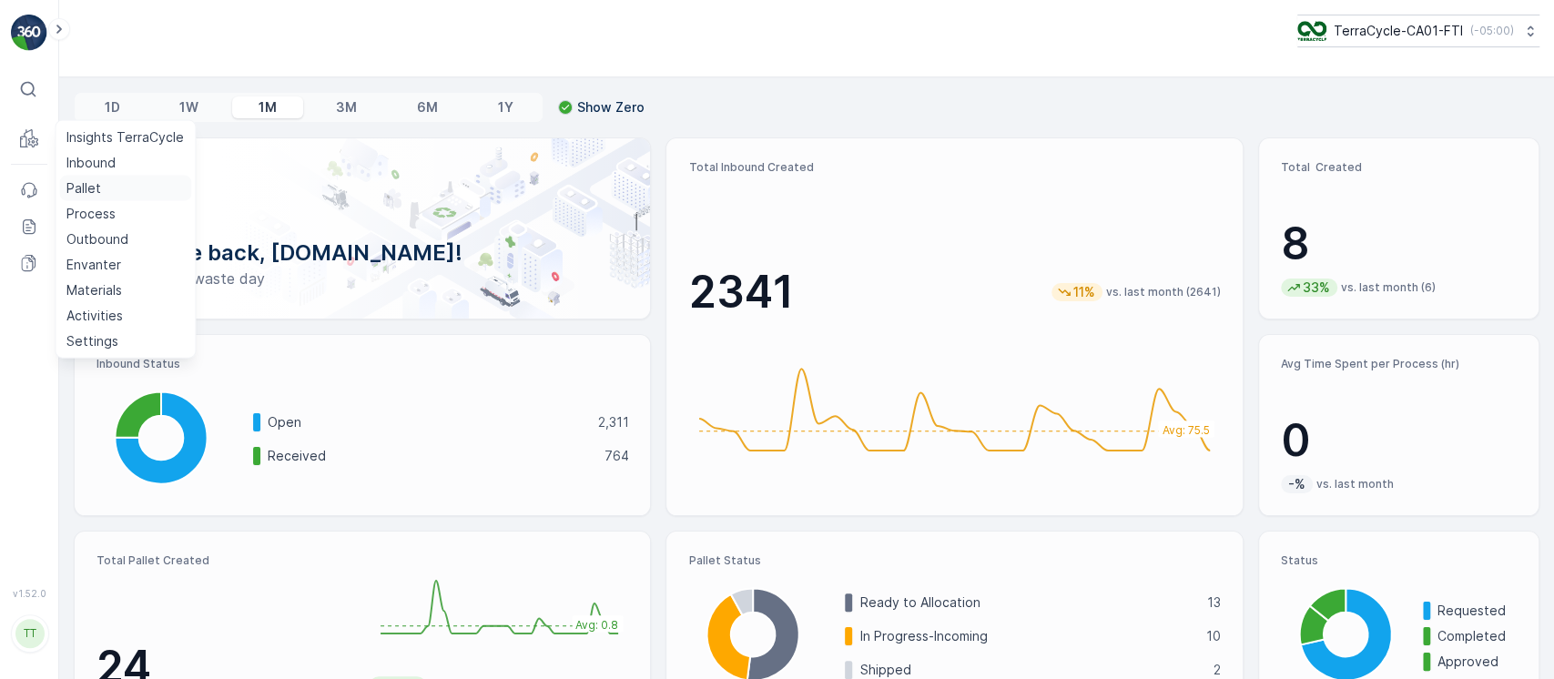
click at [82, 189] on p "Pallet" at bounding box center [83, 188] width 35 height 18
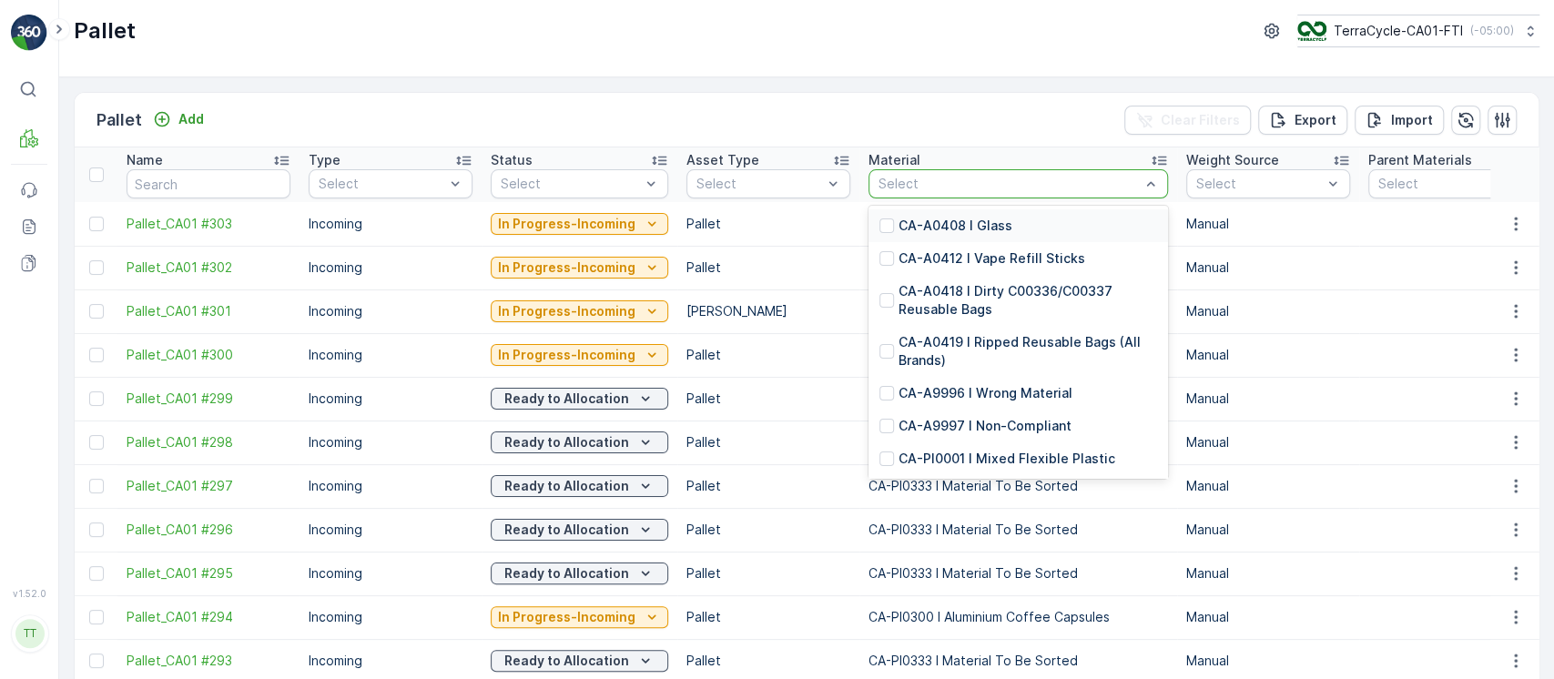
type input "PI0467"
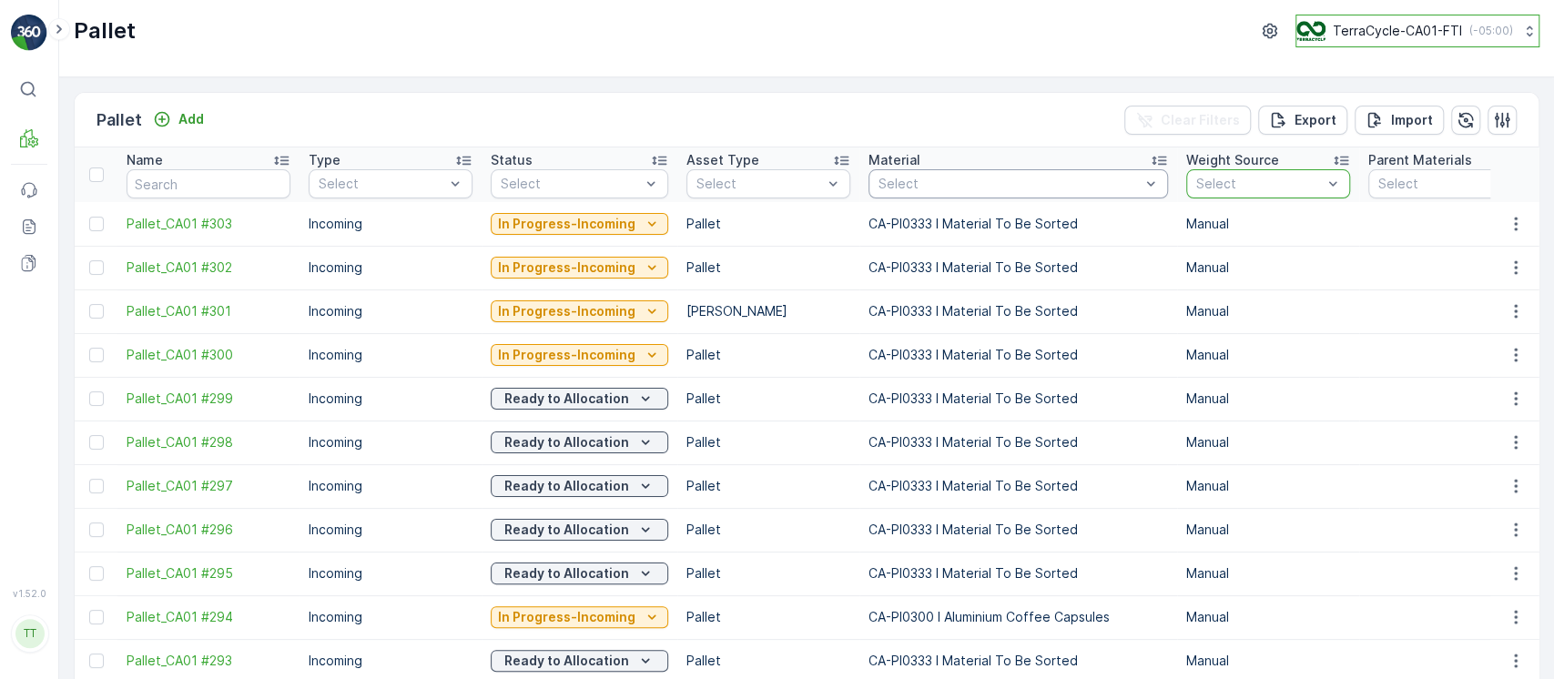
click at [1483, 33] on p "( -05:00 )" at bounding box center [1492, 31] width 44 height 15
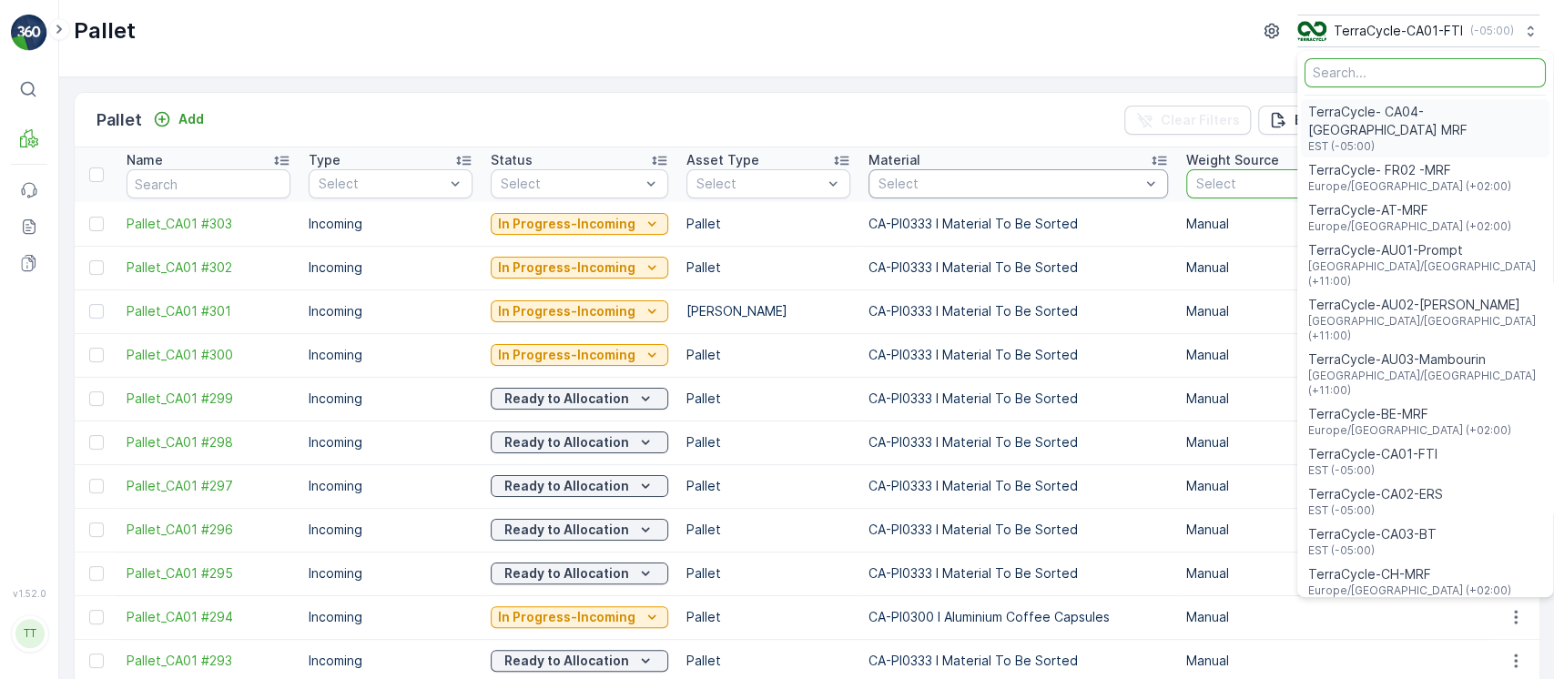
type input "8"
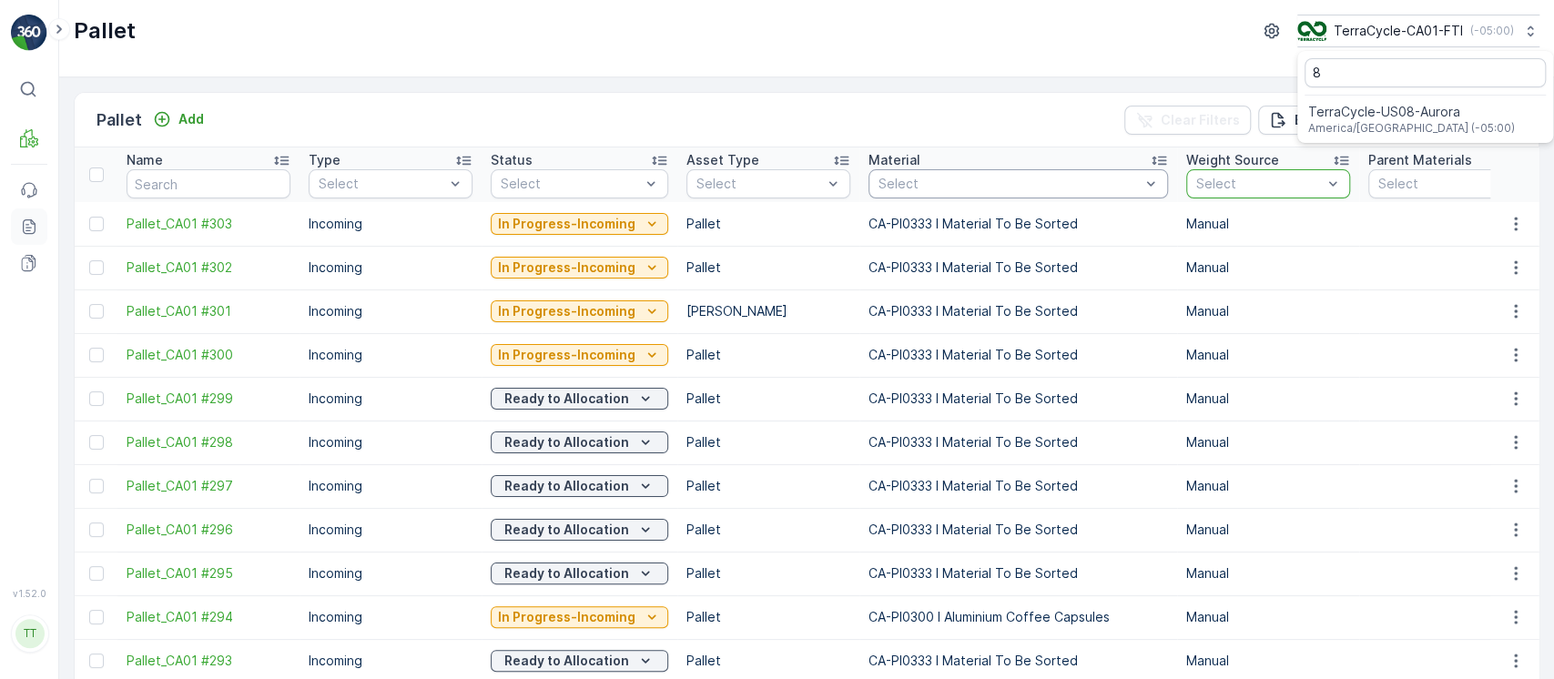
click at [31, 229] on icon at bounding box center [29, 227] width 18 height 18
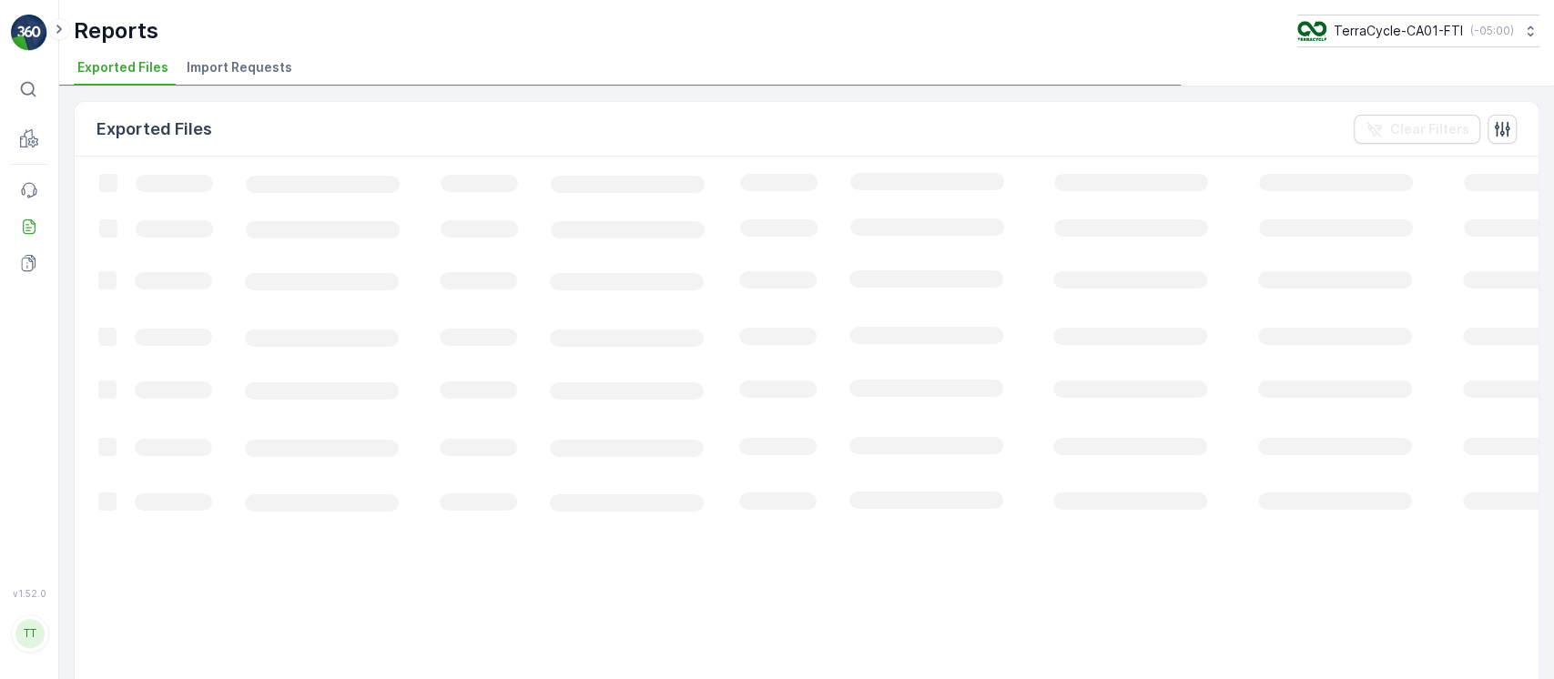
click at [201, 60] on span "Import Requests" at bounding box center [240, 67] width 106 height 18
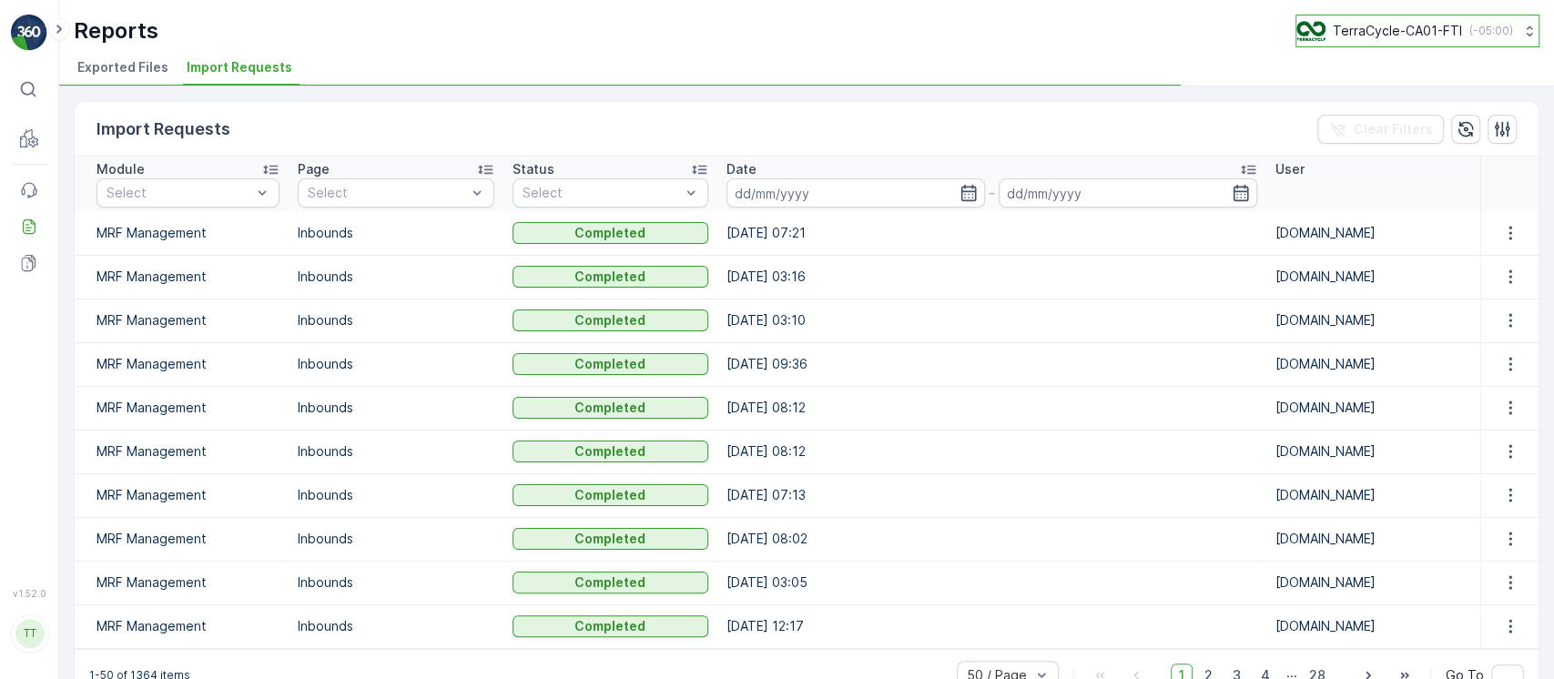
click at [1470, 35] on p "( -05:00 )" at bounding box center [1492, 31] width 44 height 15
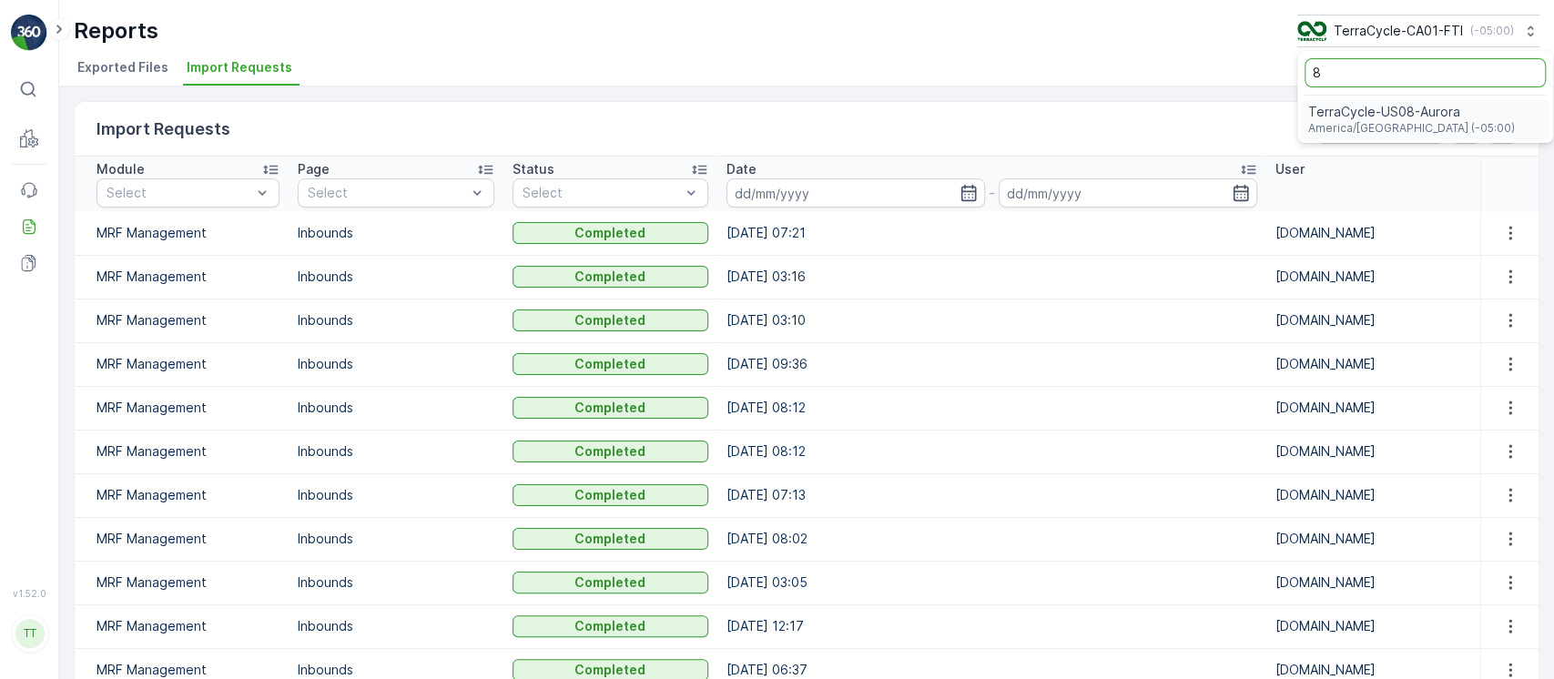
type input "8"
click at [1414, 121] on span "America/Chicago (-05:00)" at bounding box center [1412, 128] width 207 height 15
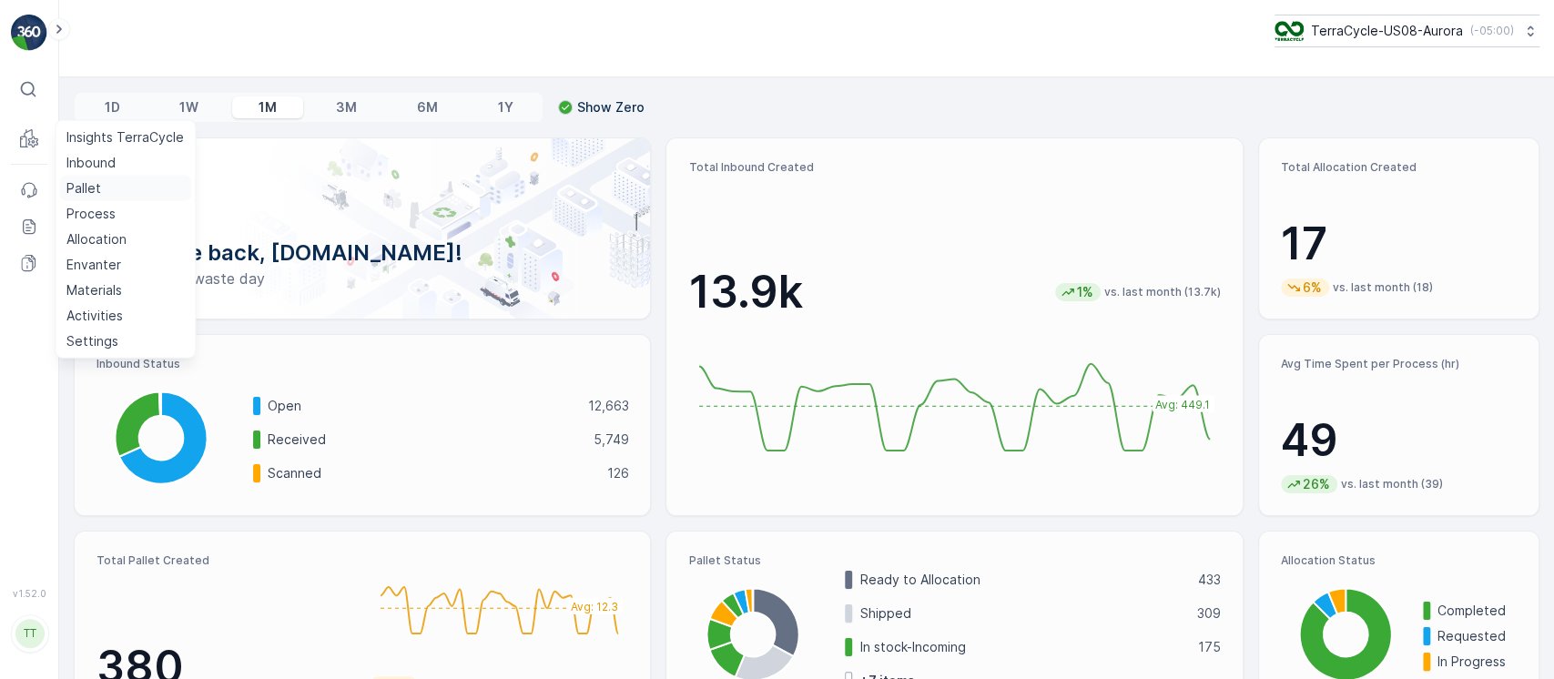
click at [107, 196] on link "Pallet" at bounding box center [125, 188] width 132 height 25
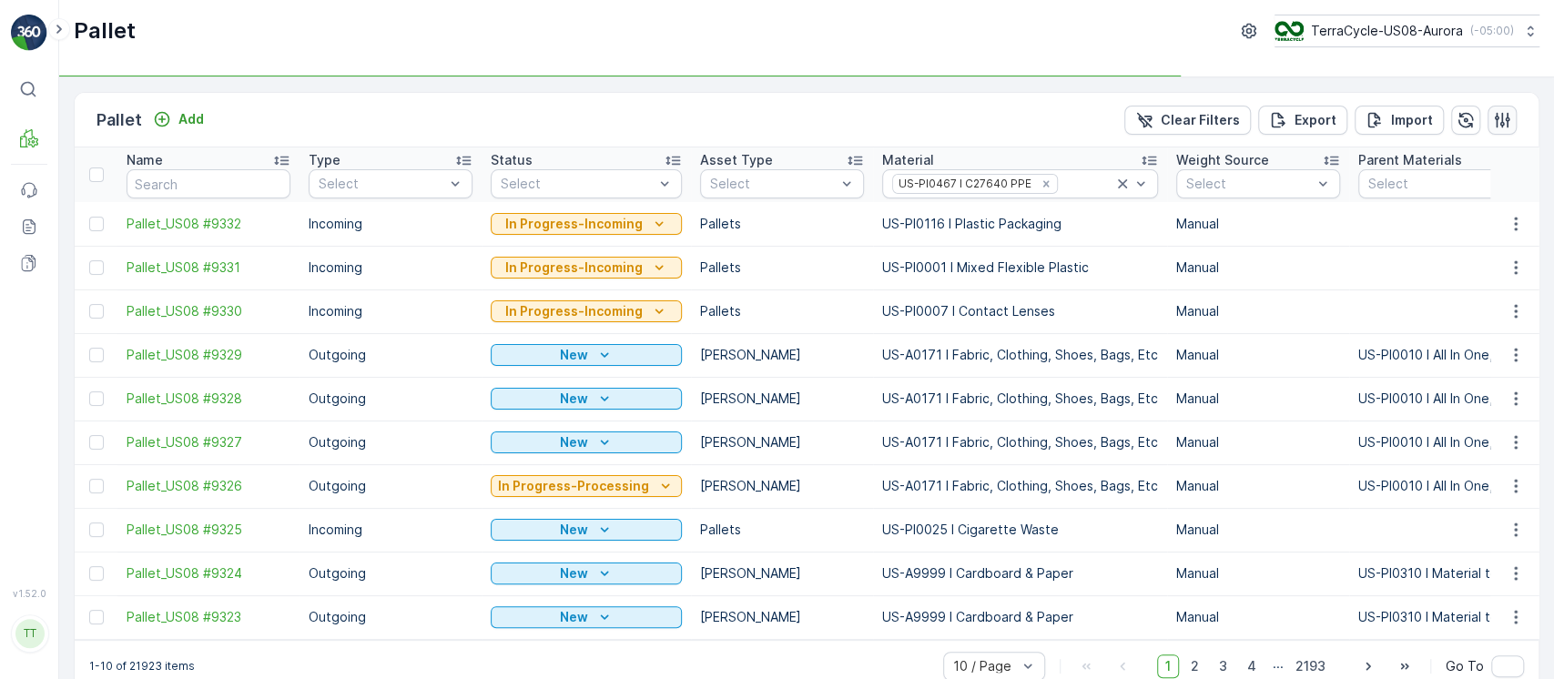
click at [1496, 122] on icon "button" at bounding box center [1502, 119] width 15 height 15
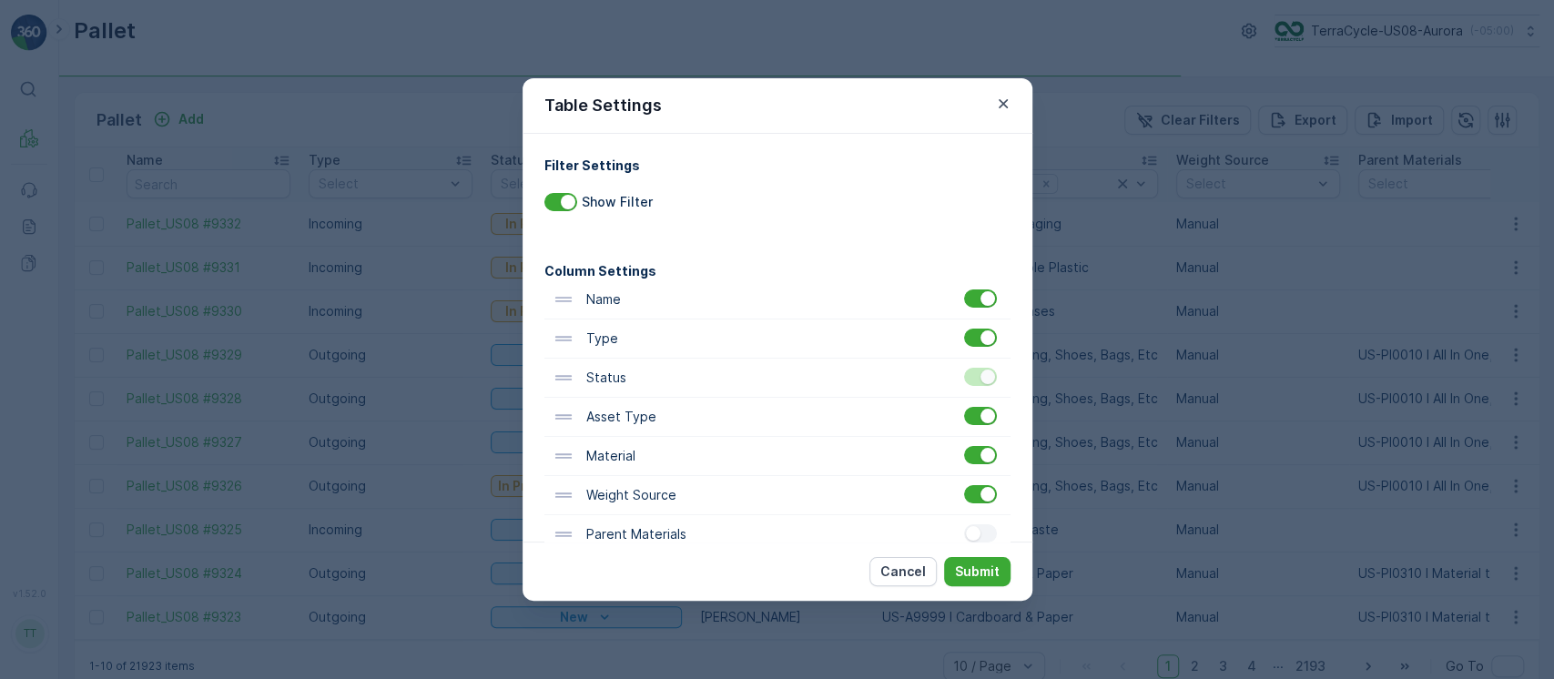
click at [981, 572] on p "Submit" at bounding box center [977, 572] width 45 height 18
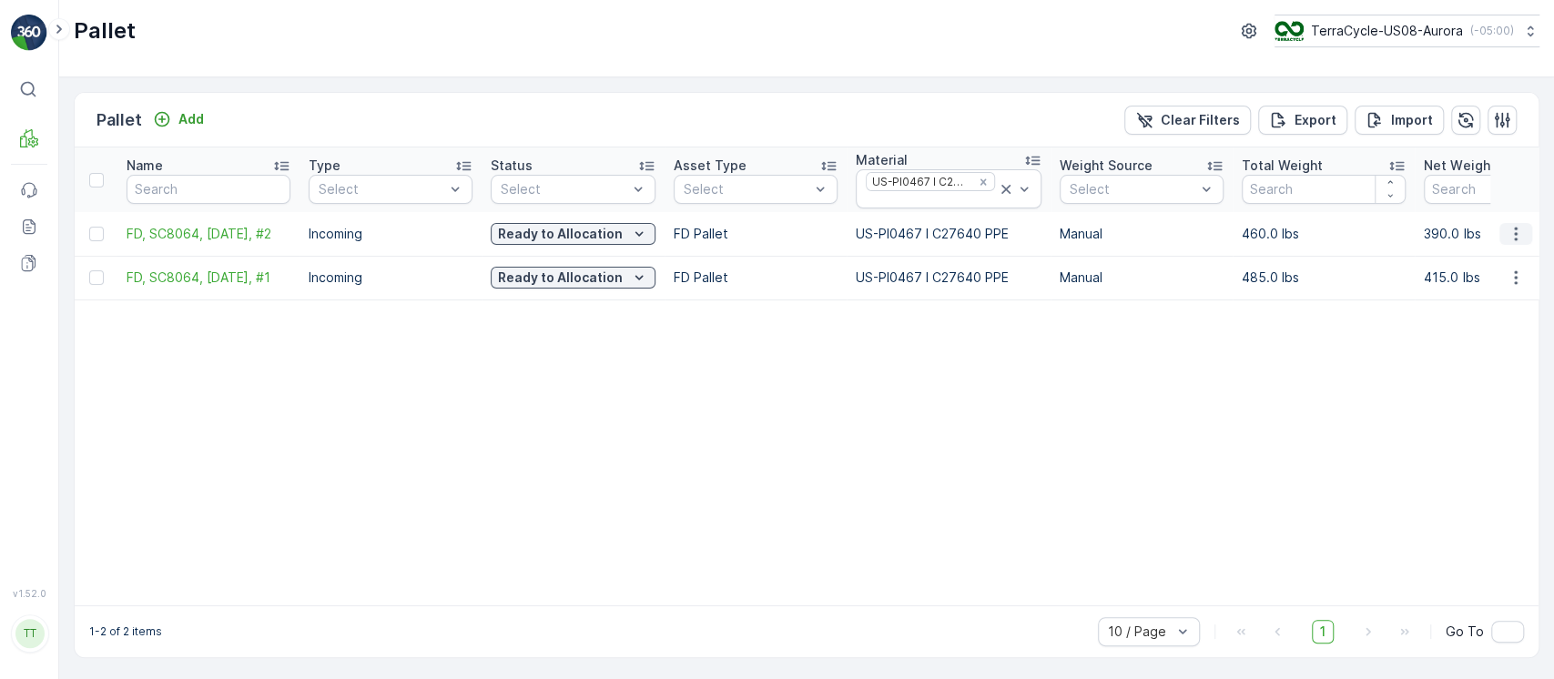
click at [1512, 240] on icon "button" at bounding box center [1516, 234] width 18 height 18
click at [1534, 278] on div "Pallet Add Clear Filters Export Import Name Type Select Status Select Asset Typ…" at bounding box center [807, 375] width 1466 height 566
click at [1515, 278] on icon "button" at bounding box center [1516, 278] width 18 height 18
click at [1458, 118] on icon "button" at bounding box center [1466, 120] width 18 height 18
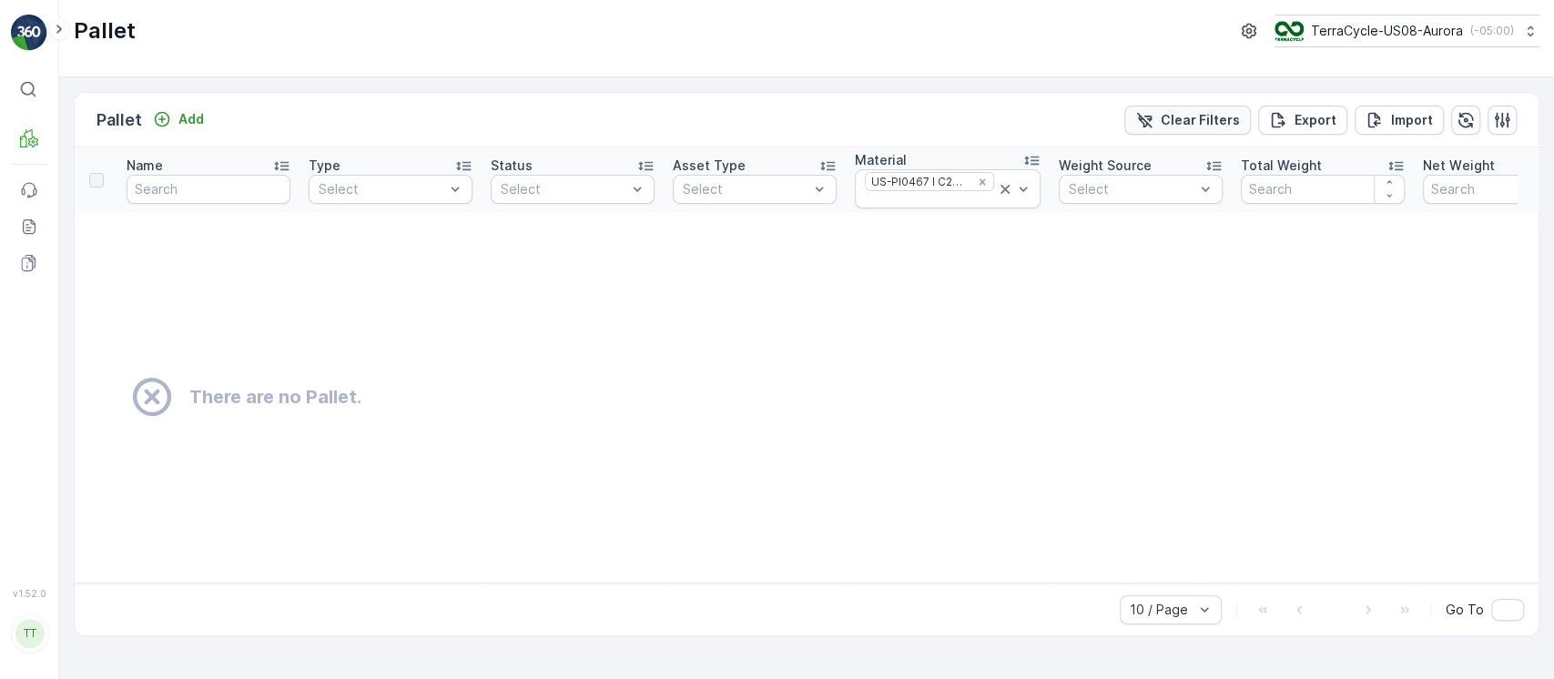
click at [1207, 113] on p "Clear Filters" at bounding box center [1200, 120] width 79 height 18
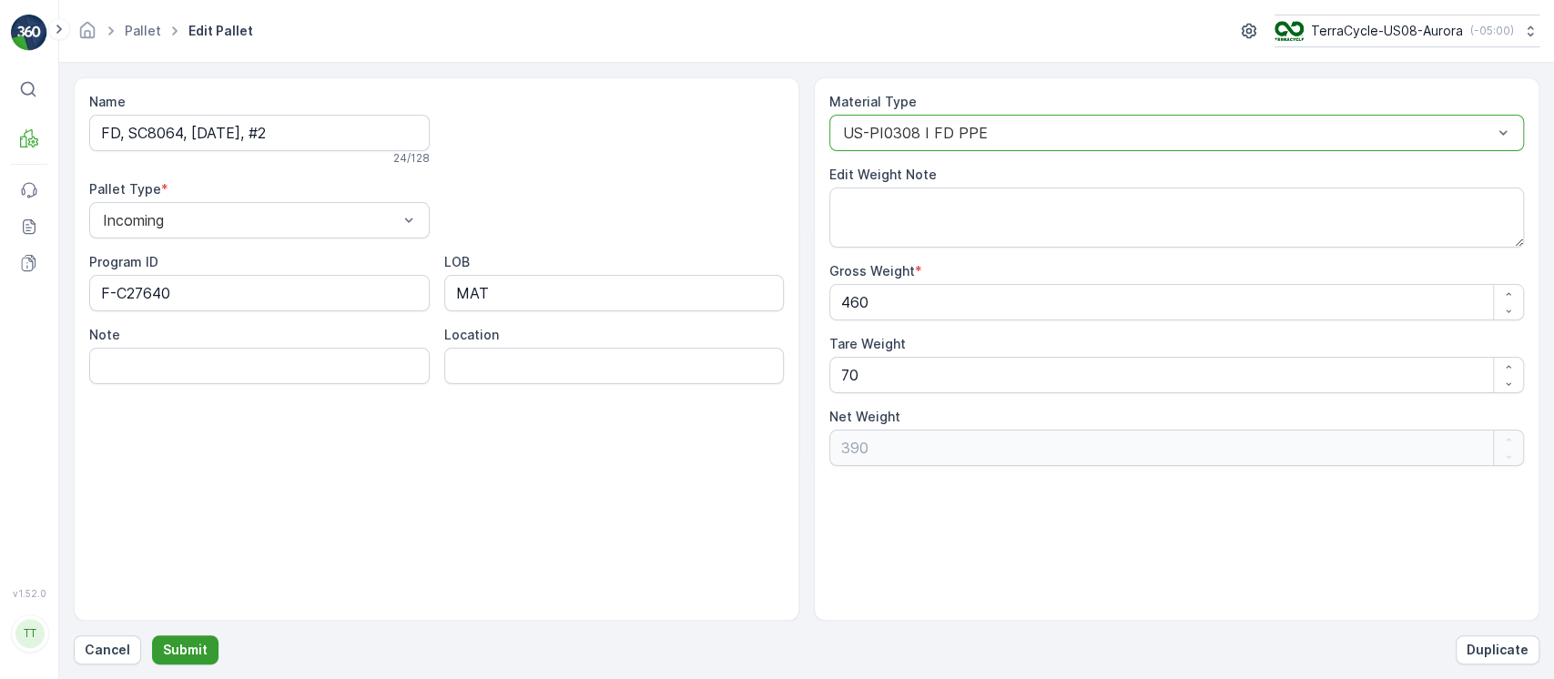
click at [177, 657] on p "Submit" at bounding box center [185, 650] width 45 height 18
click at [956, 141] on div "US-PI0467 I C27640 PPE" at bounding box center [1177, 133] width 695 height 36
click at [202, 644] on p "Submit" at bounding box center [185, 650] width 45 height 18
